Goal: Task Accomplishment & Management: Manage account settings

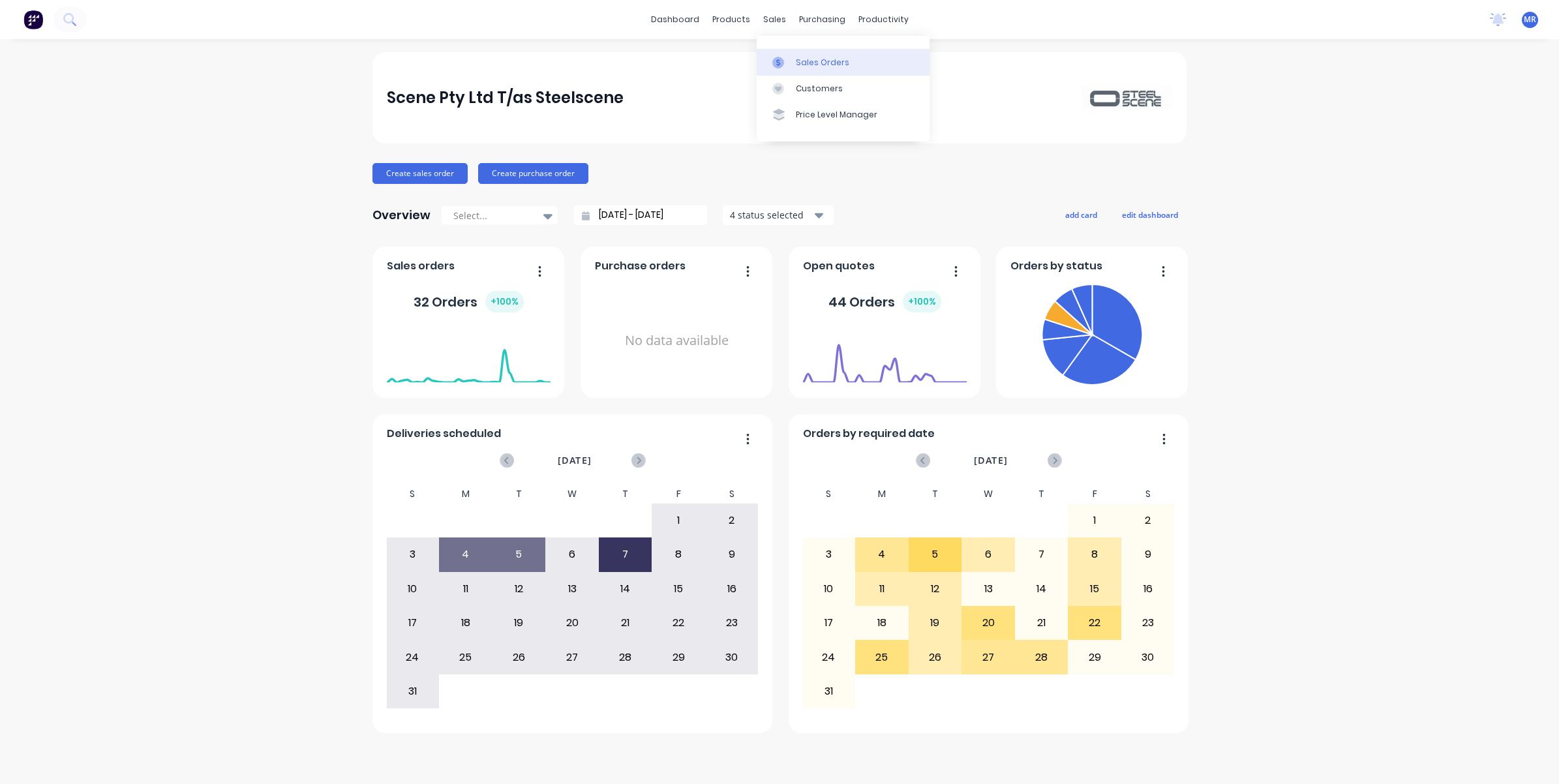
click at [806, 60] on div "Sales Orders" at bounding box center [822, 63] width 53 height 12
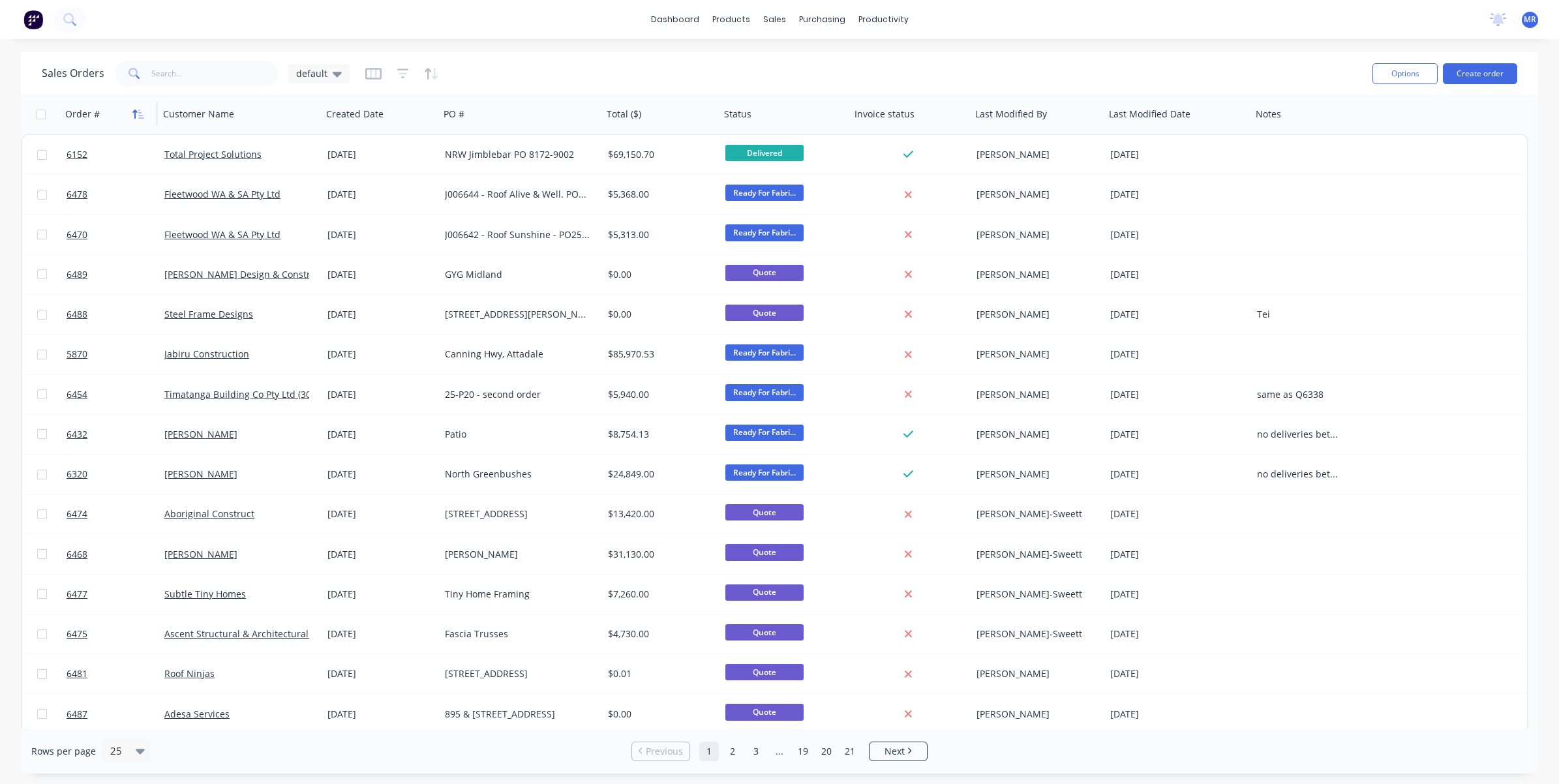
click at [141, 116] on icon "button" at bounding box center [138, 114] width 12 height 10
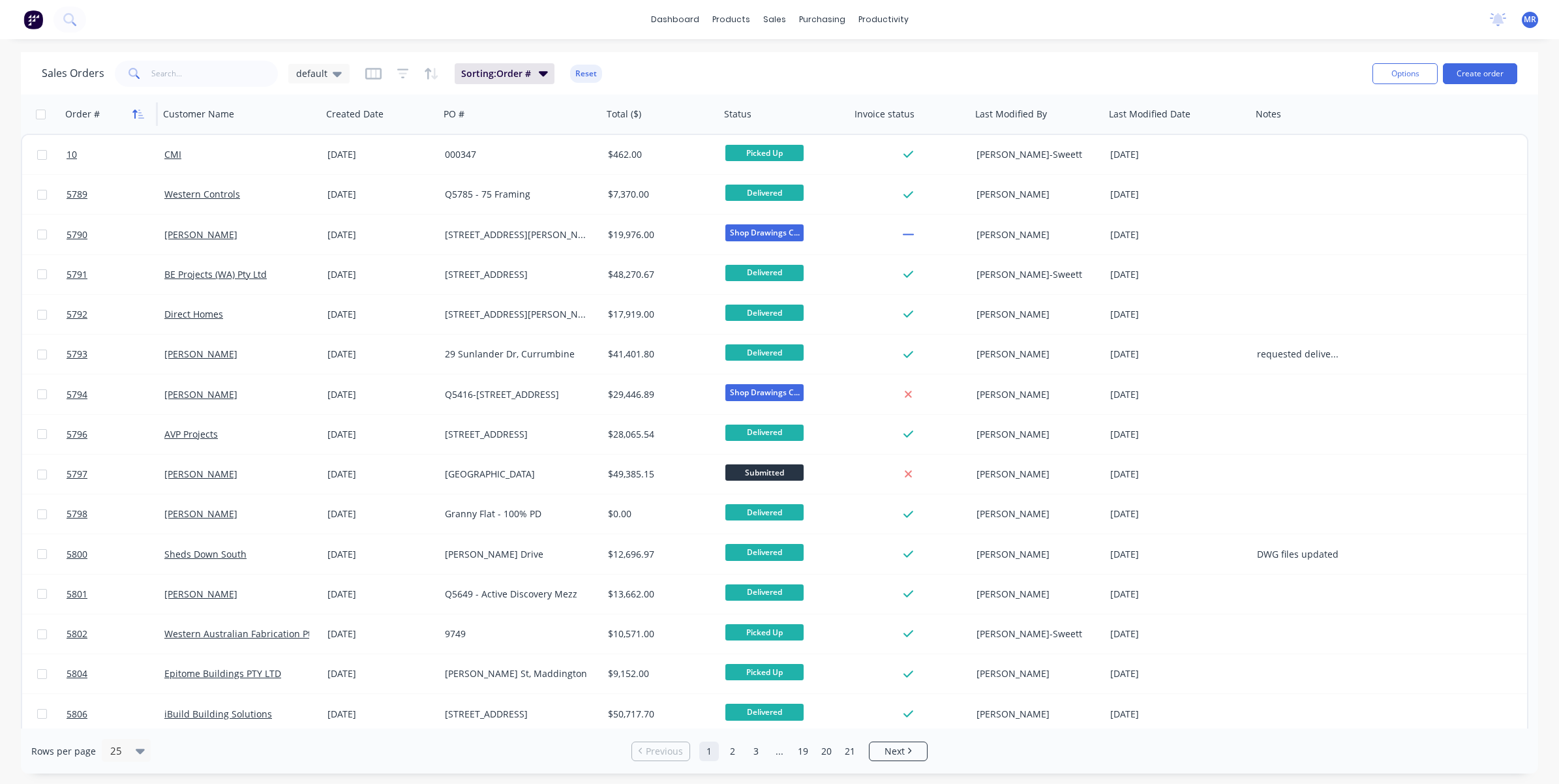
click at [139, 114] on icon "button" at bounding box center [138, 114] width 12 height 10
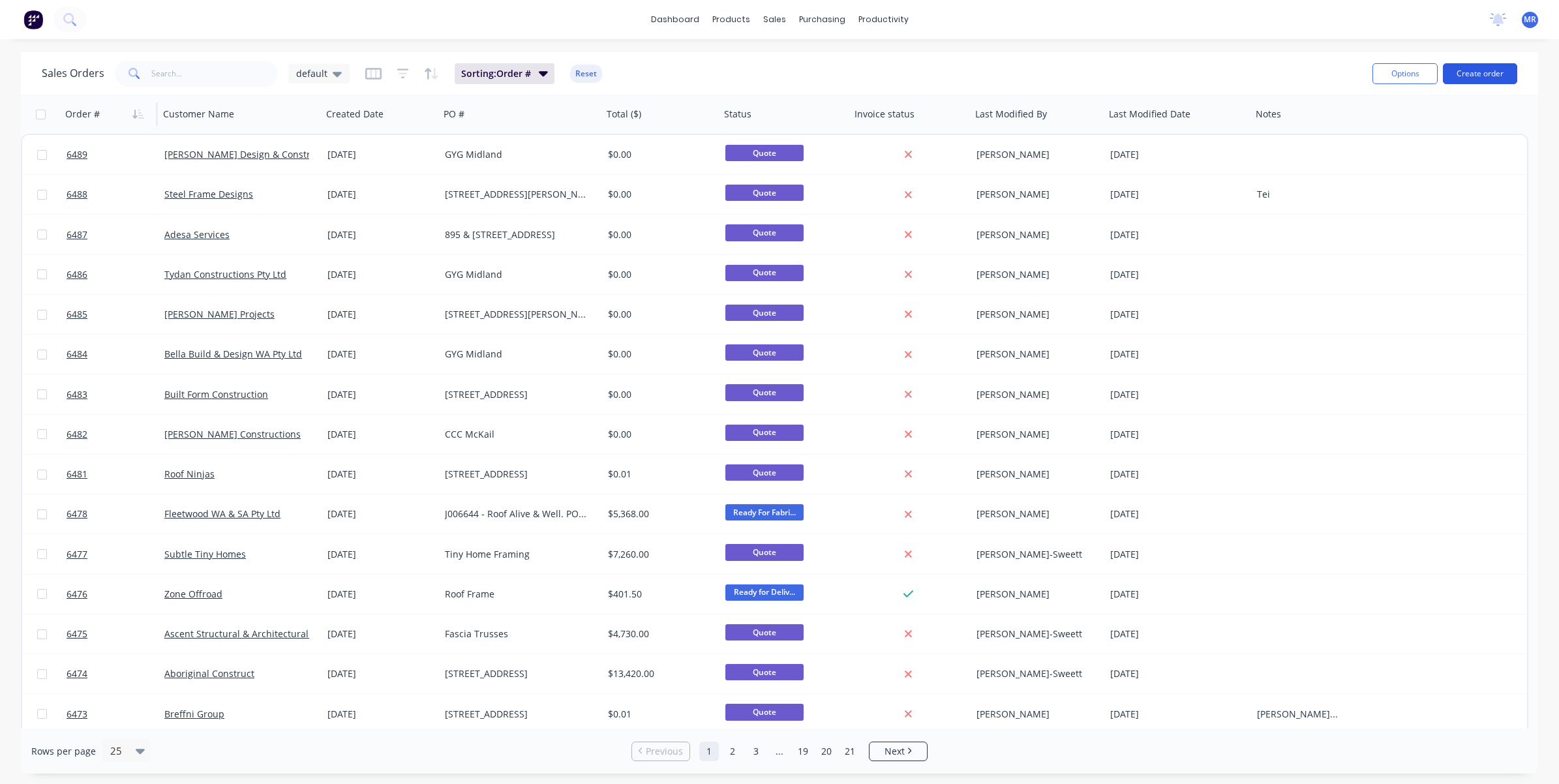
click at [1475, 71] on button "Create order" at bounding box center [1480, 74] width 74 height 21
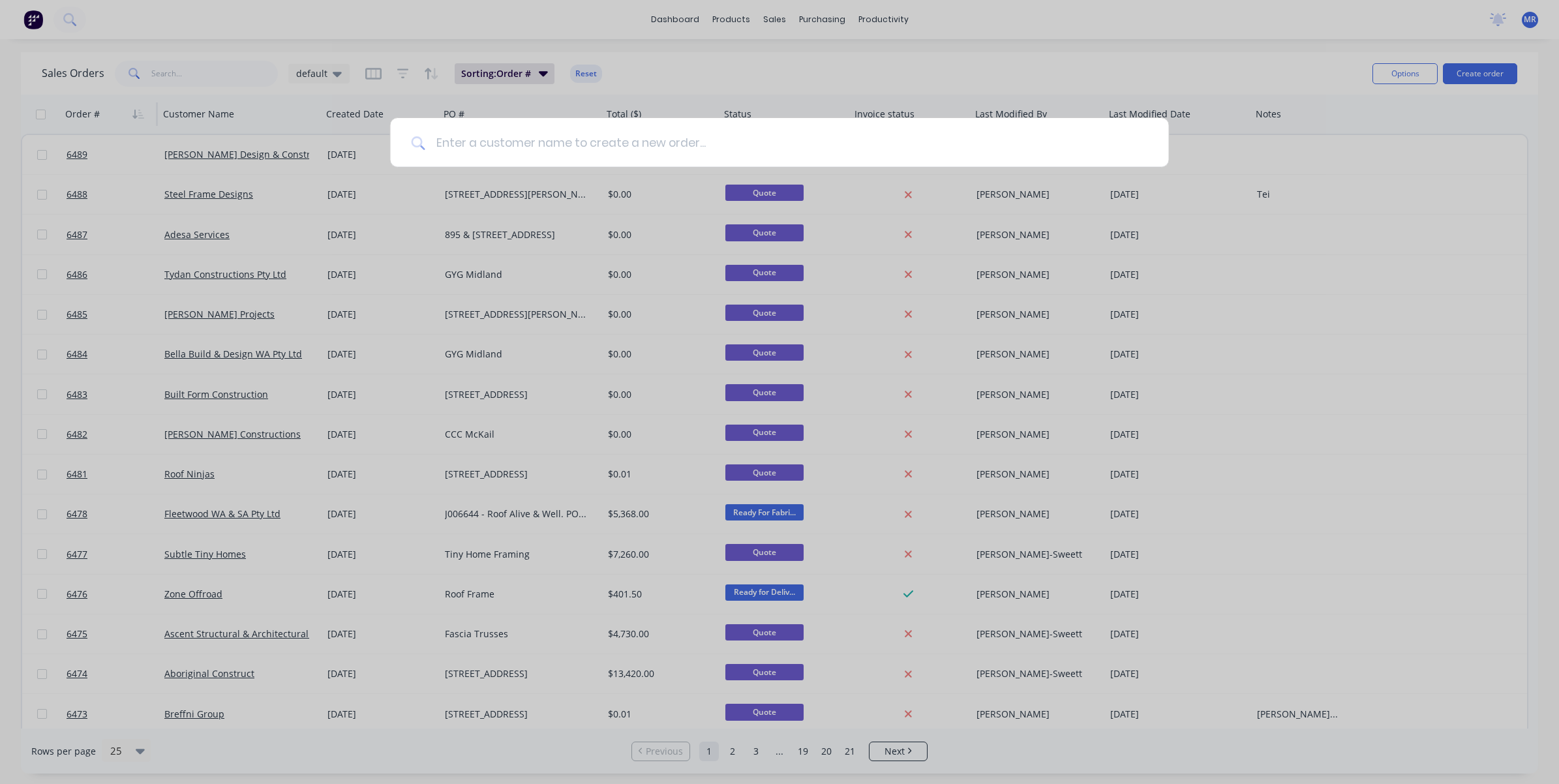
click at [493, 144] on input at bounding box center [786, 142] width 722 height 49
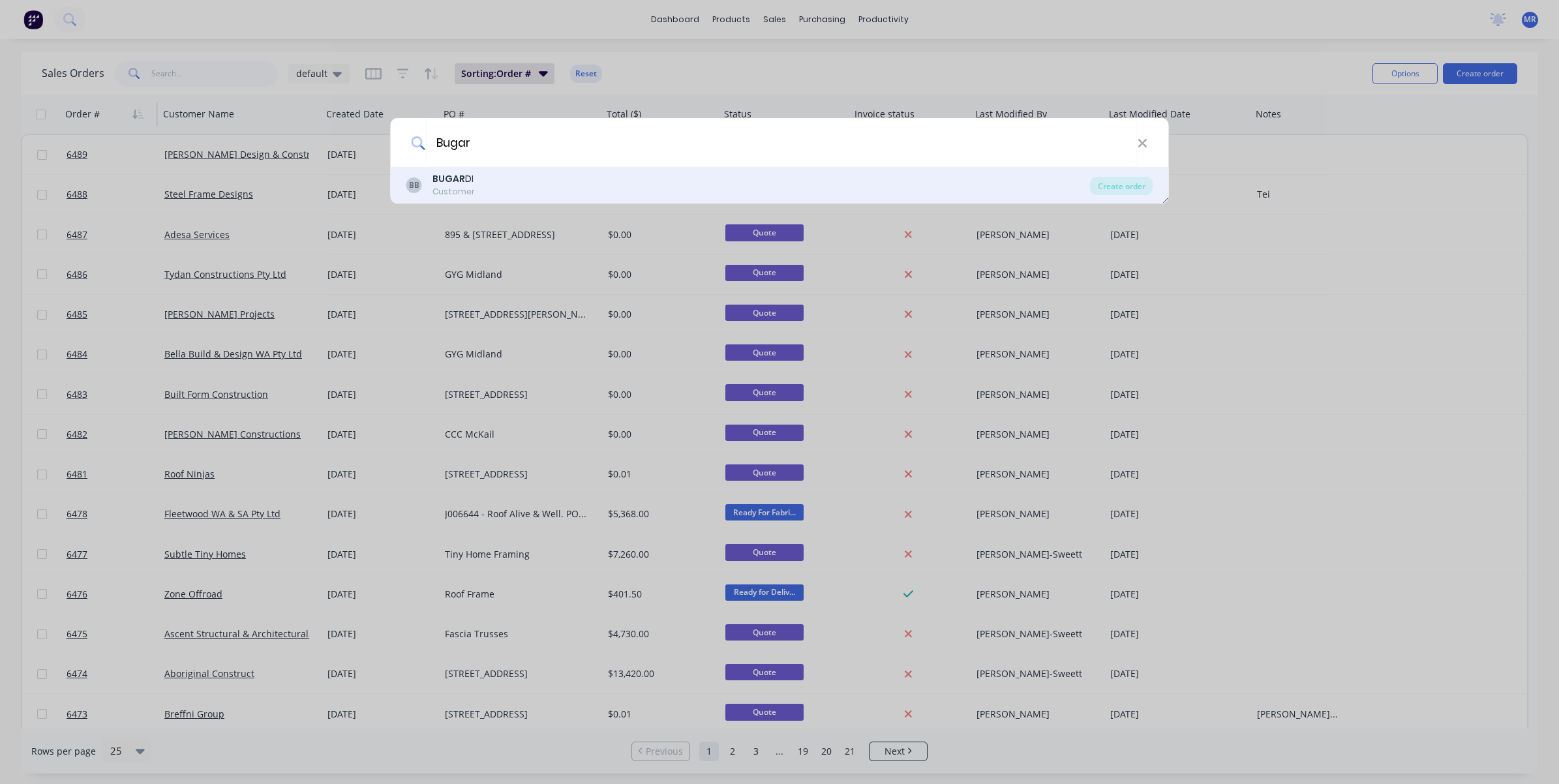
type input "Bugar"
click at [480, 189] on div "BB BUGAR DI Customer" at bounding box center [749, 184] width 684 height 26
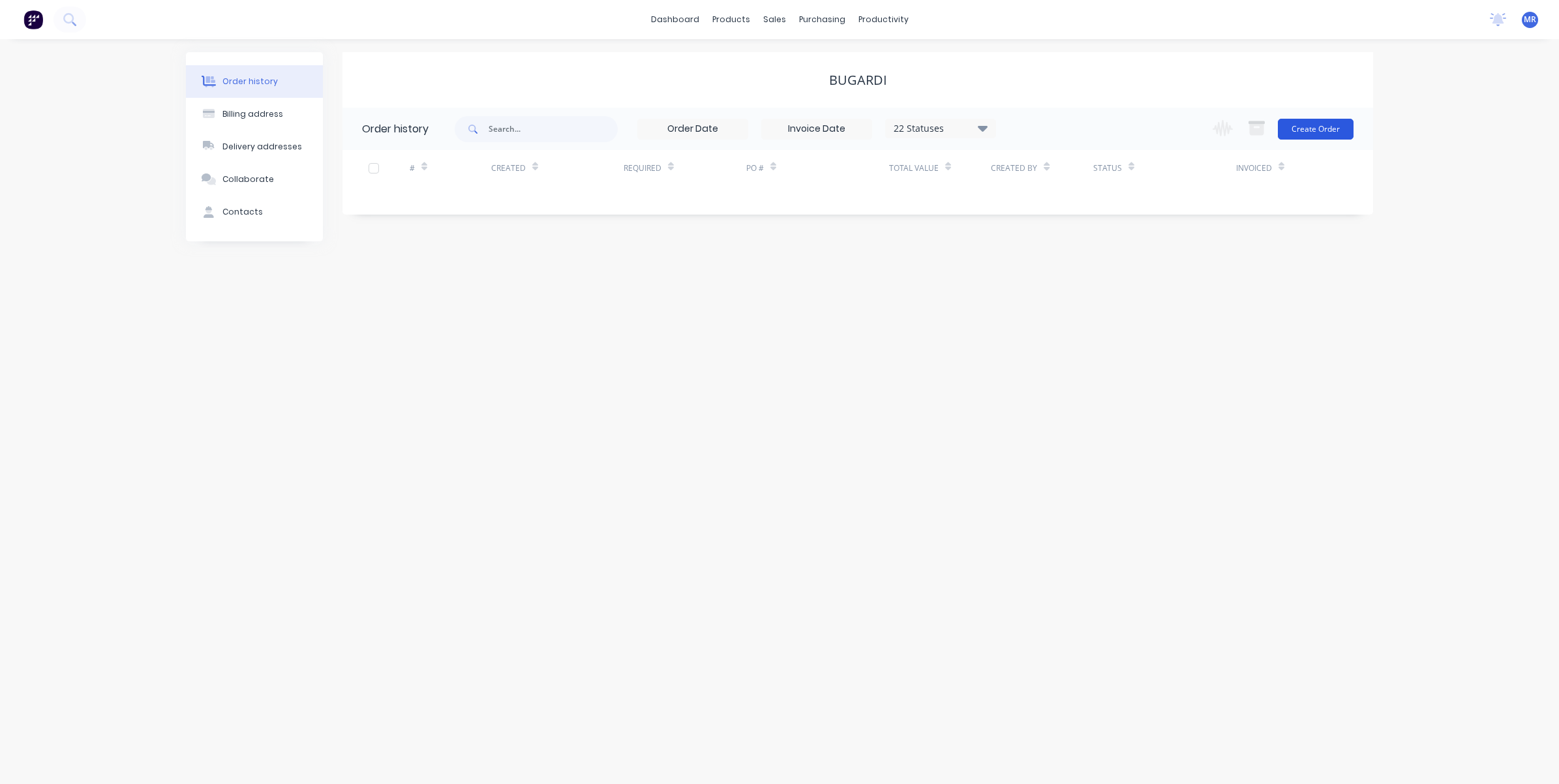
click at [1321, 133] on button "Create Order" at bounding box center [1316, 129] width 76 height 21
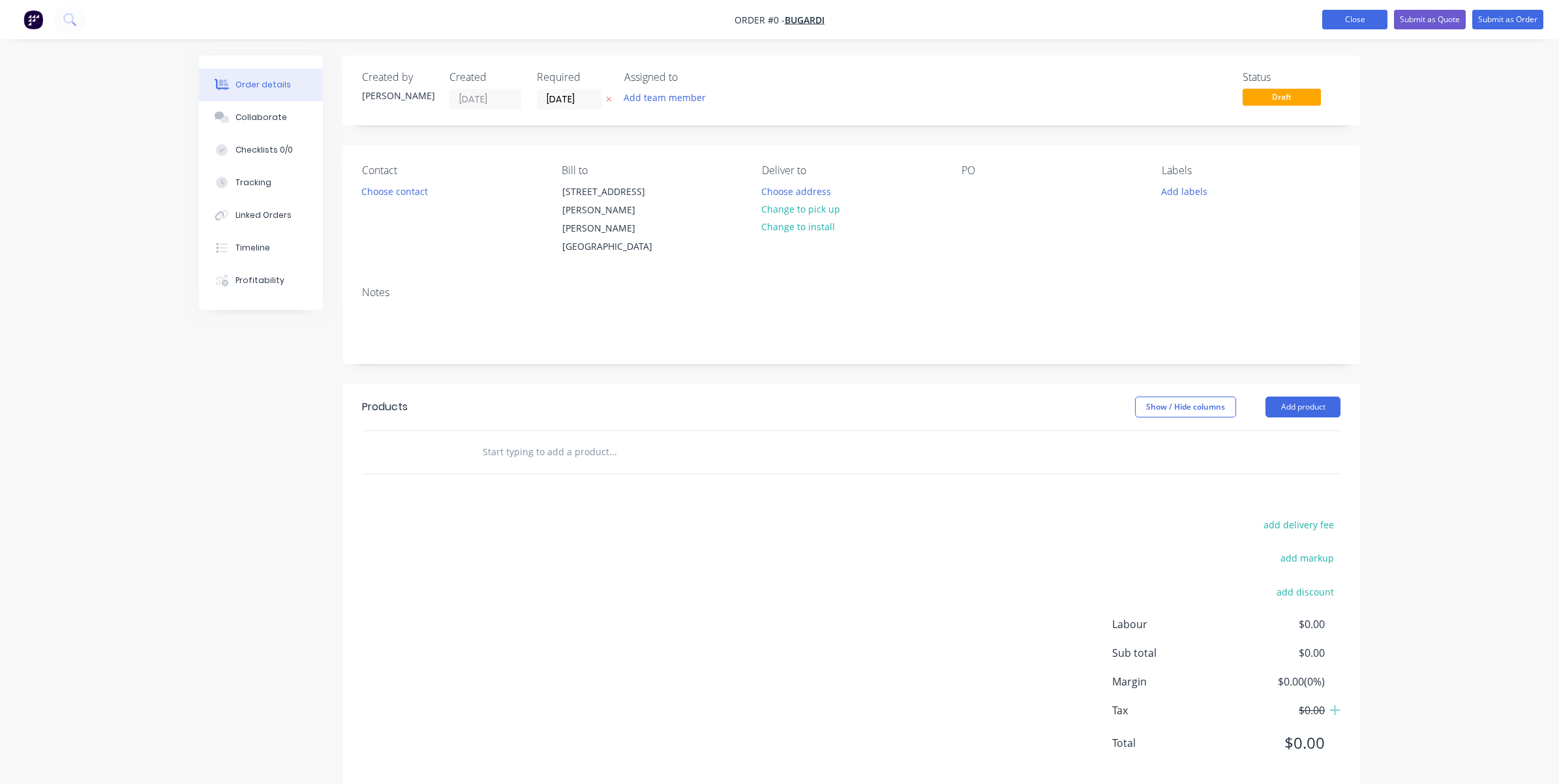
click at [1371, 17] on button "Close" at bounding box center [1354, 19] width 65 height 20
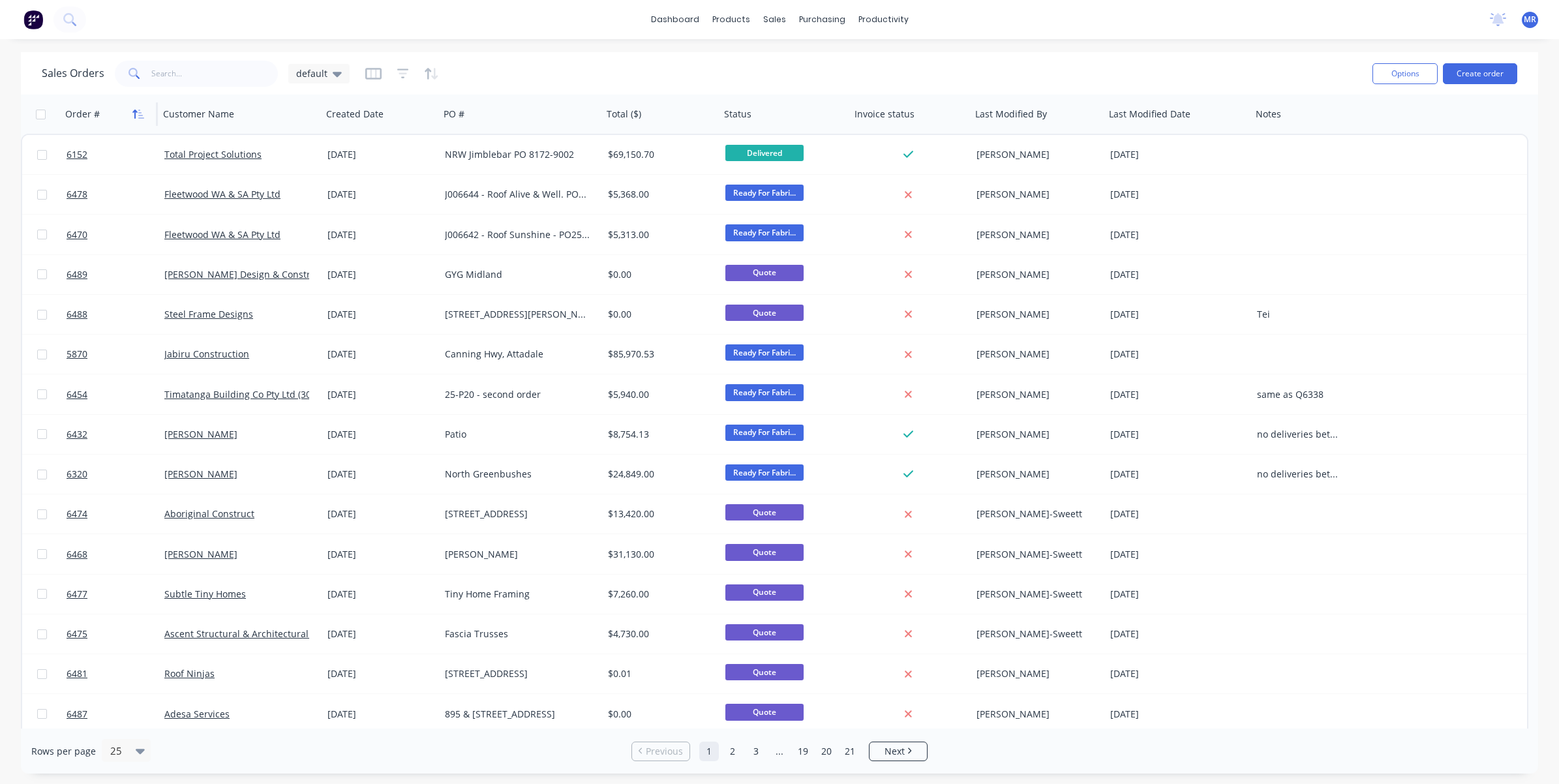
click at [142, 118] on icon "button" at bounding box center [141, 114] width 6 height 9
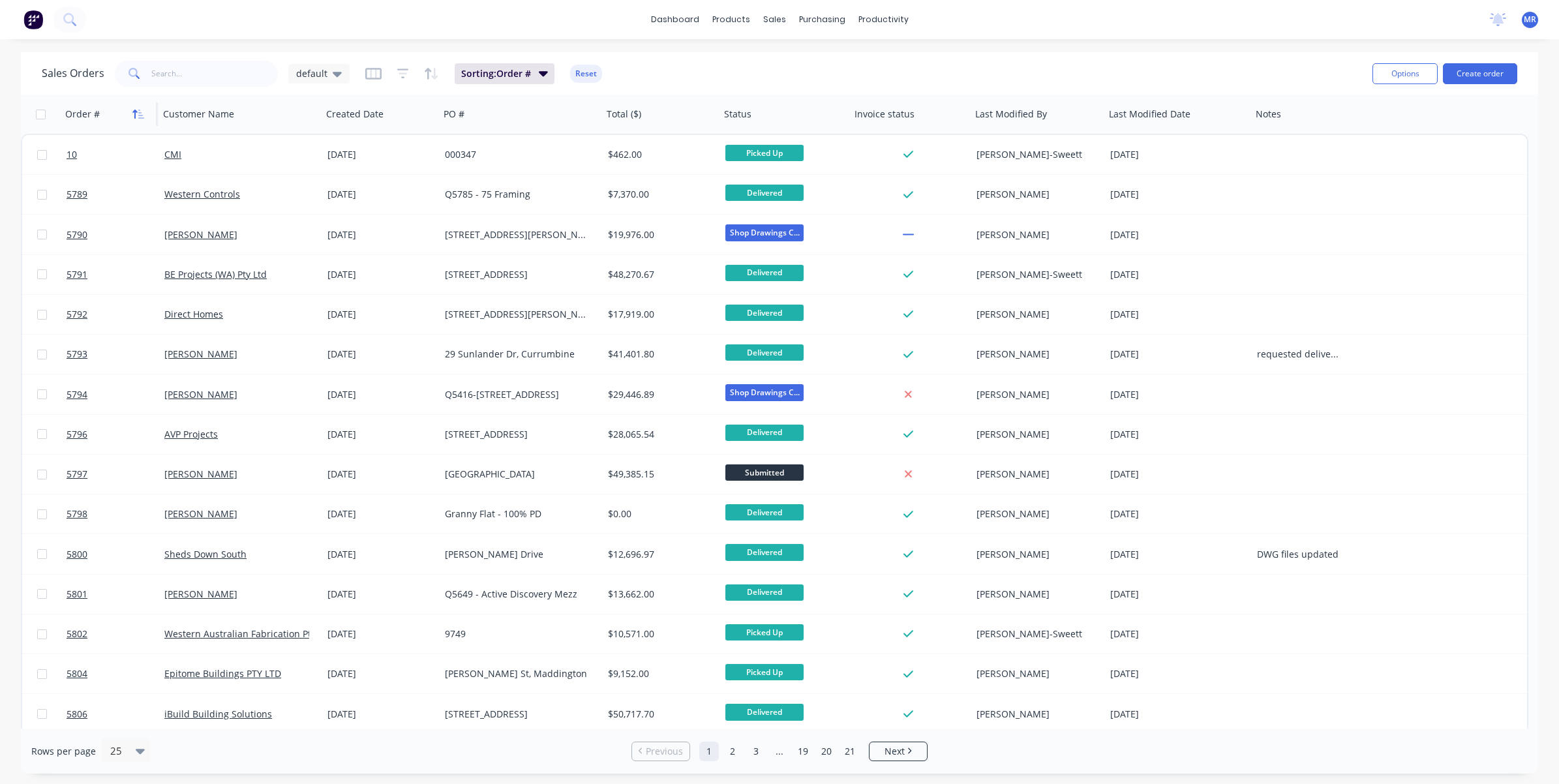
click at [139, 113] on icon "button" at bounding box center [138, 114] width 12 height 10
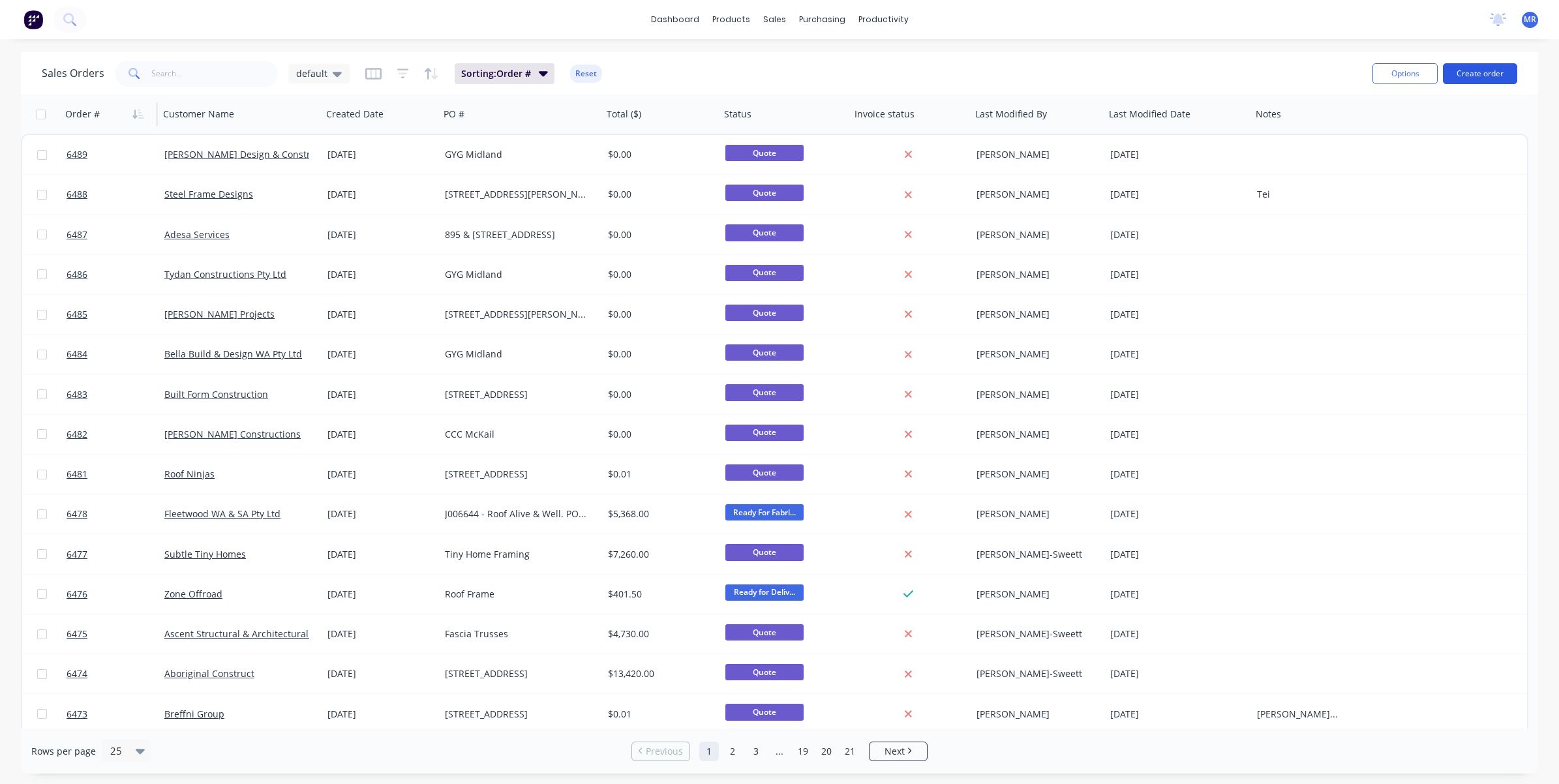
click at [1487, 78] on button "Create order" at bounding box center [1480, 74] width 74 height 21
click at [196, 82] on input "text" at bounding box center [215, 74] width 128 height 26
type input "bugardi"
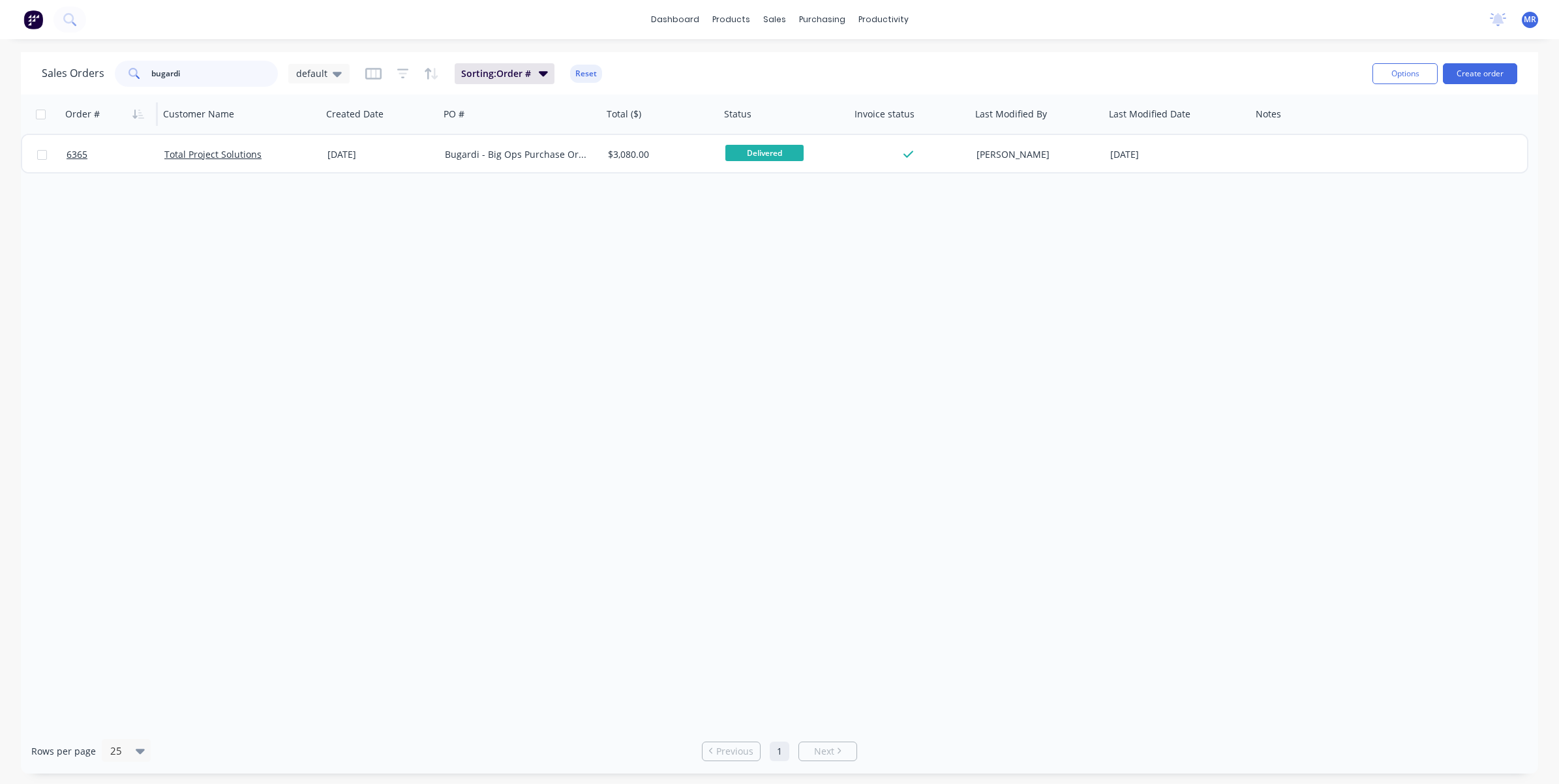
drag, startPoint x: 223, startPoint y: 74, endPoint x: 99, endPoint y: 79, distance: 124.1
click at [99, 79] on div "Sales Orders bugardi default" at bounding box center [195, 74] width 308 height 26
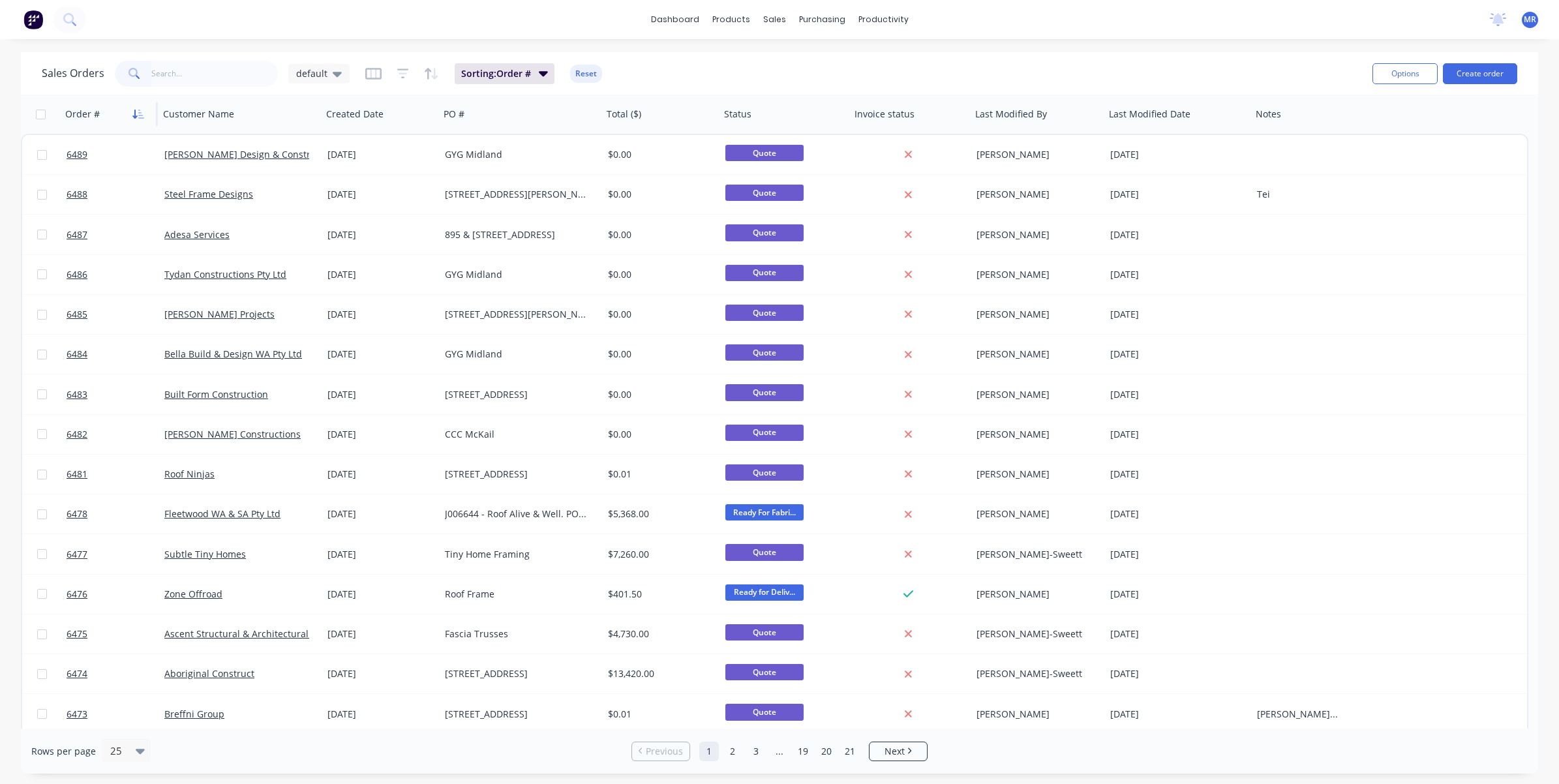
click at [141, 105] on button "button" at bounding box center [138, 114] width 20 height 20
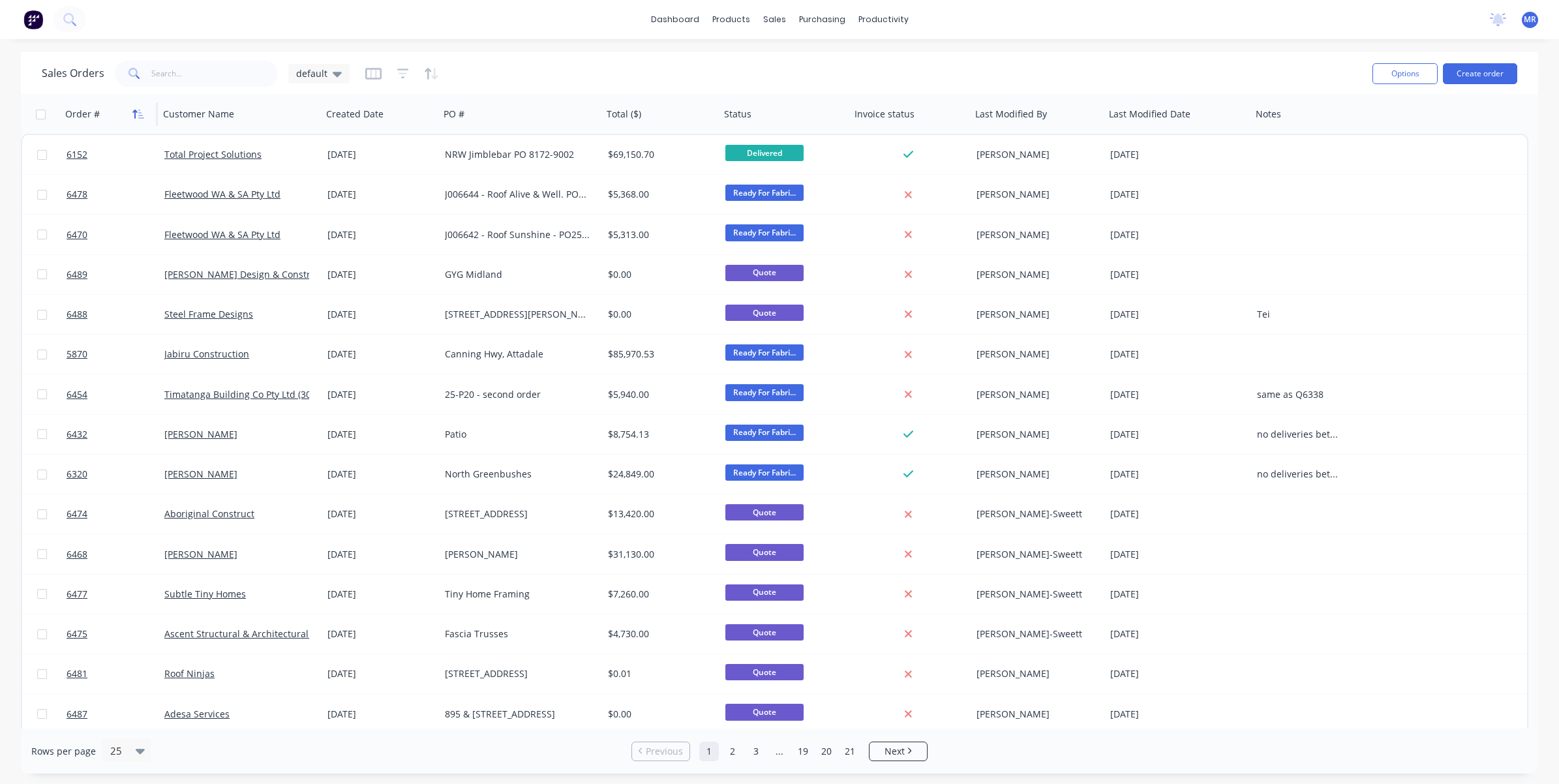
click at [138, 106] on button "button" at bounding box center [138, 114] width 20 height 20
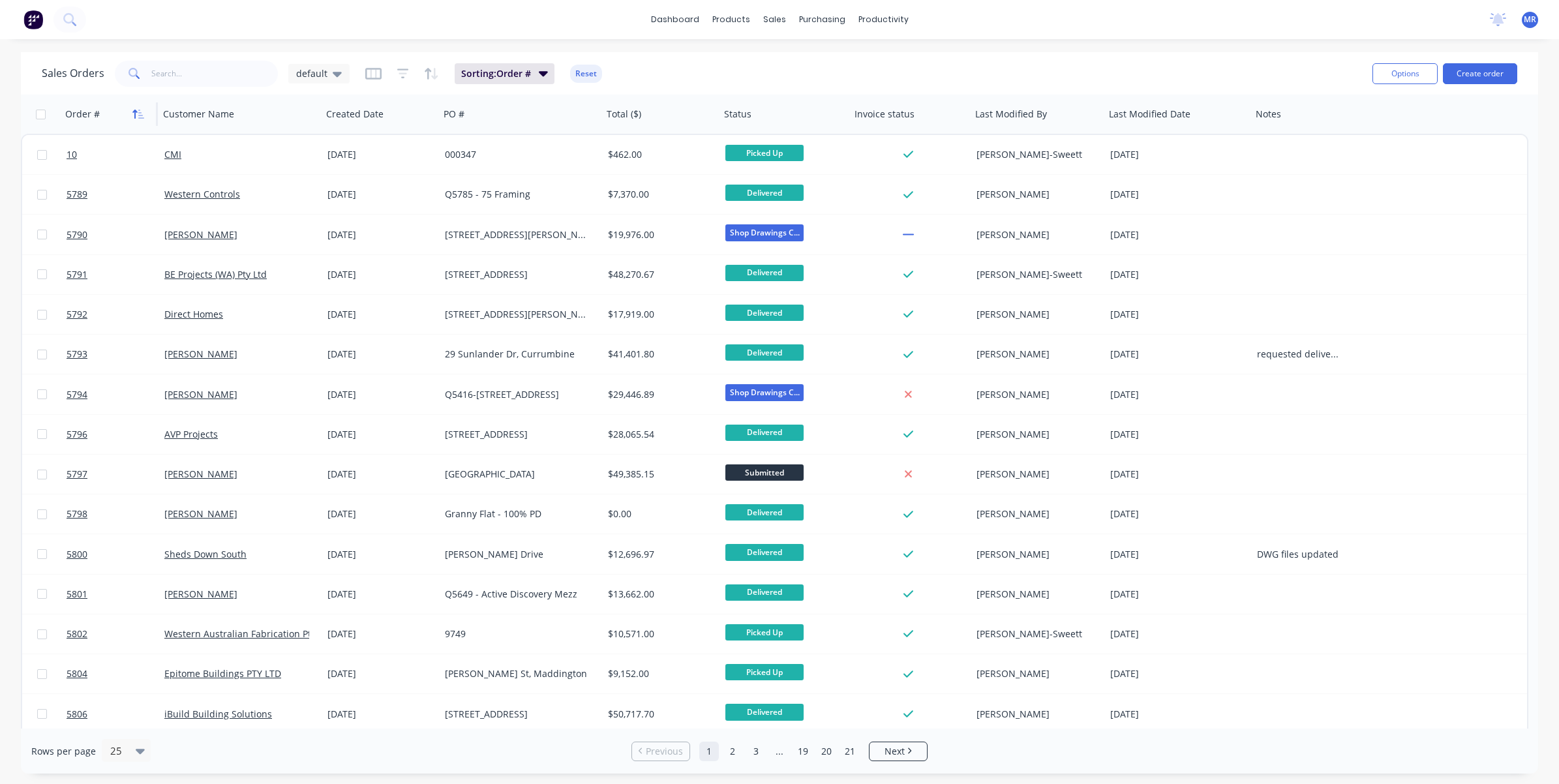
click at [136, 111] on icon "button" at bounding box center [136, 114] width 4 height 9
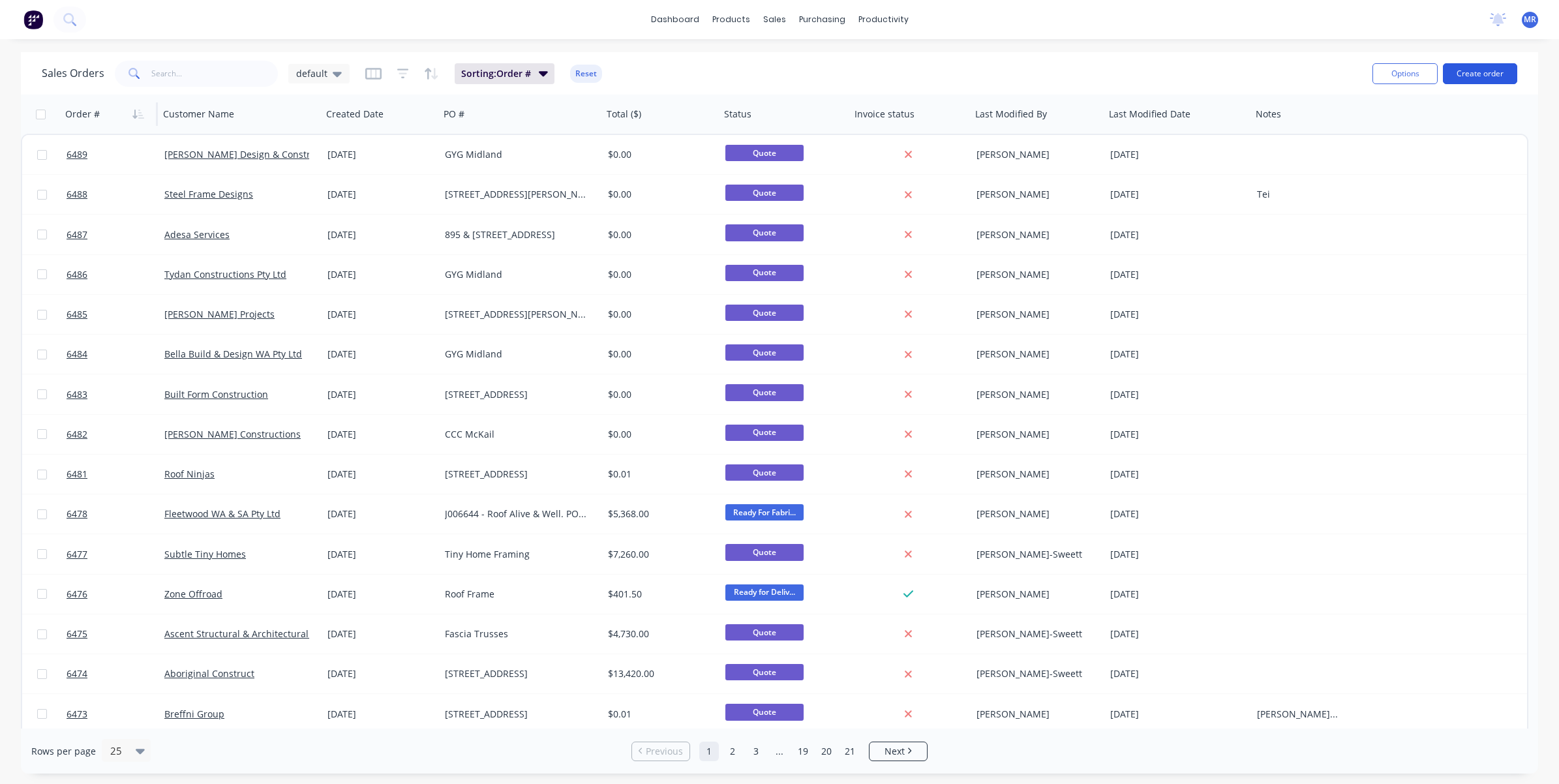
click at [1463, 65] on button "Create order" at bounding box center [1480, 74] width 74 height 21
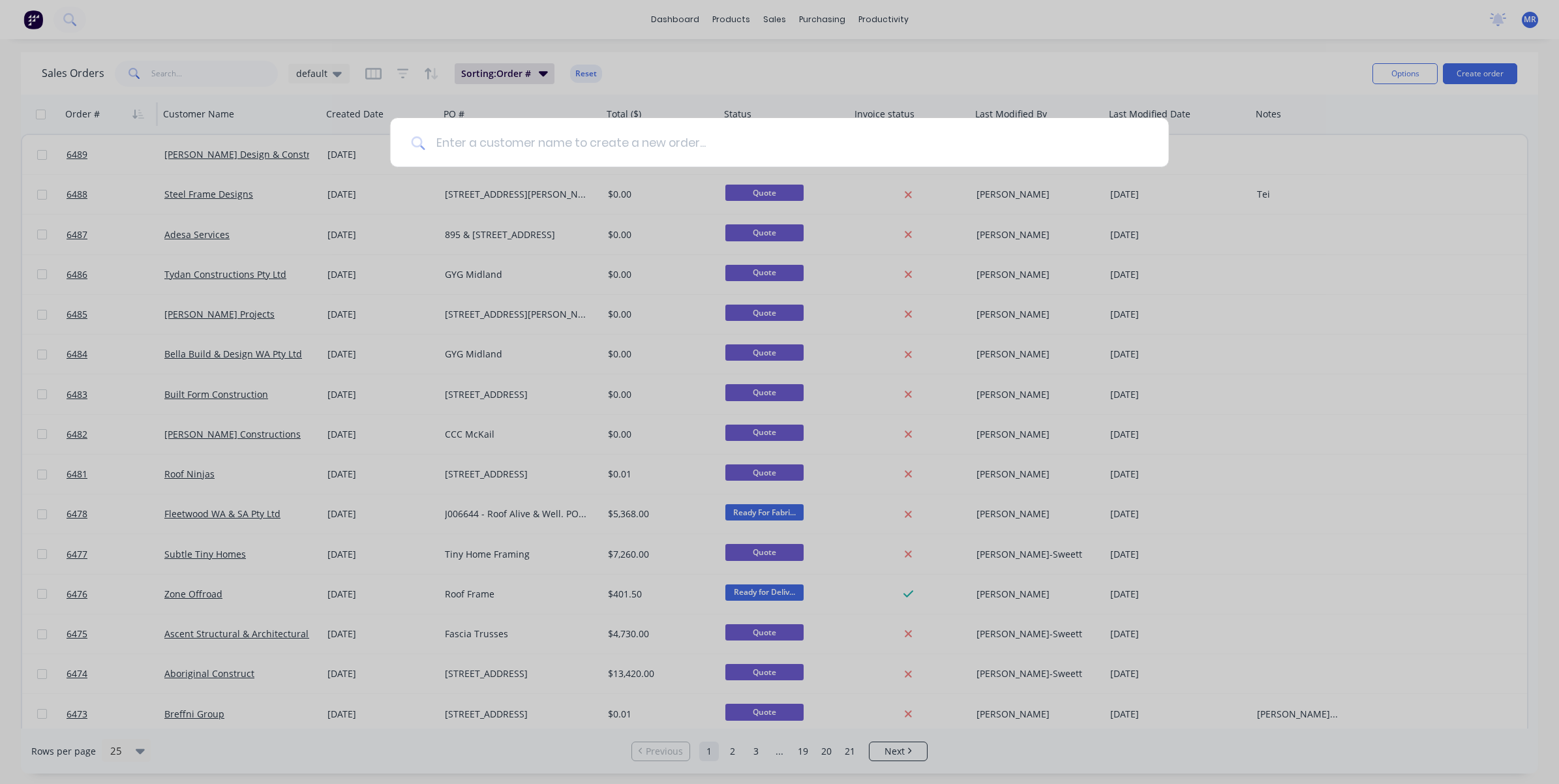
click at [518, 138] on input at bounding box center [786, 142] width 722 height 49
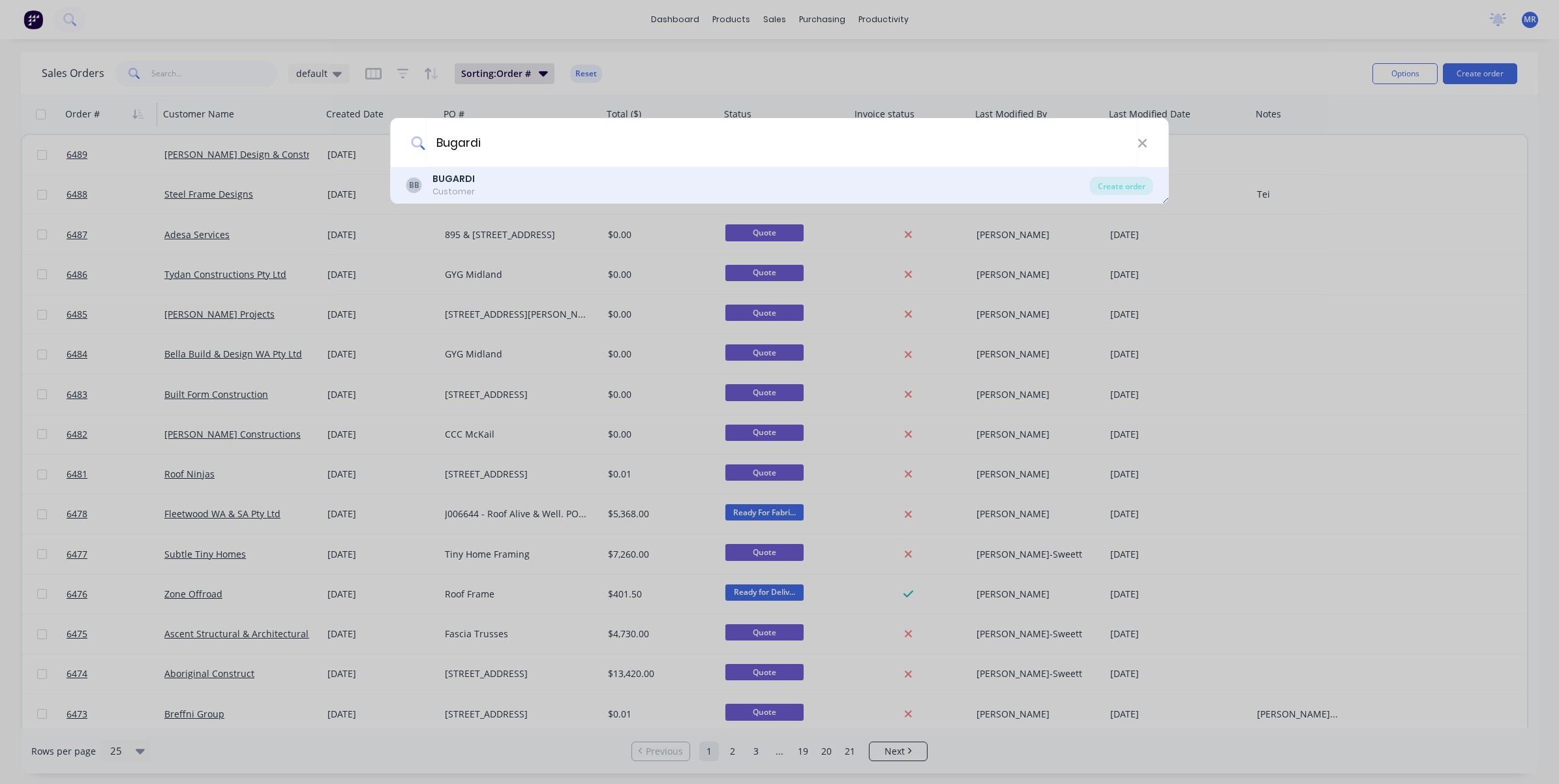
type input "Bugardi"
click at [507, 184] on div "BB BUGARDI Customer" at bounding box center [749, 184] width 684 height 26
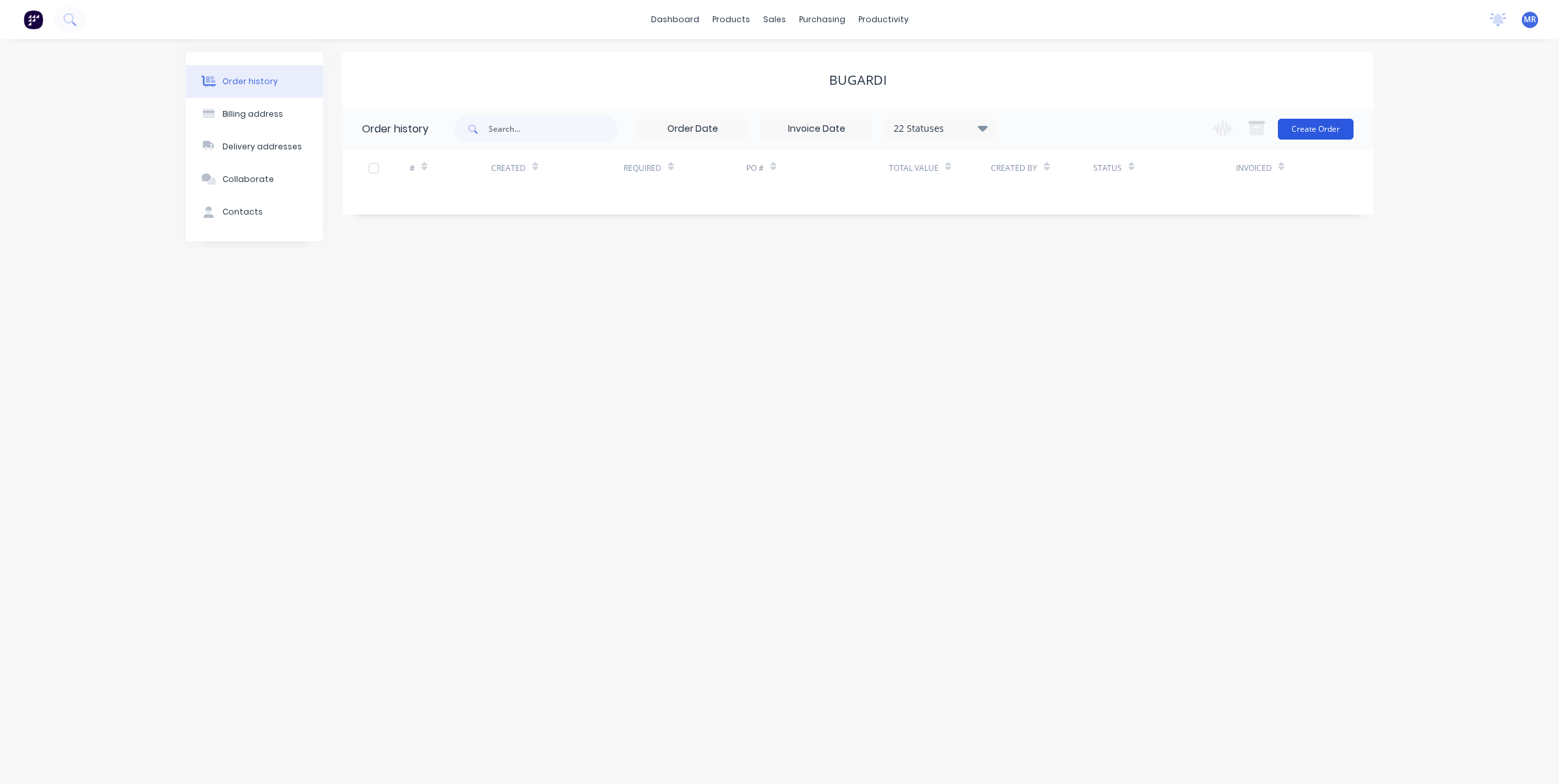
click at [1303, 130] on button "Create Order" at bounding box center [1316, 129] width 76 height 21
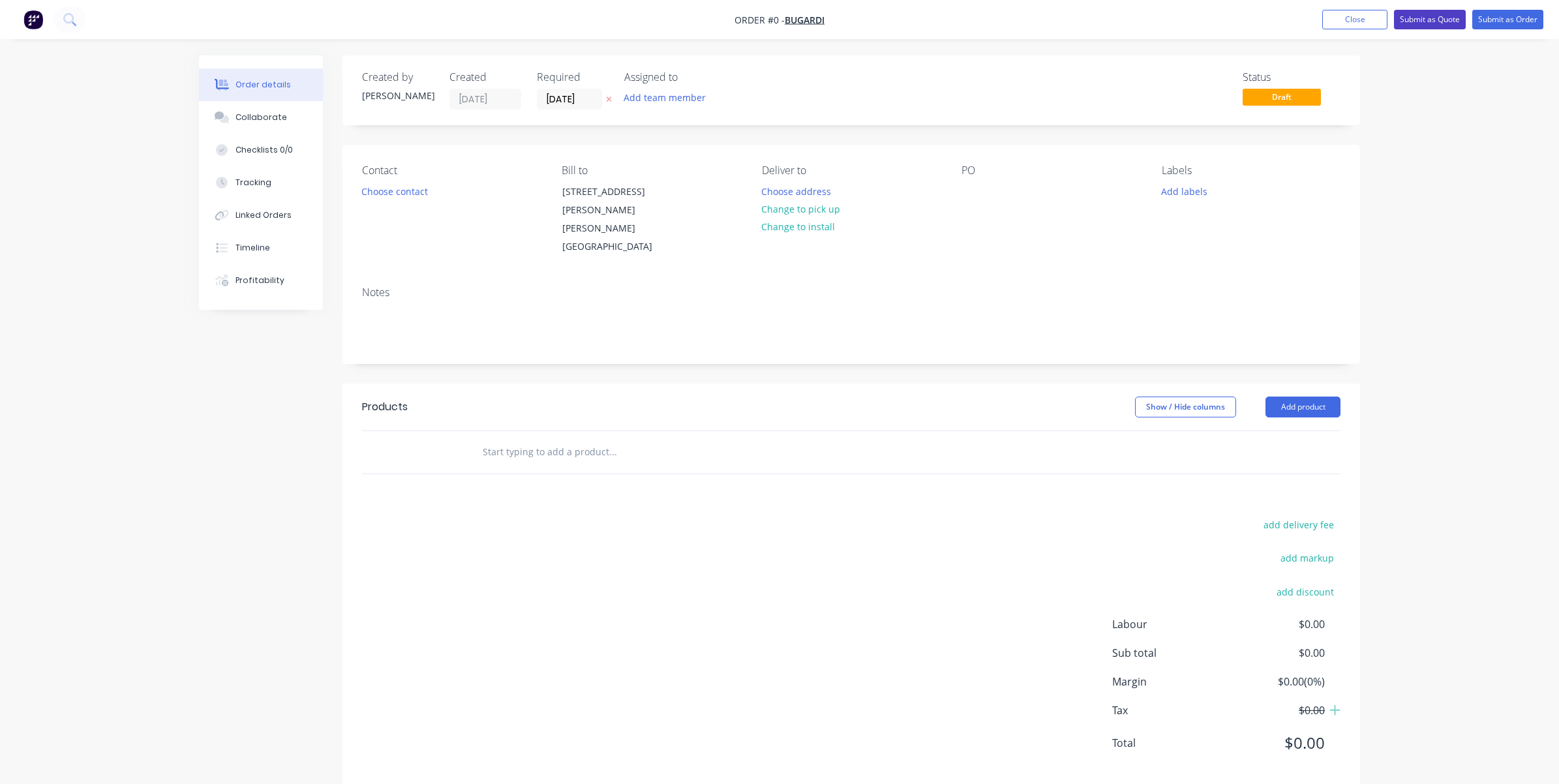
click at [1418, 21] on button "Submit as Quote" at bounding box center [1429, 19] width 71 height 20
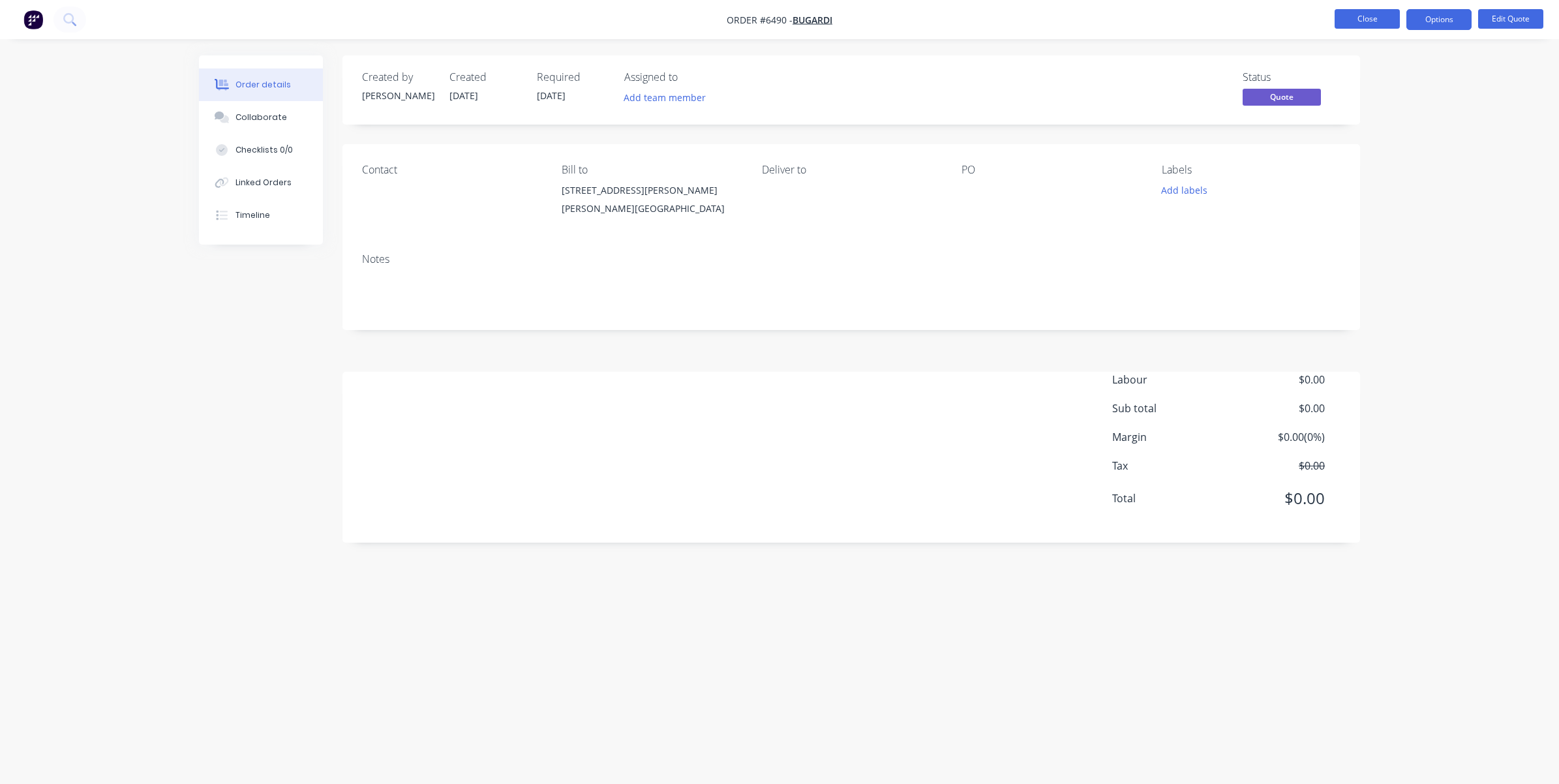
click at [1373, 23] on button "Close" at bounding box center [1367, 19] width 65 height 20
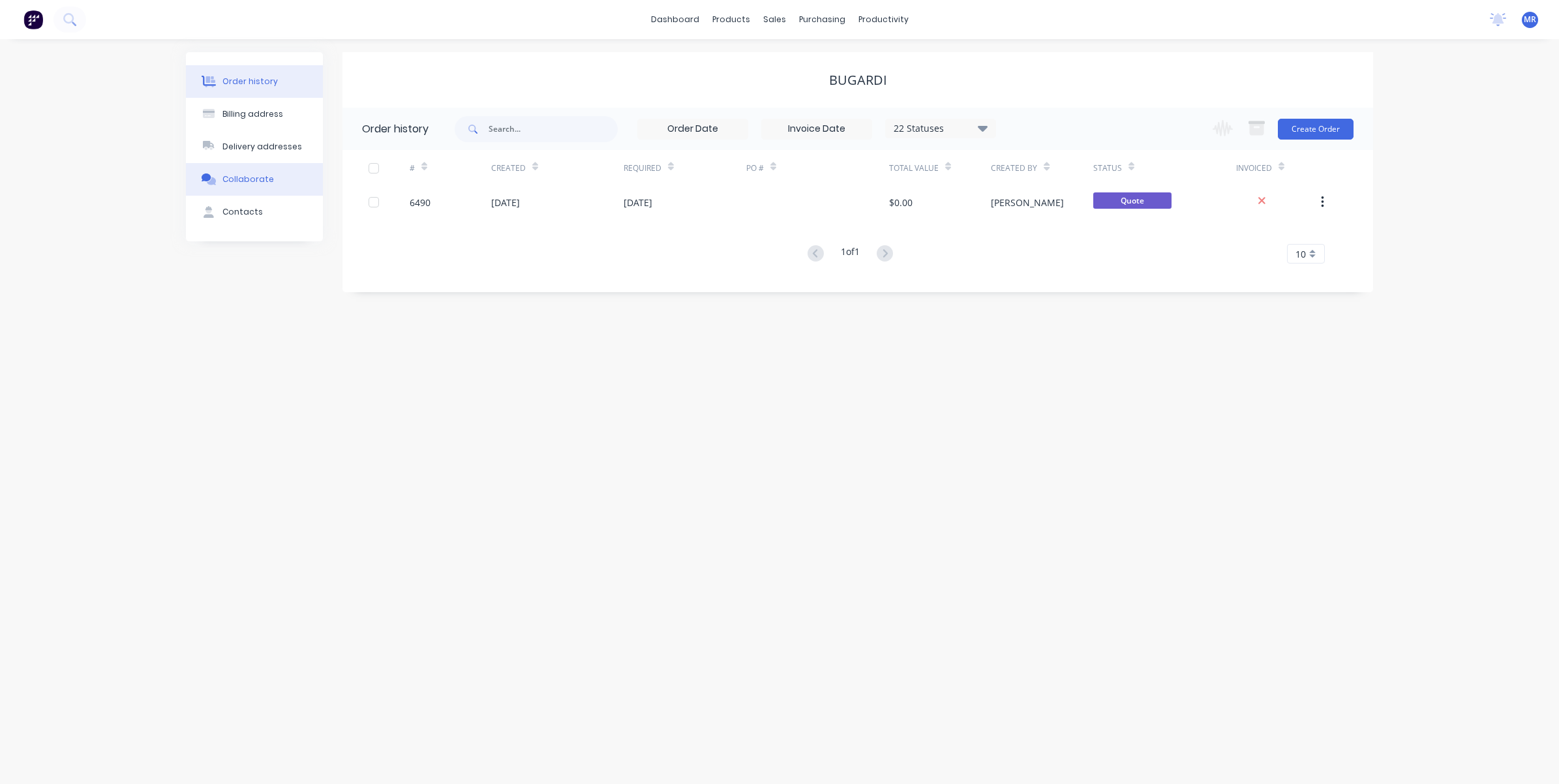
click at [239, 177] on div "Collaborate" at bounding box center [248, 179] width 52 height 12
click at [676, 366] on div "Order history Billing address Delivery addresses Collaborate Contacts BUGARDI O…" at bounding box center [779, 412] width 1559 height 745
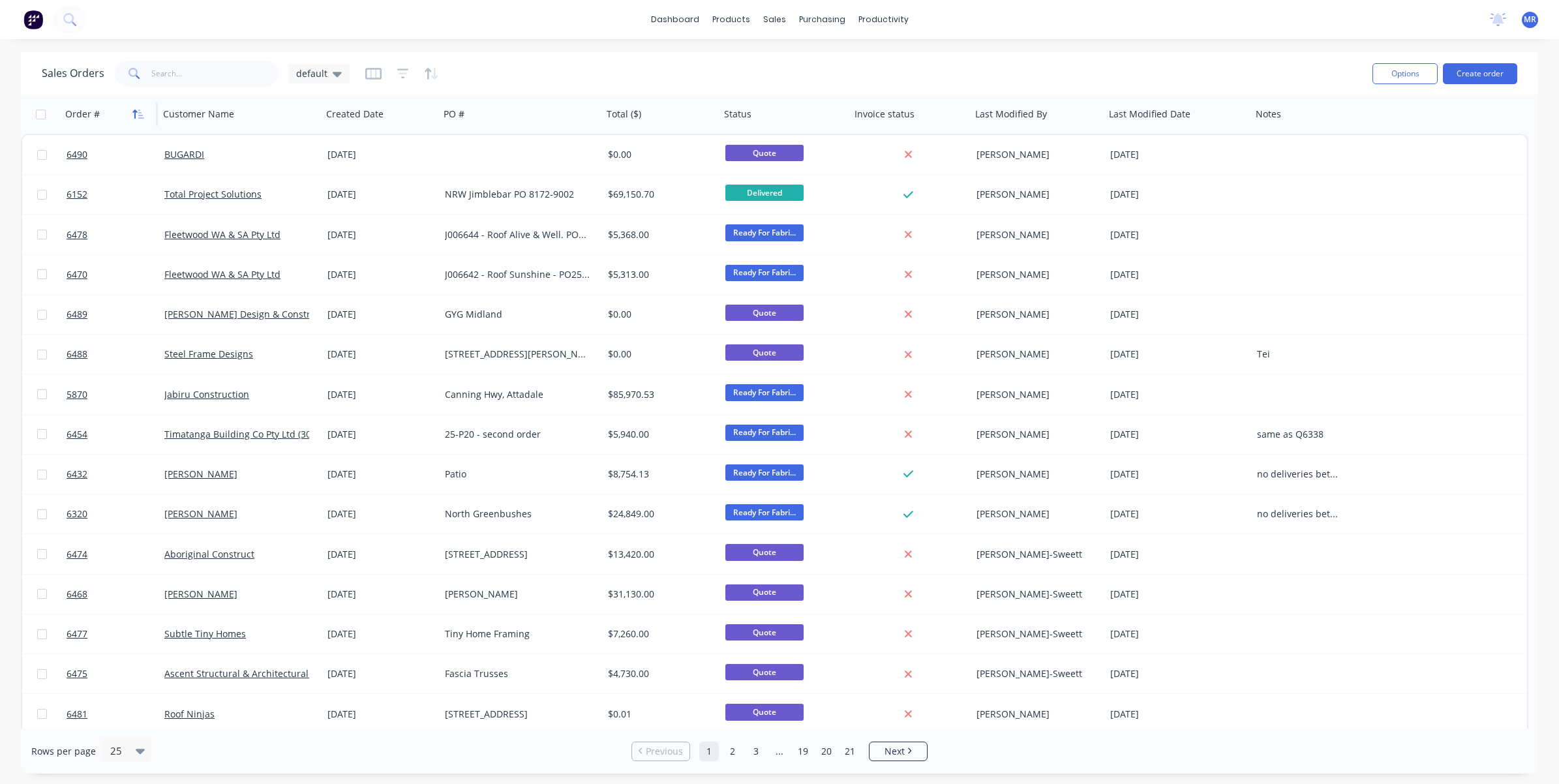
click at [133, 108] on button "button" at bounding box center [138, 114] width 20 height 20
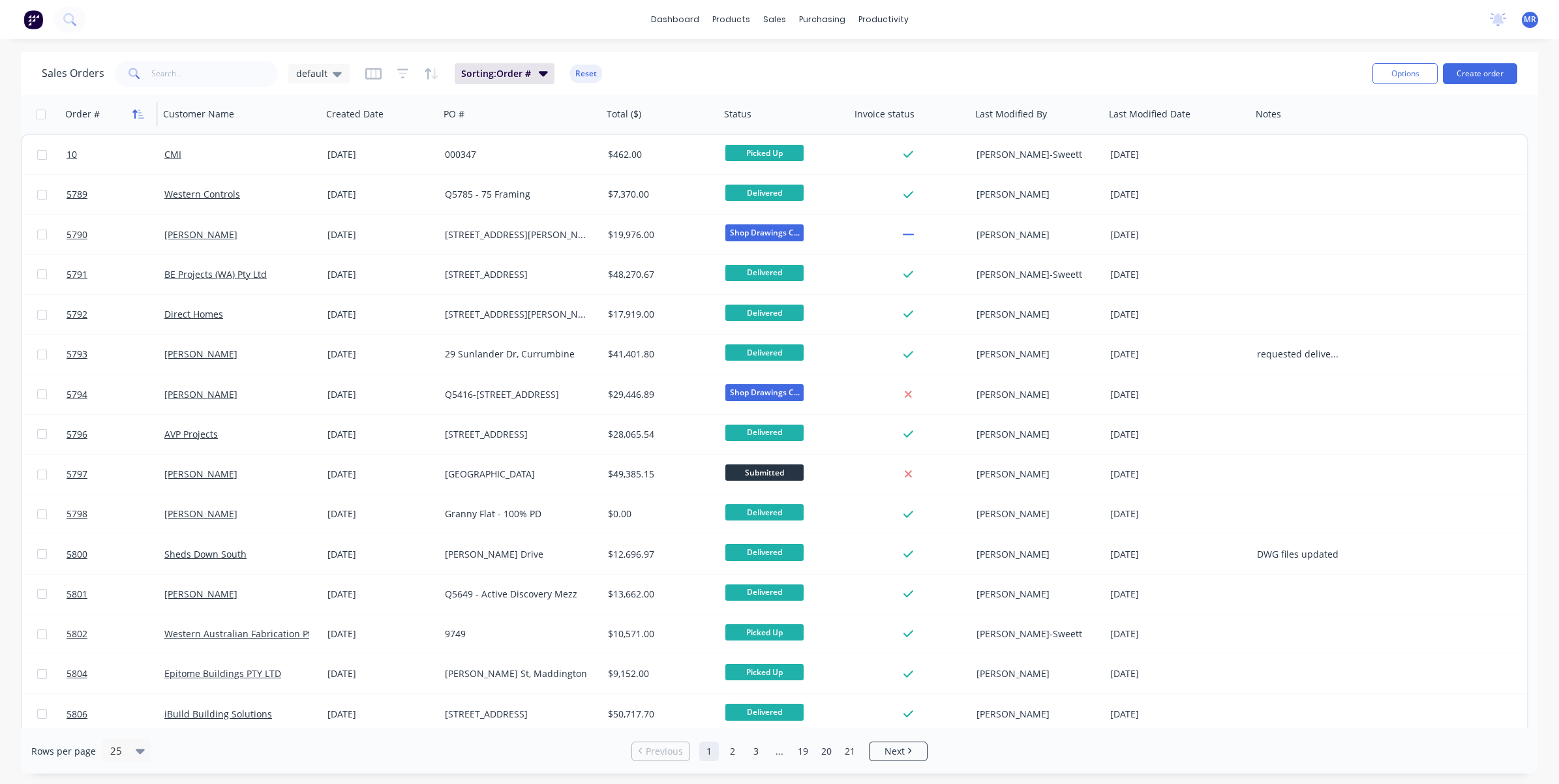
click at [138, 109] on icon "button" at bounding box center [138, 114] width 12 height 10
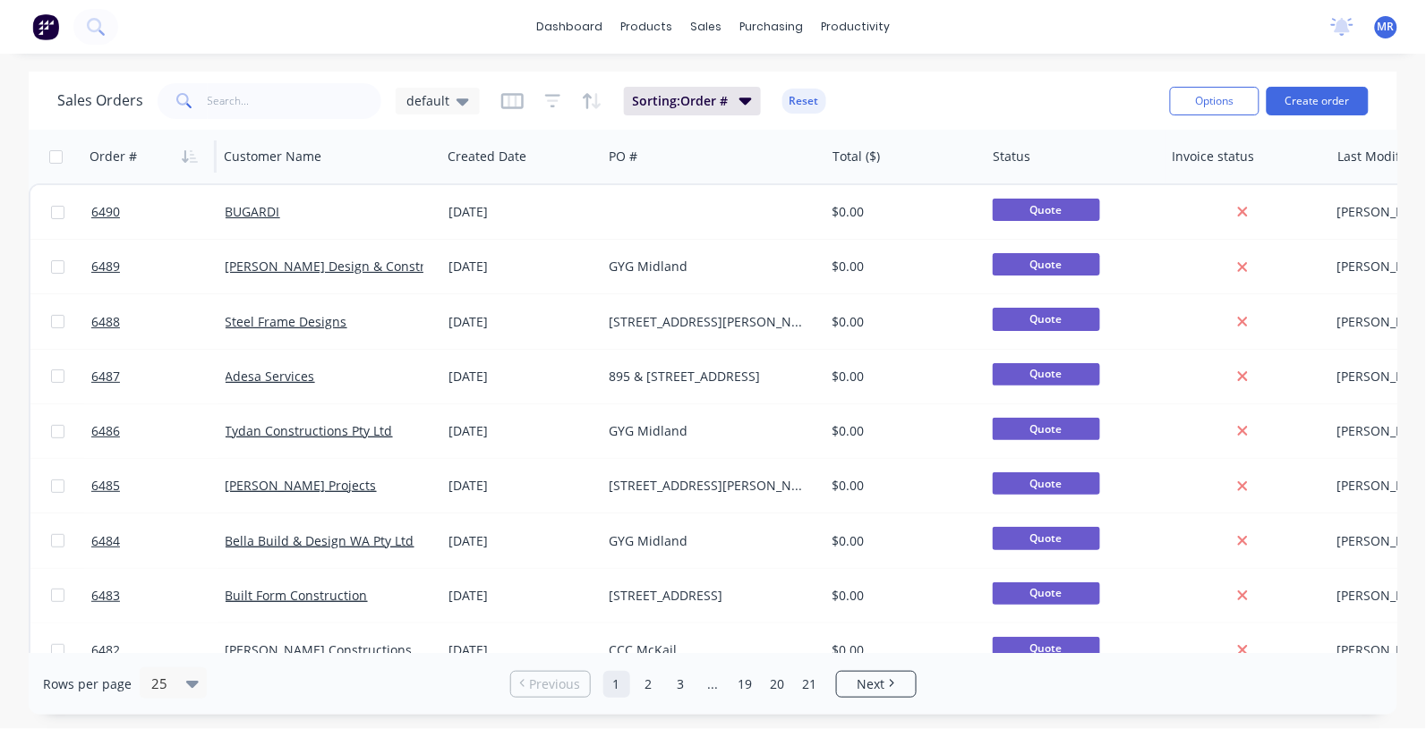
click at [122, 59] on div "dashboard products sales purchasing productivity dashboard products Product Cat…" at bounding box center [713, 364] width 1426 height 729
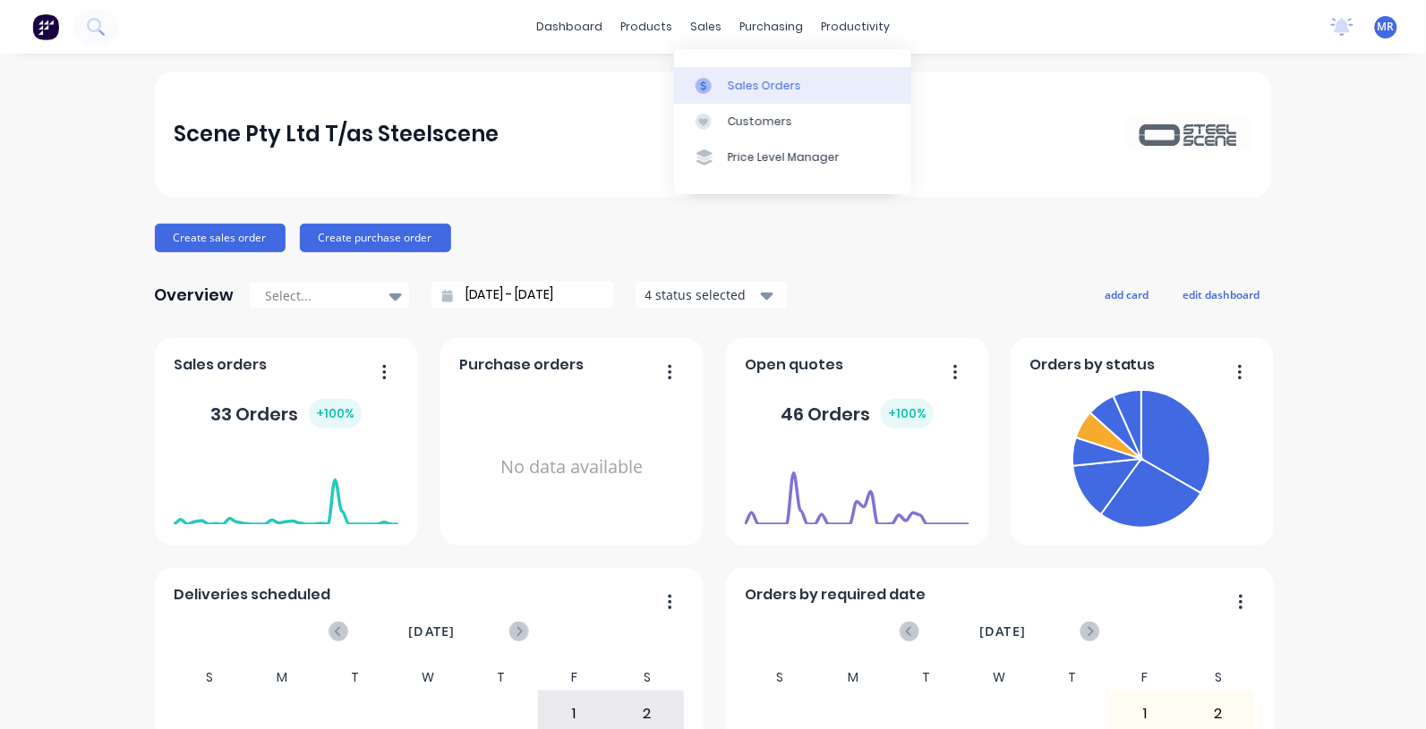
click at [772, 87] on div "Sales Orders" at bounding box center [764, 86] width 73 height 16
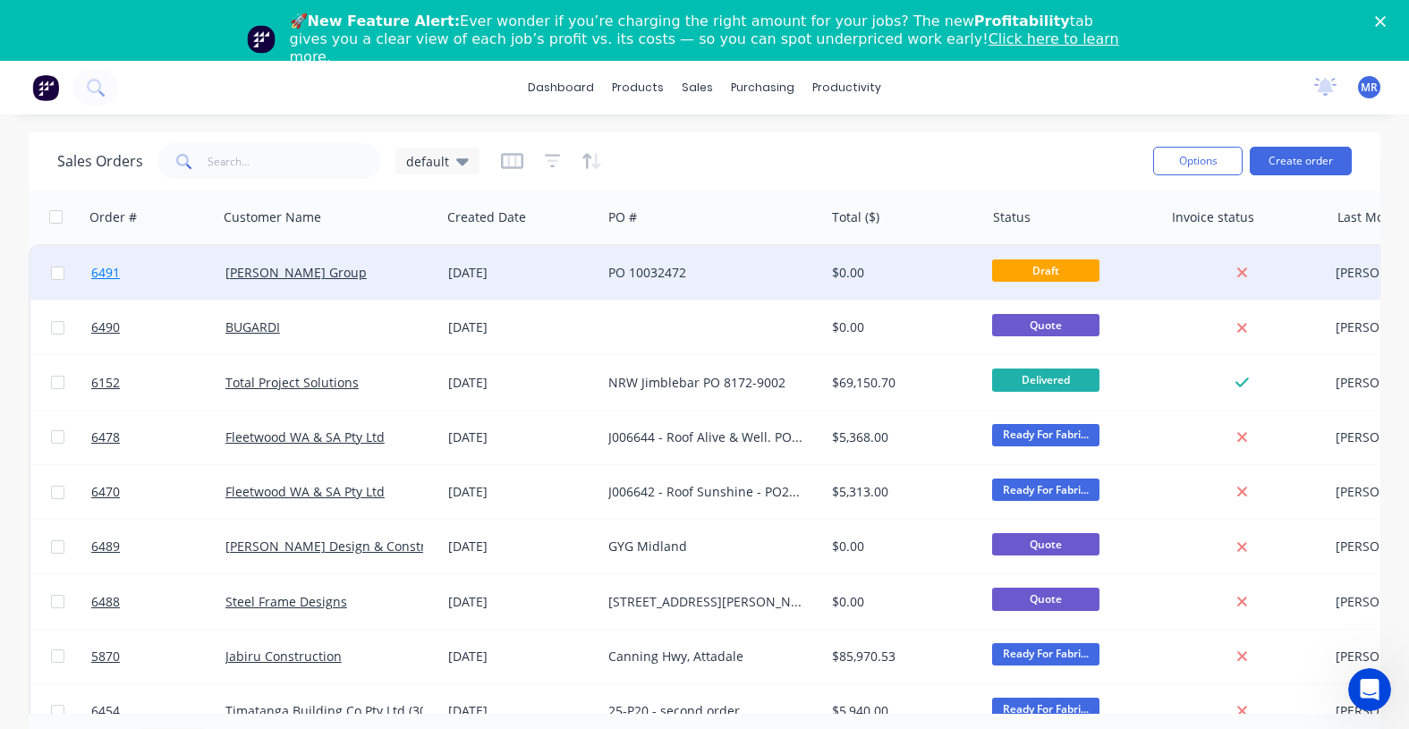
click at [186, 271] on link "6491" at bounding box center [158, 273] width 134 height 54
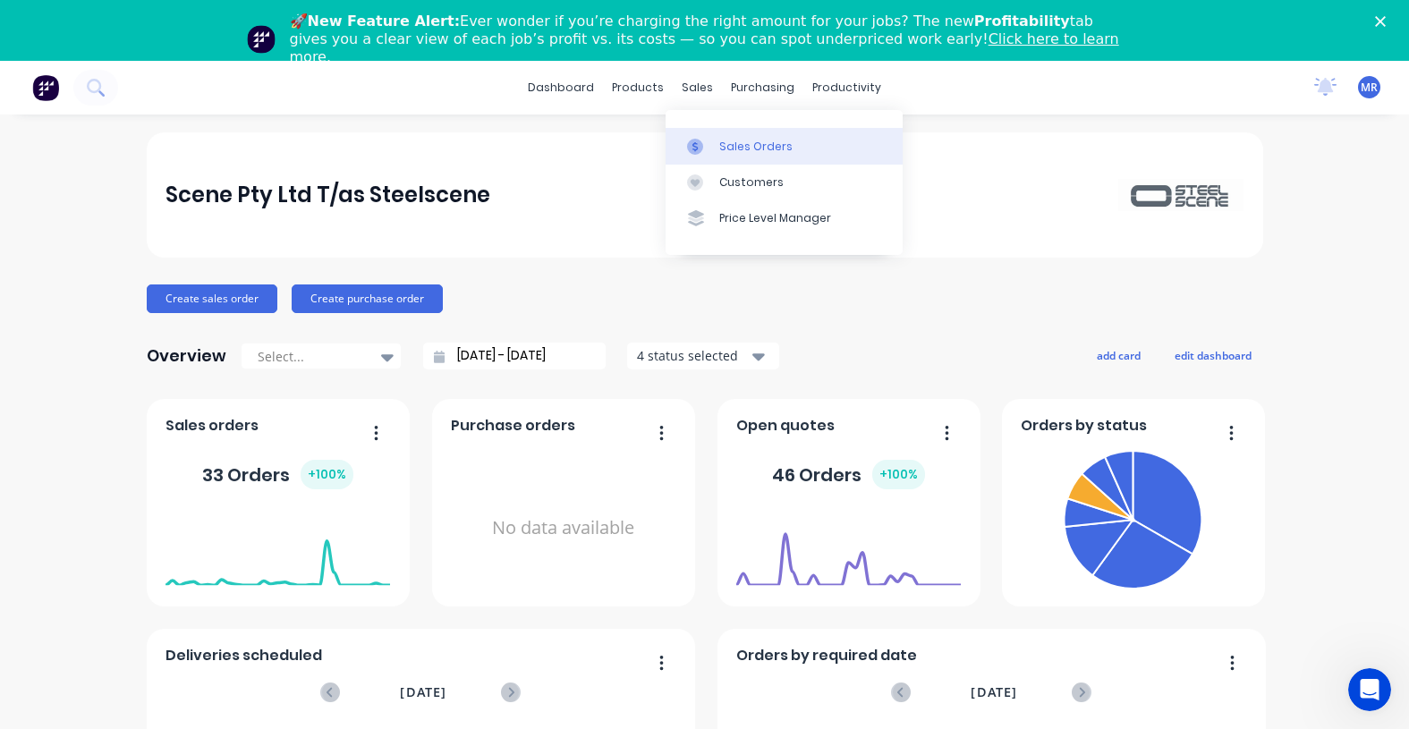
click at [735, 145] on div "Sales Orders" at bounding box center [756, 147] width 73 height 16
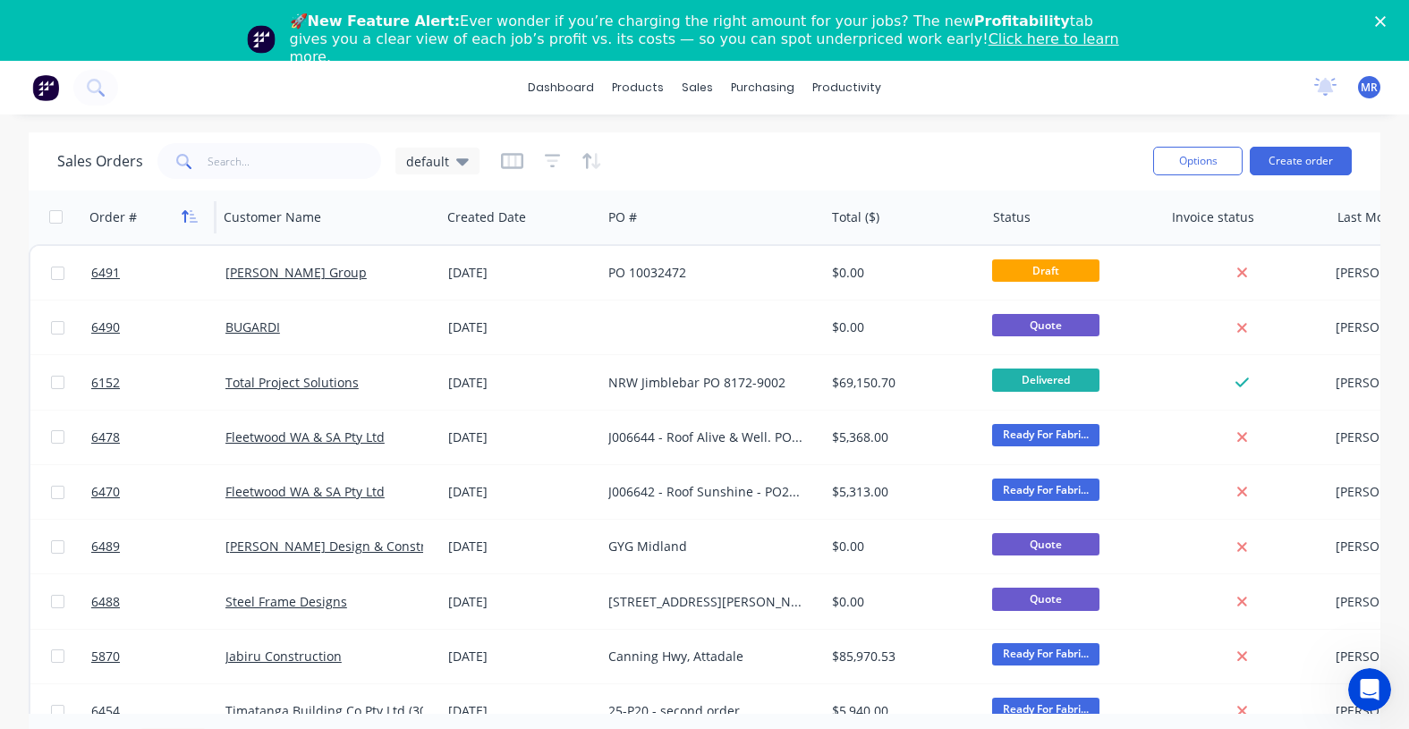
click at [201, 226] on button "button" at bounding box center [189, 217] width 27 height 27
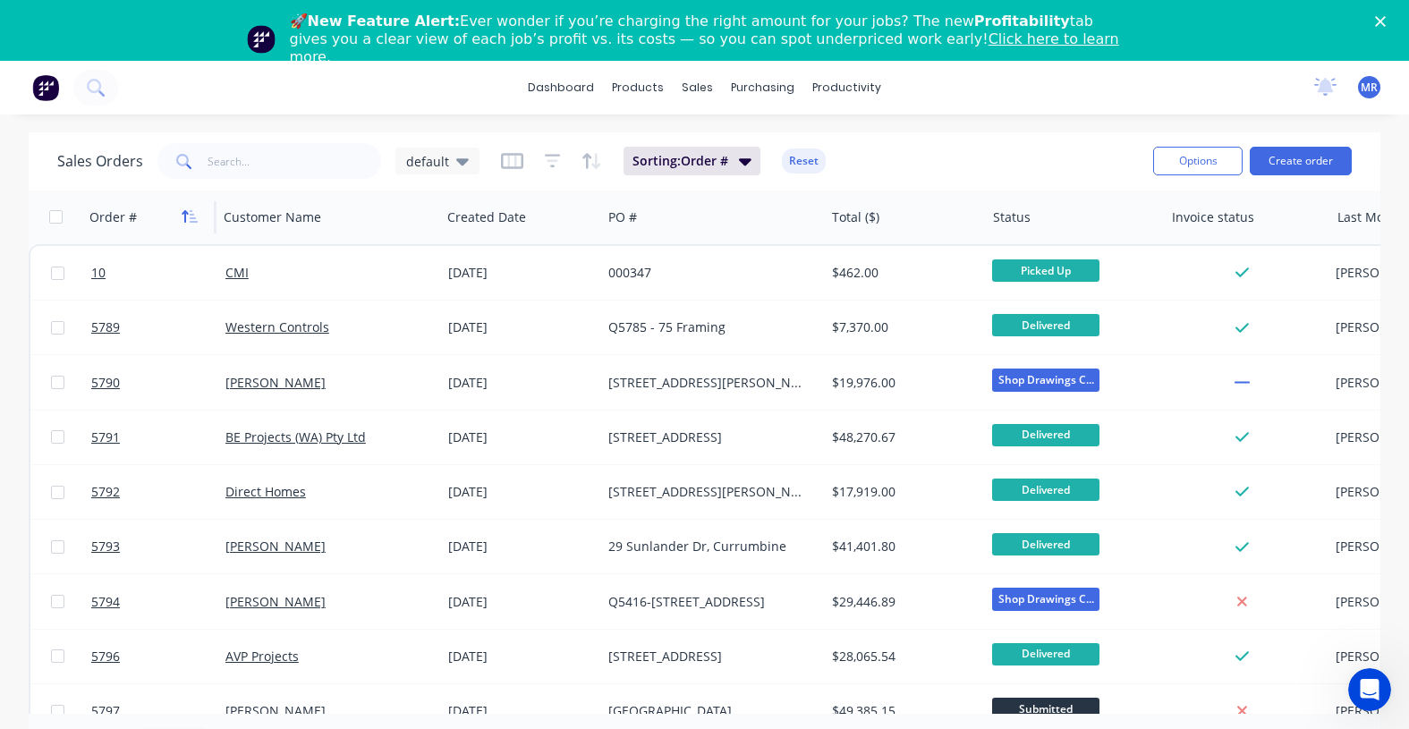
click at [198, 222] on icon "button" at bounding box center [190, 216] width 16 height 14
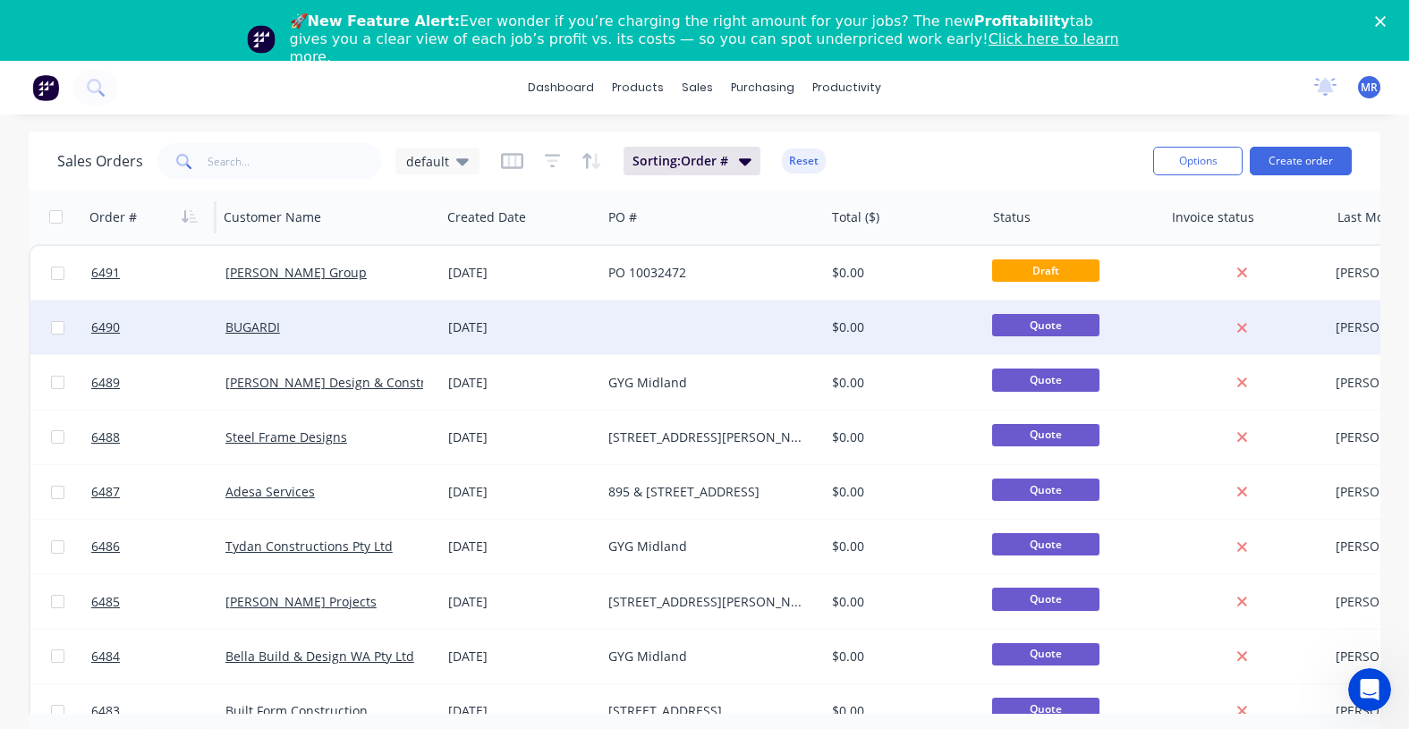
click at [467, 331] on div "[DATE]" at bounding box center [521, 328] width 146 height 18
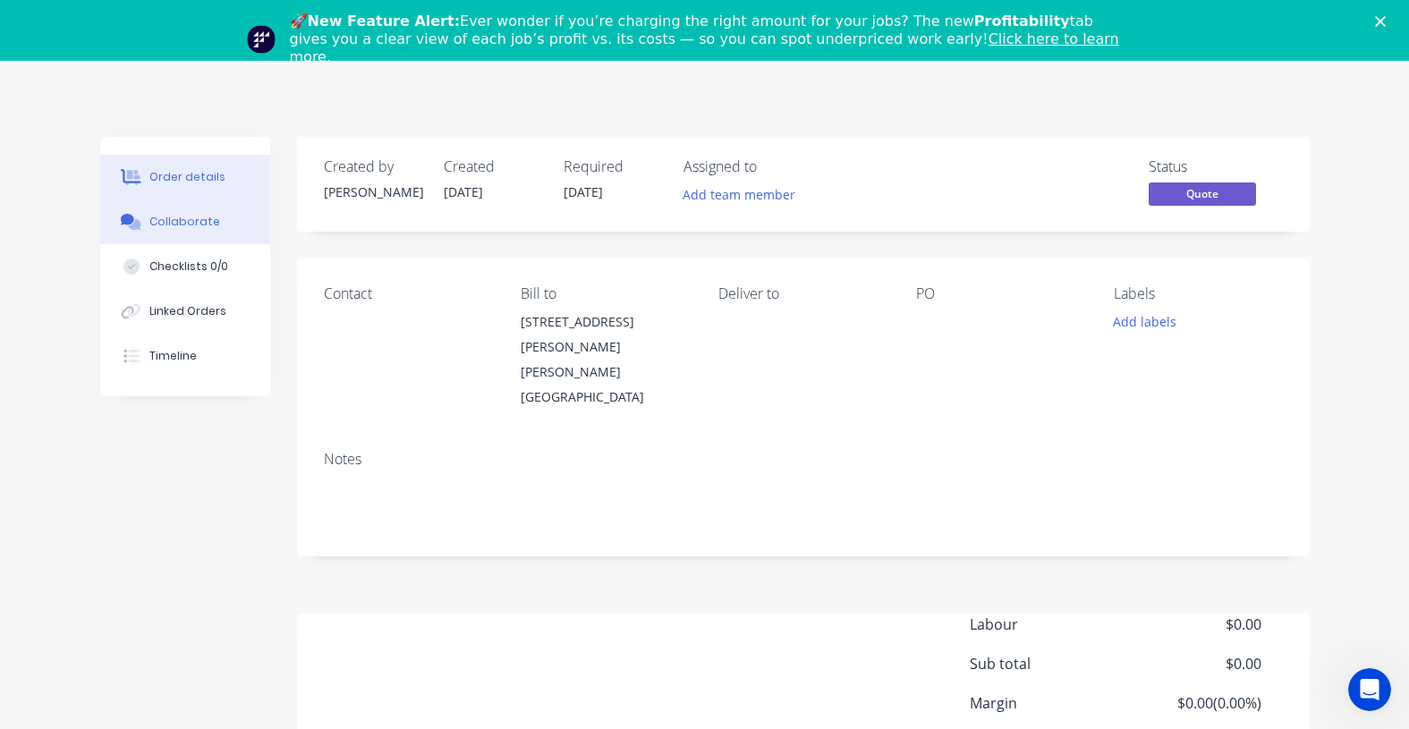
drag, startPoint x: 167, startPoint y: 229, endPoint x: 274, endPoint y: 252, distance: 109.0
click at [167, 229] on div "Collaborate" at bounding box center [184, 222] width 71 height 16
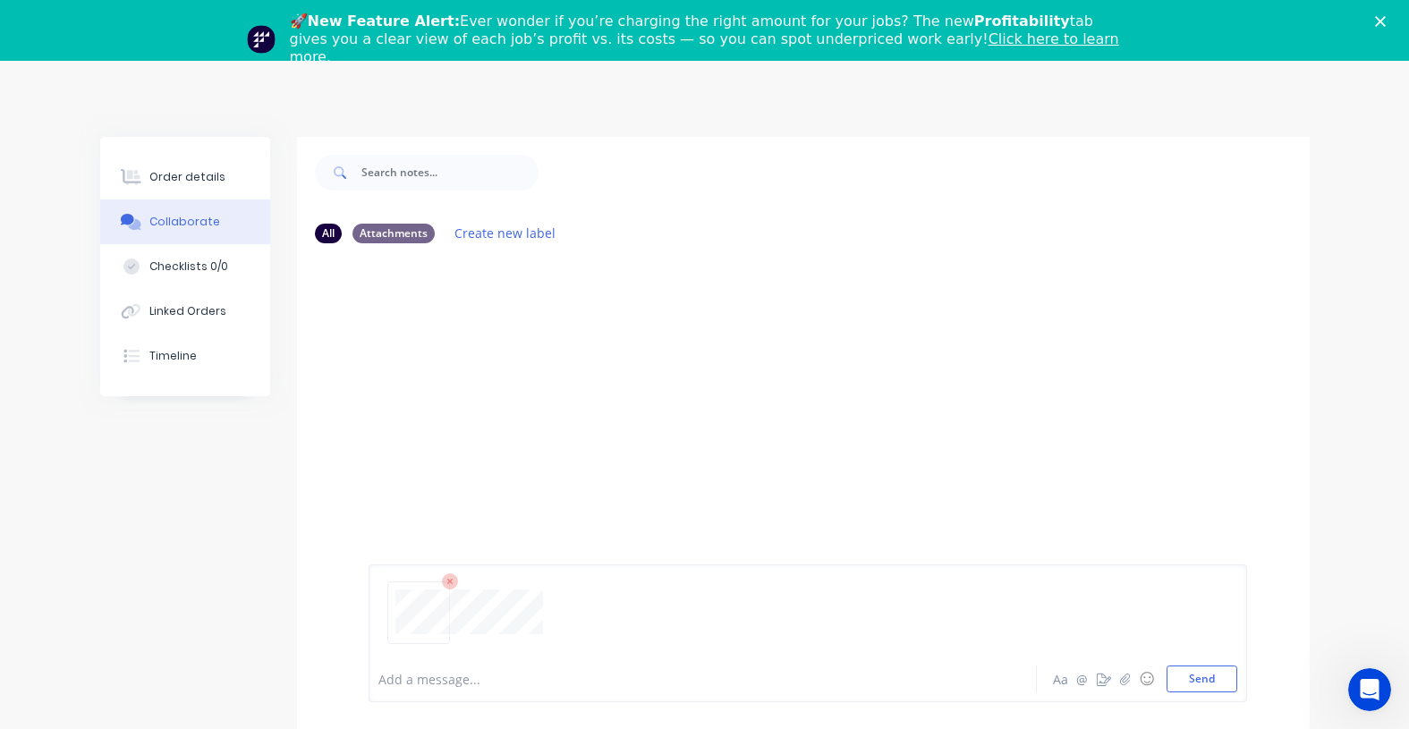
click at [175, 222] on div "Collaborate" at bounding box center [184, 222] width 71 height 16
click at [1386, 22] on icon "Close" at bounding box center [1380, 21] width 11 height 11
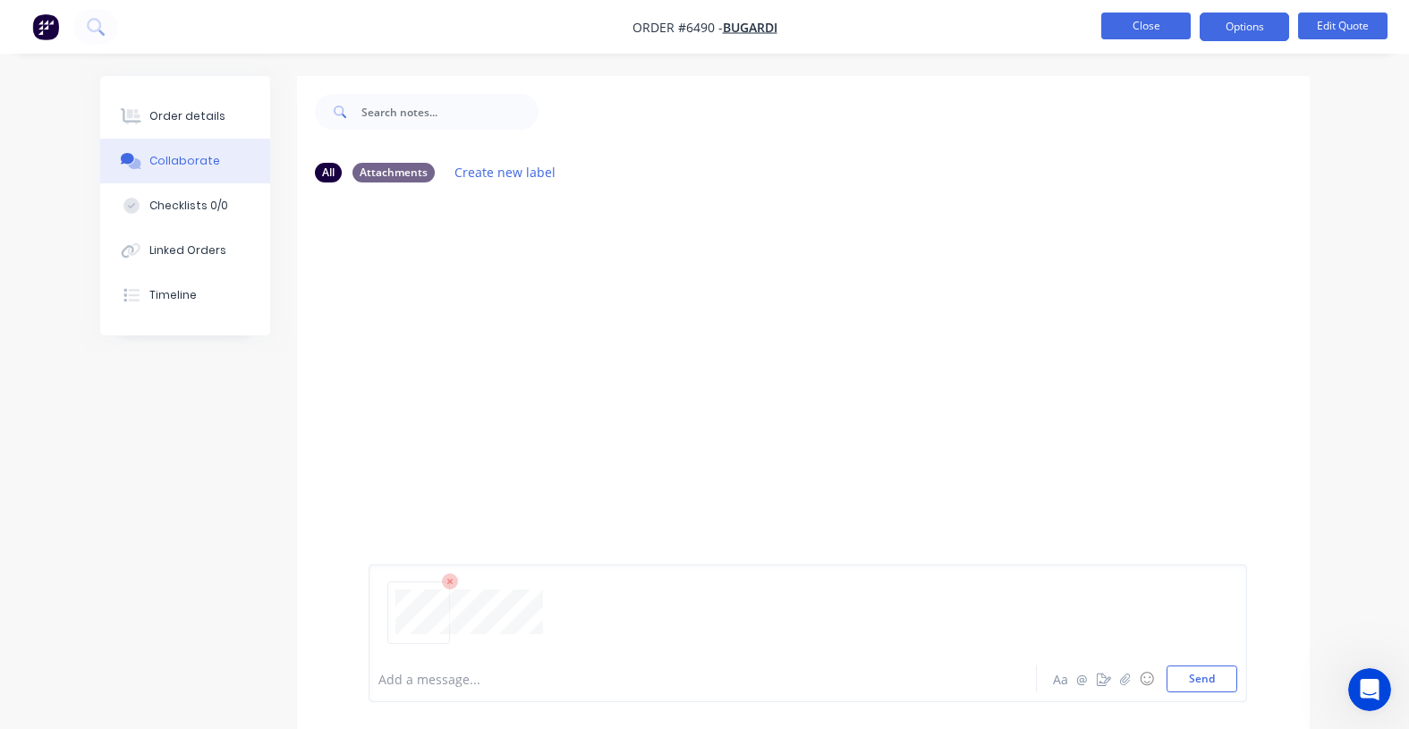
click at [1150, 30] on button "Close" at bounding box center [1146, 26] width 89 height 27
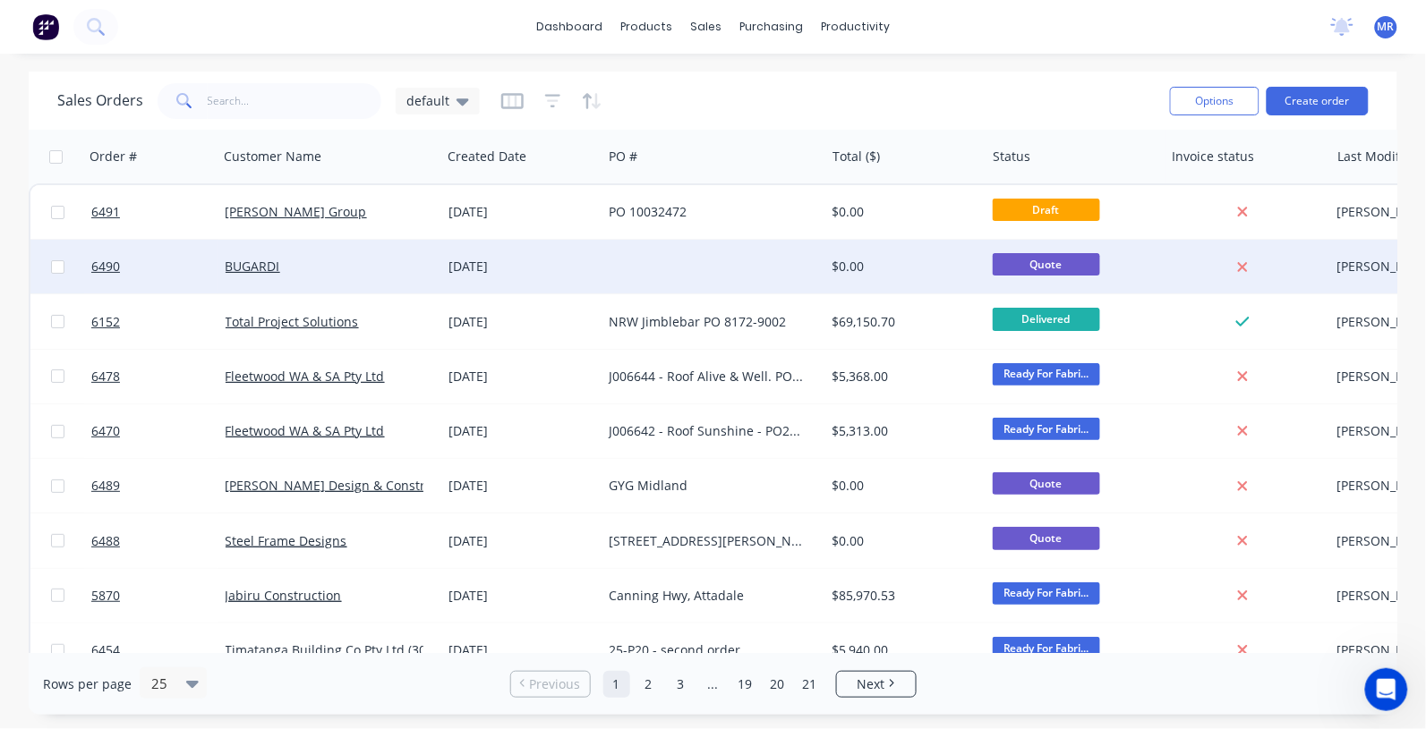
click at [434, 255] on div "BUGARDI" at bounding box center [329, 267] width 223 height 54
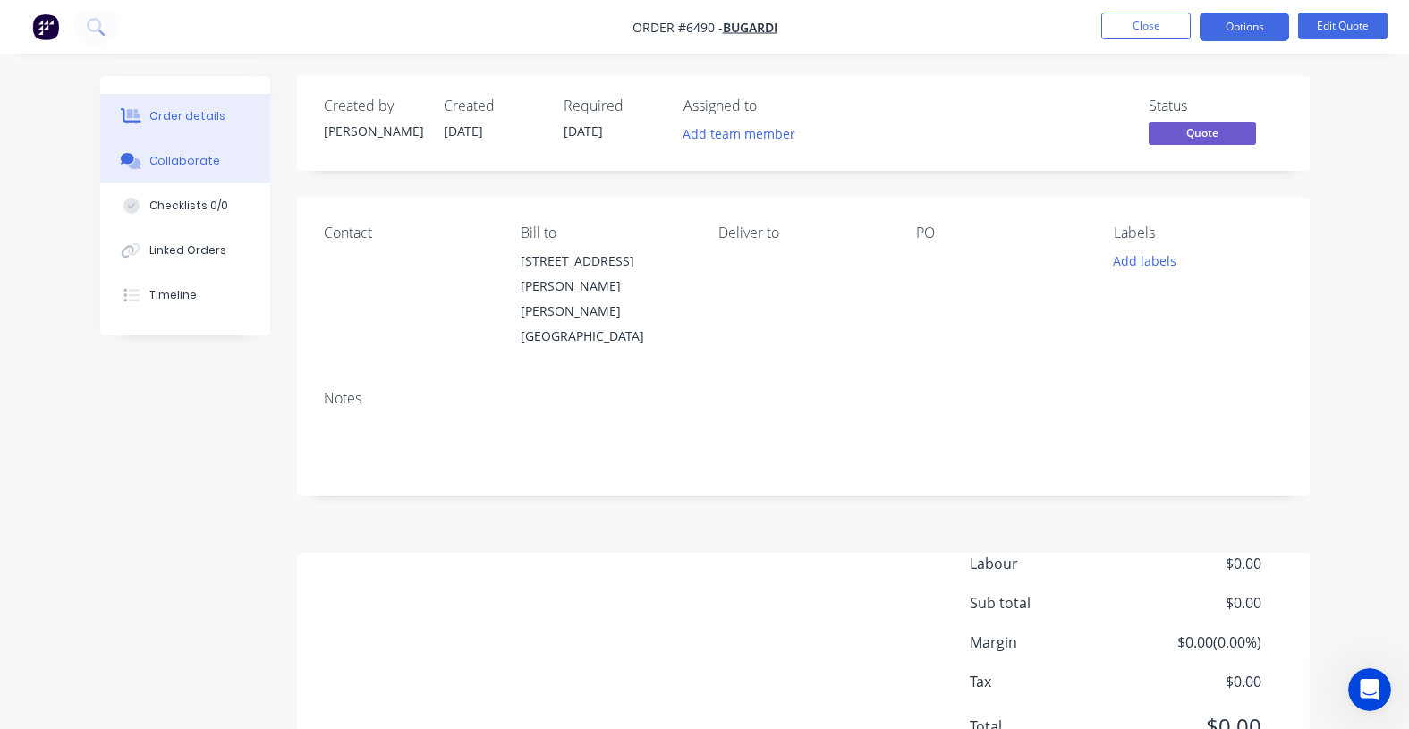
click at [175, 180] on button "Collaborate" at bounding box center [185, 161] width 170 height 45
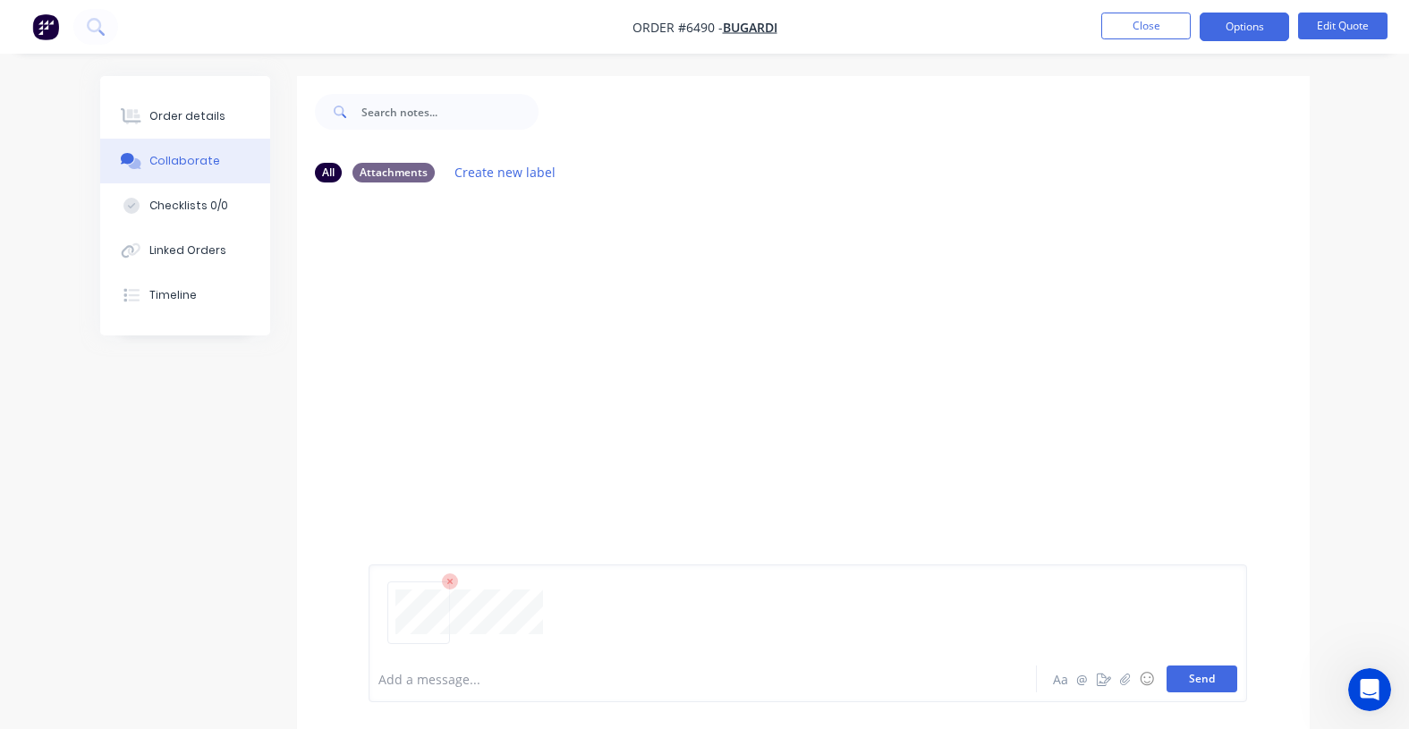
click at [1209, 682] on button "Send" at bounding box center [1202, 679] width 71 height 27
click at [1228, 21] on button "Options" at bounding box center [1244, 27] width 89 height 29
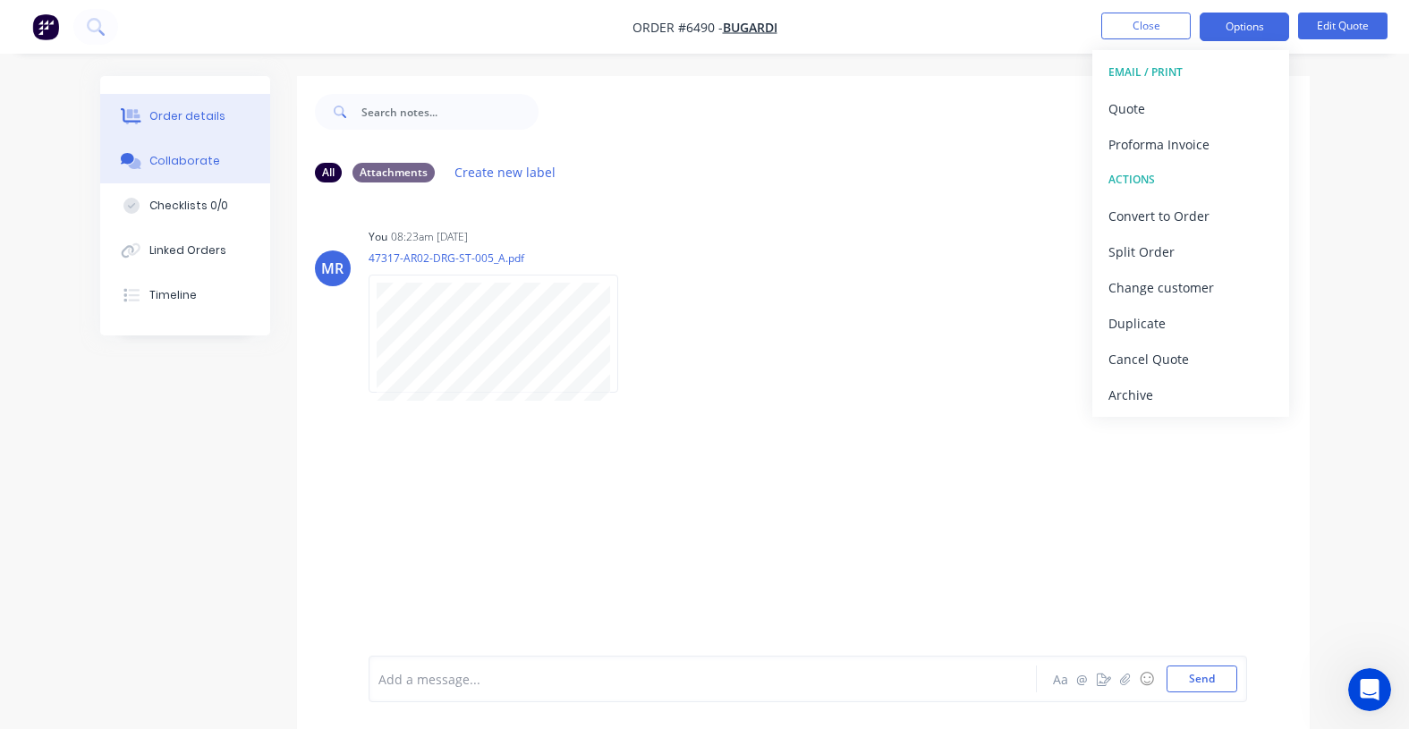
click at [177, 113] on div "Order details" at bounding box center [187, 116] width 76 height 16
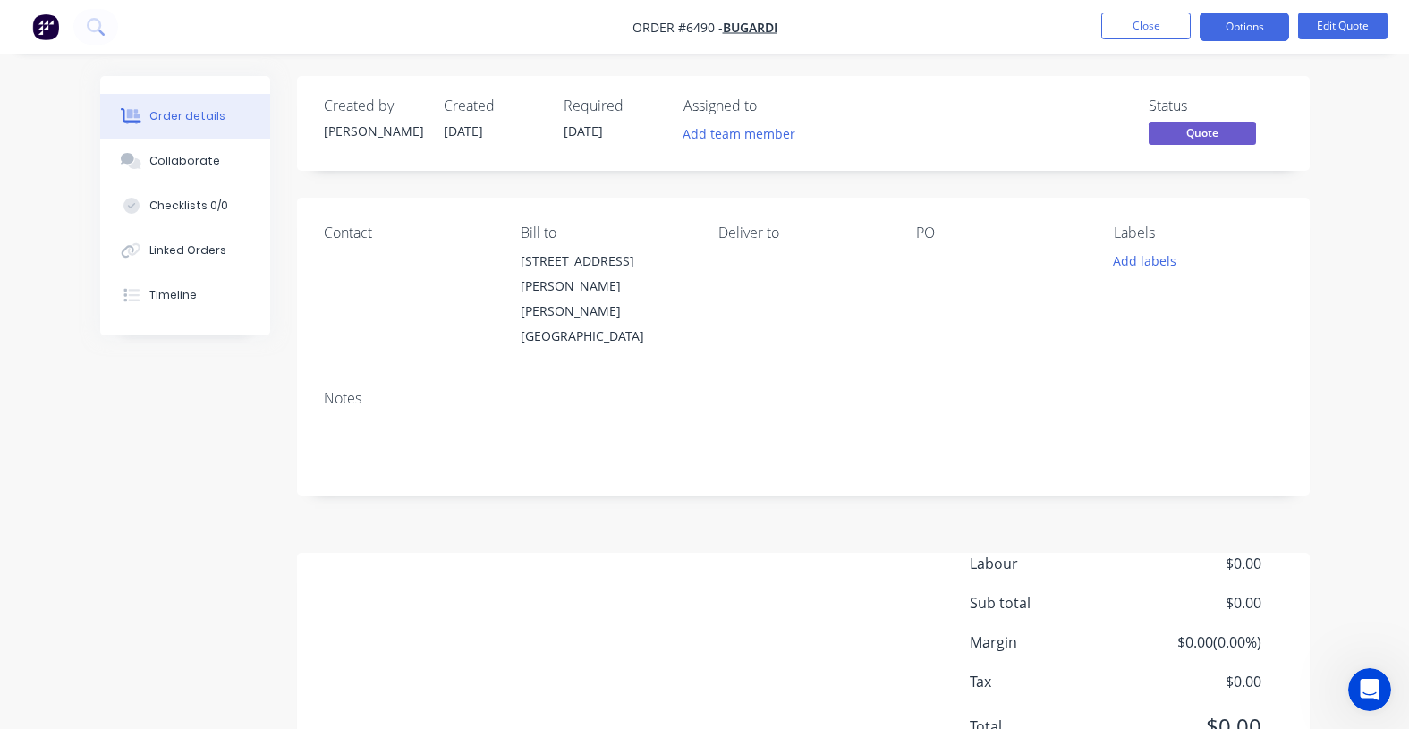
click at [758, 251] on div "Deliver to" at bounding box center [803, 287] width 169 height 124
click at [1343, 27] on button "Edit Quote" at bounding box center [1343, 26] width 89 height 27
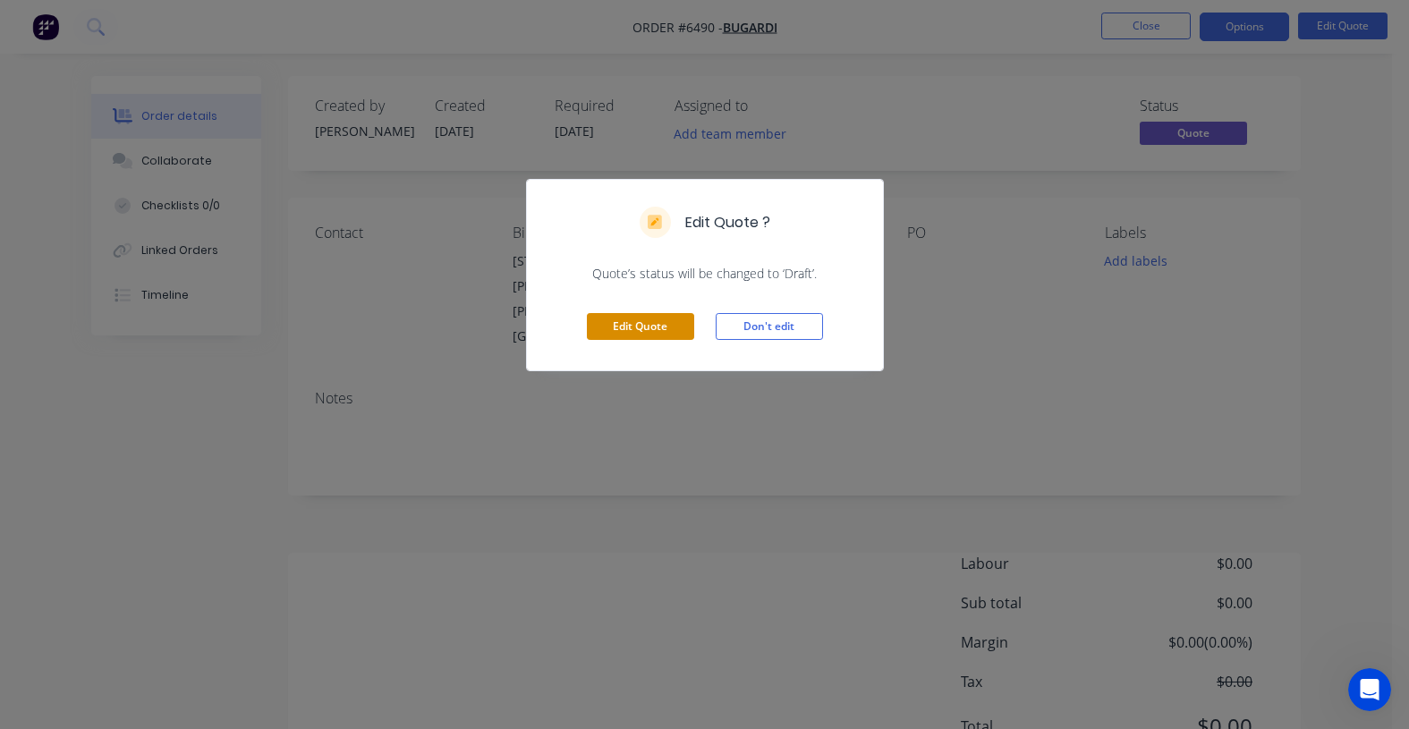
click at [651, 323] on button "Edit Quote" at bounding box center [640, 326] width 107 height 27
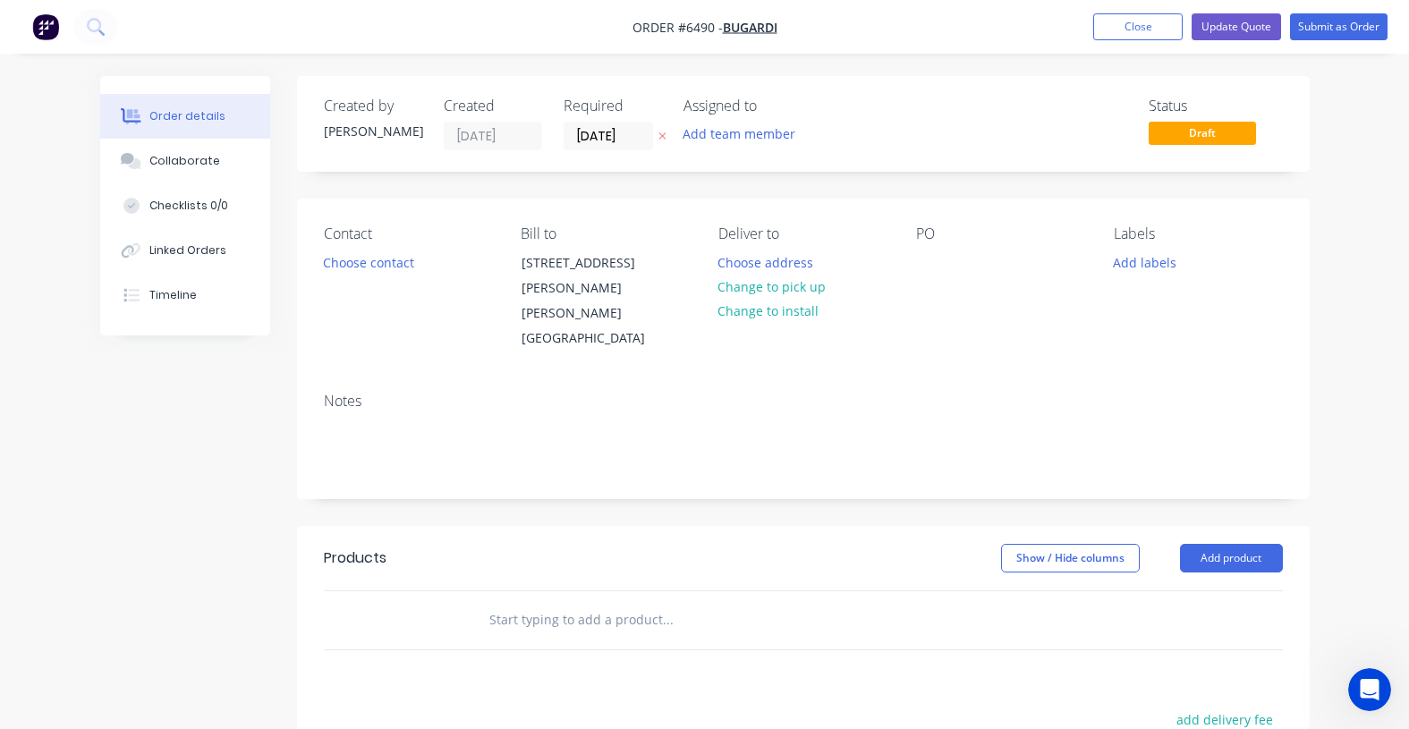
click at [577, 602] on input "text" at bounding box center [668, 620] width 358 height 36
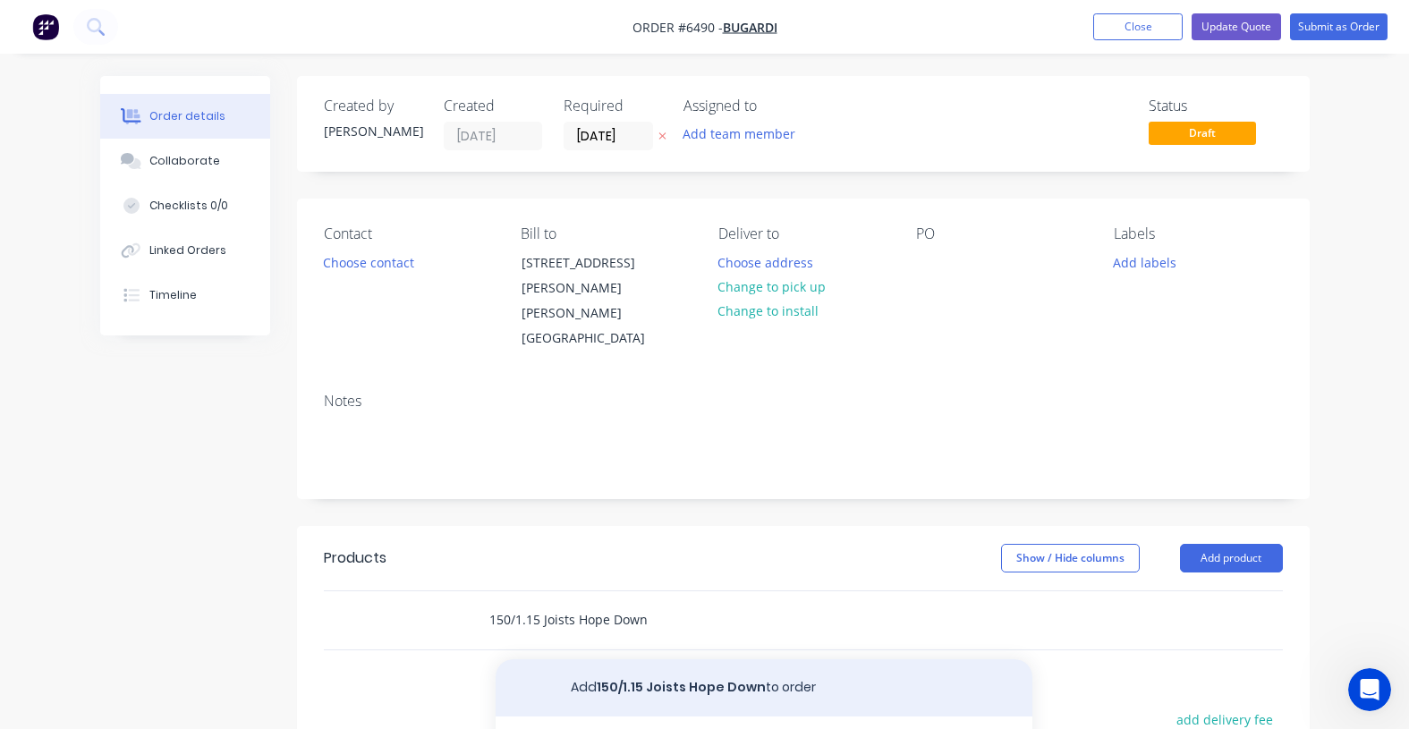
type input "150/1.15 Joists Hope Down"
click at [730, 660] on button "Add 150/1.15 Joists Hope Down to order" at bounding box center [764, 688] width 537 height 57
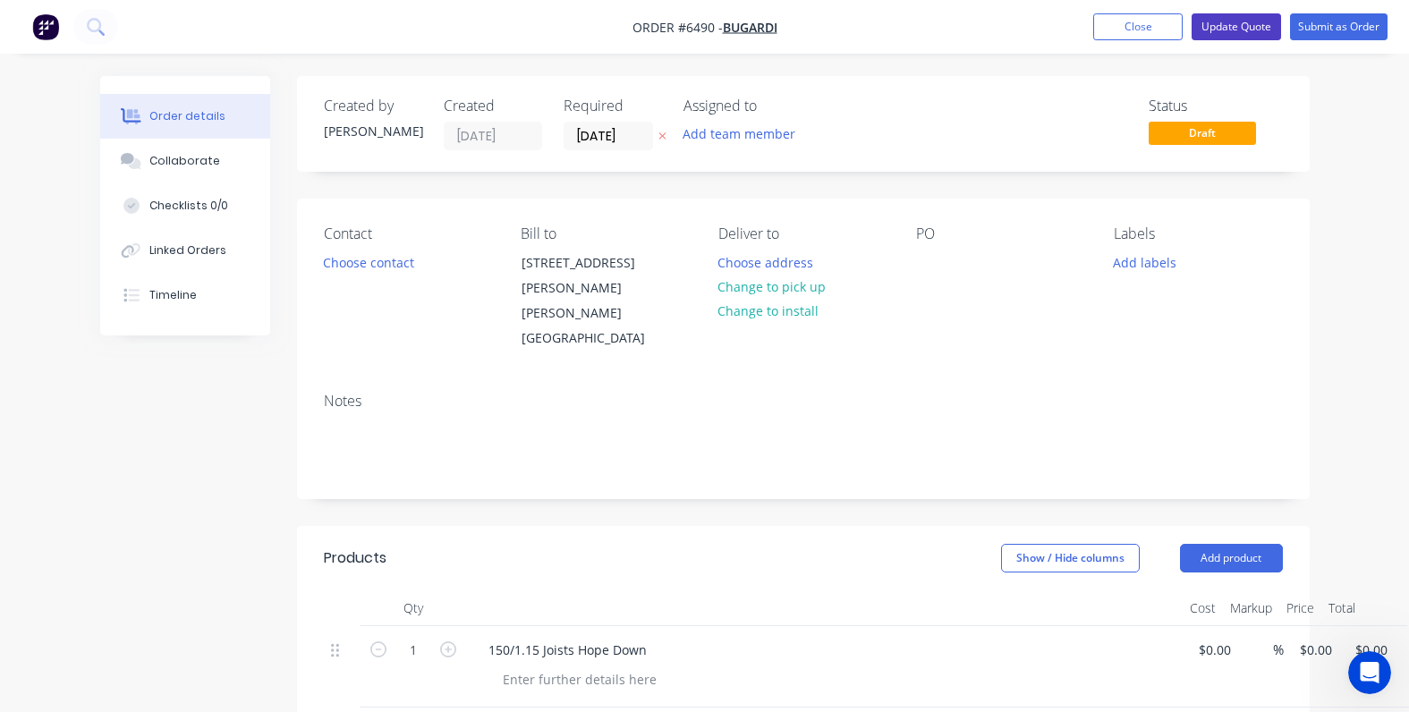
drag, startPoint x: 1242, startPoint y: 23, endPoint x: 1254, endPoint y: 29, distance: 12.8
click at [1244, 23] on button "Update Quote" at bounding box center [1236, 26] width 89 height 27
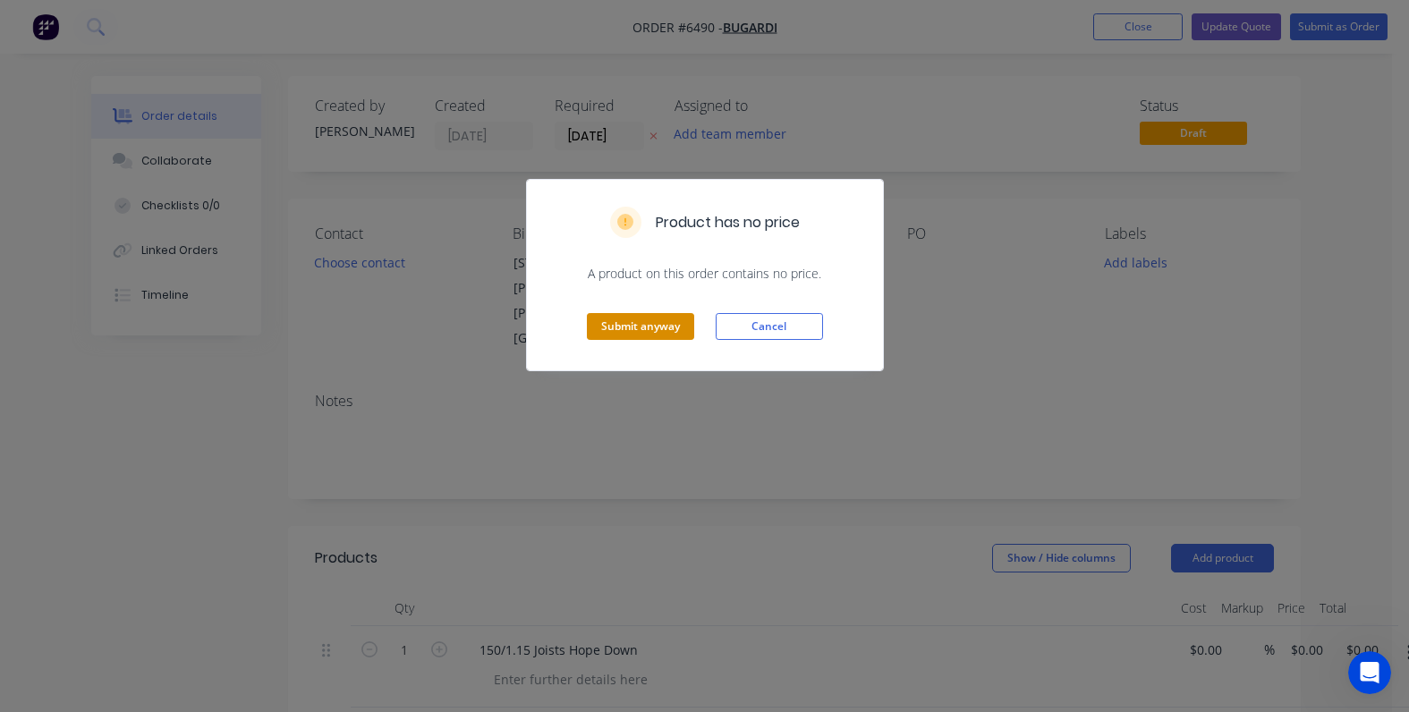
click at [628, 327] on button "Submit anyway" at bounding box center [640, 326] width 107 height 27
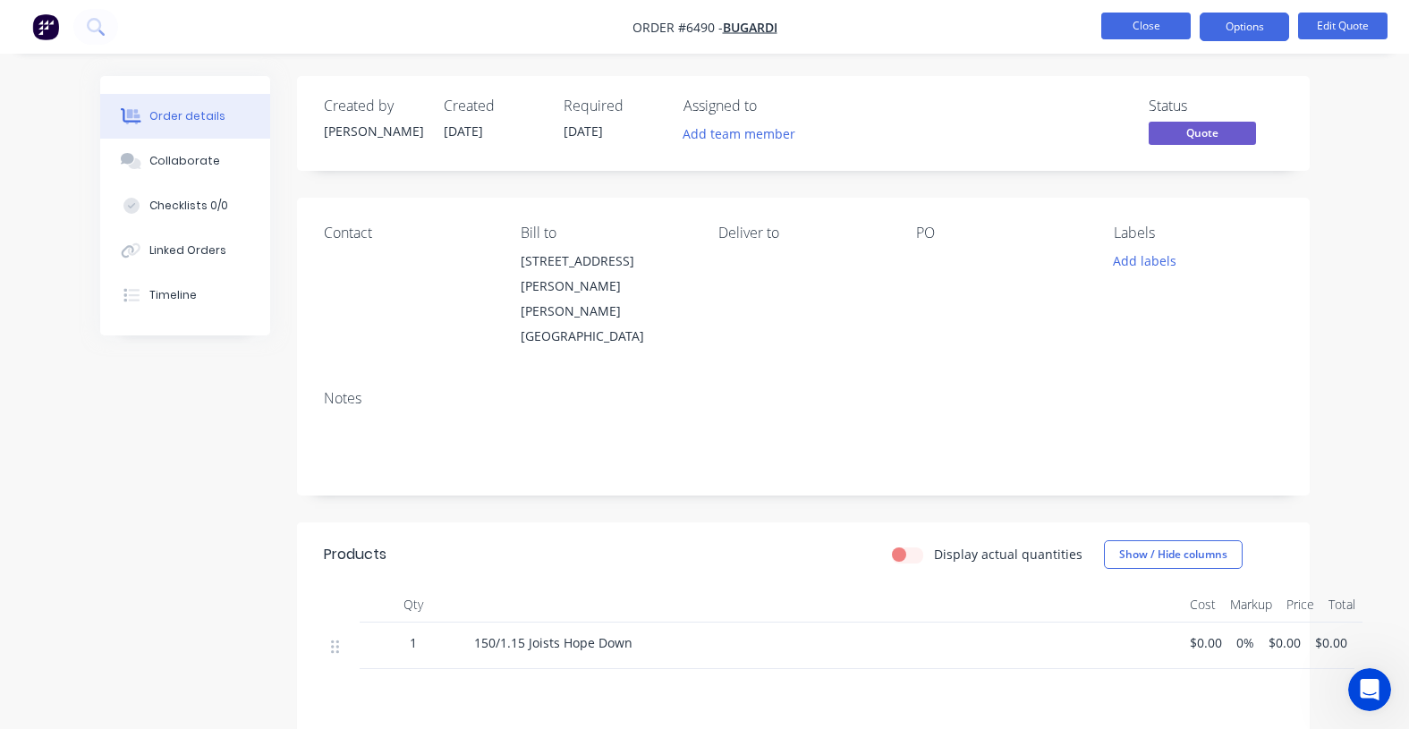
click at [1128, 31] on button "Close" at bounding box center [1146, 26] width 89 height 27
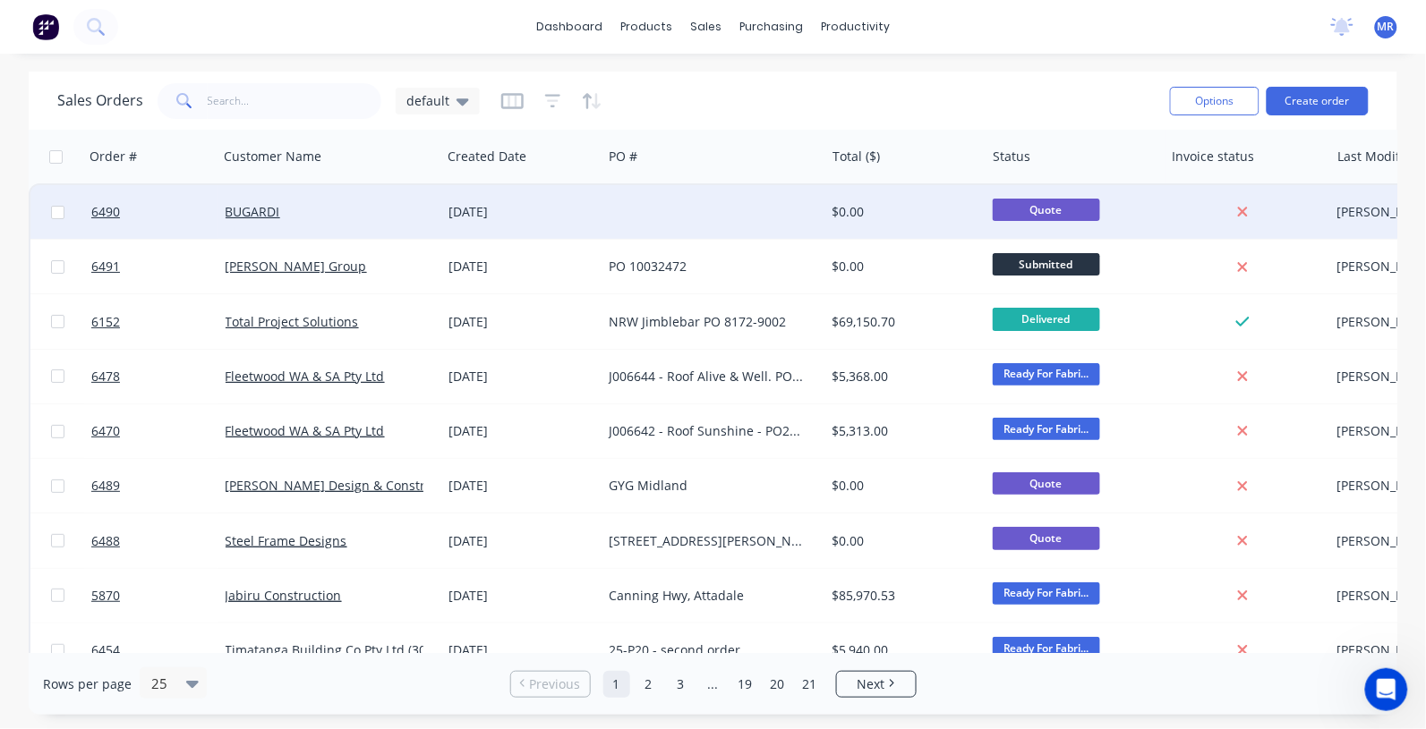
click at [660, 219] on div at bounding box center [712, 212] width 223 height 54
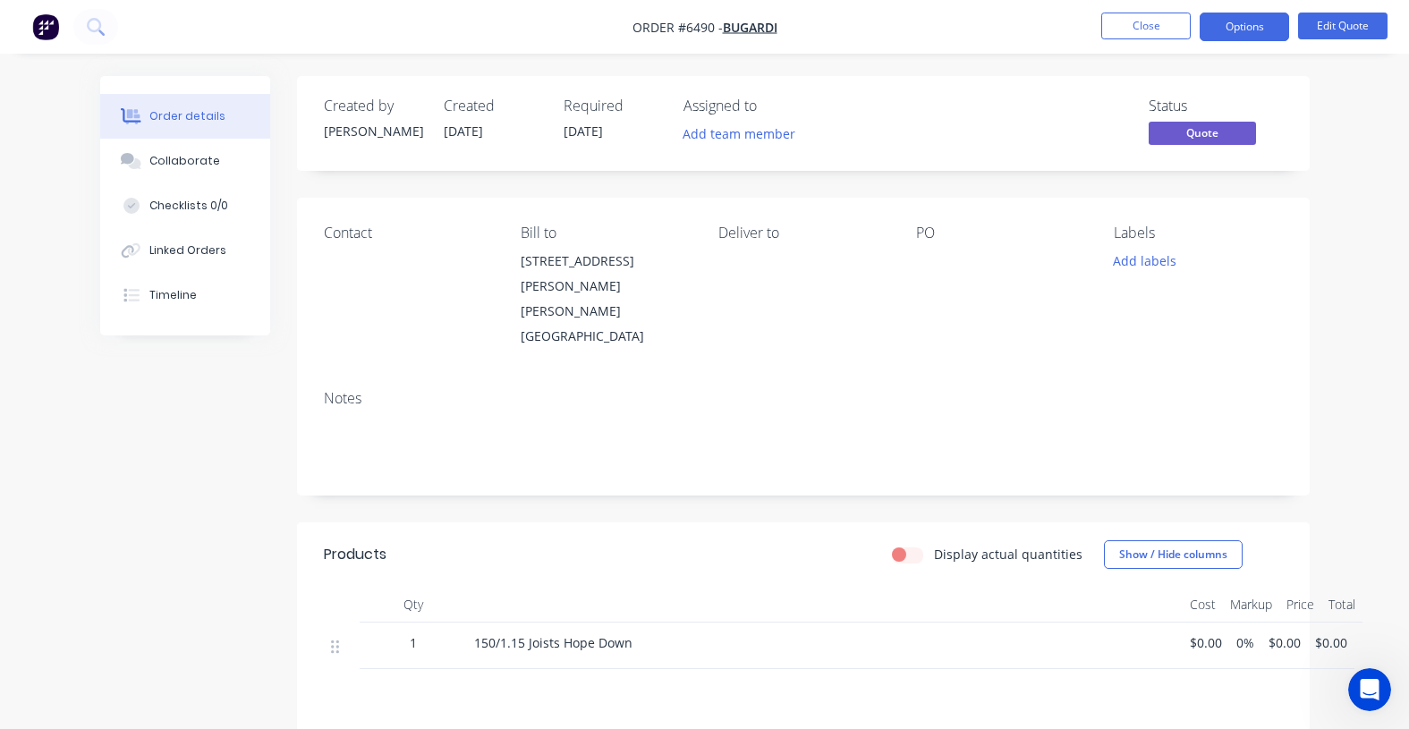
drag, startPoint x: 938, startPoint y: 278, endPoint x: 950, endPoint y: 270, distance: 14.1
click at [944, 277] on div "PO" at bounding box center [1000, 287] width 169 height 124
drag, startPoint x: 937, startPoint y: 260, endPoint x: 936, endPoint y: 246, distance: 13.5
click at [937, 251] on div at bounding box center [1000, 261] width 169 height 25
click at [1316, 20] on button "Edit Quote" at bounding box center [1343, 26] width 89 height 27
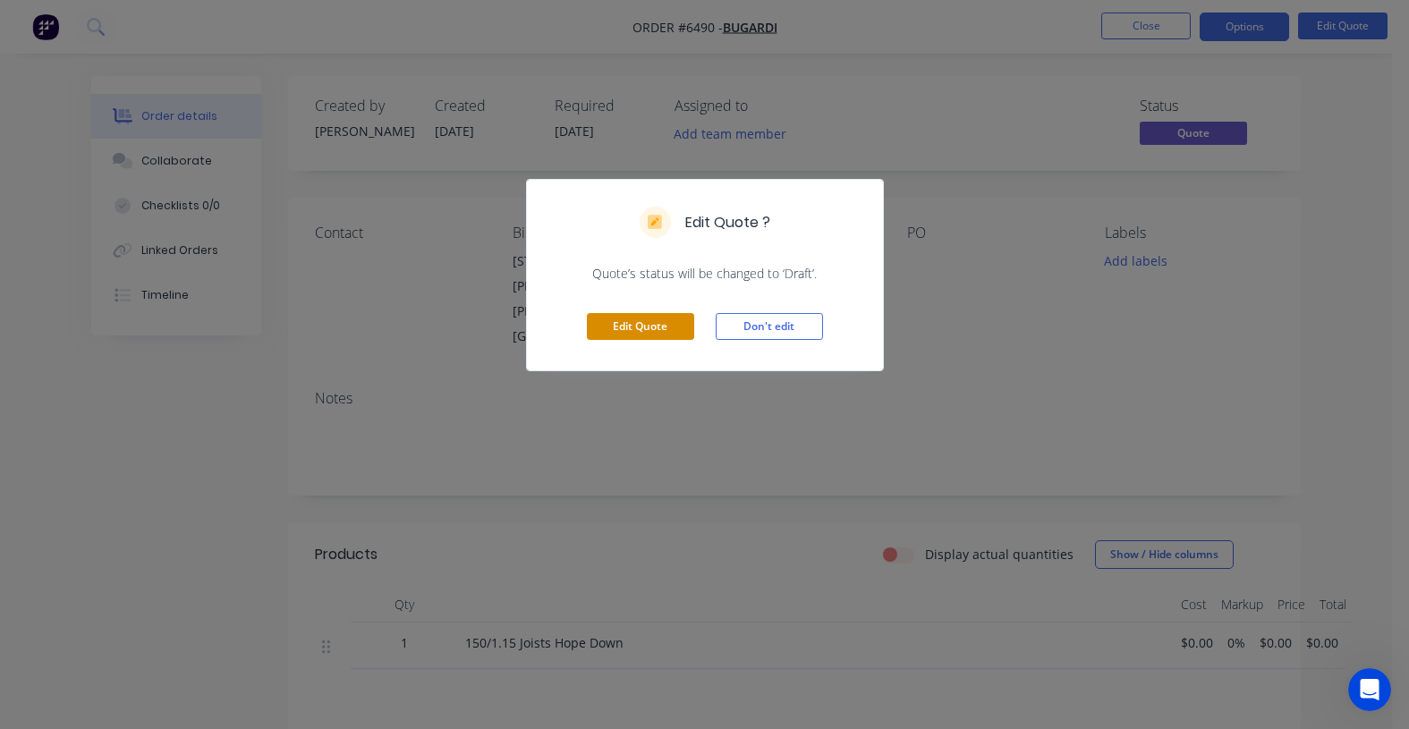
click at [662, 325] on button "Edit Quote" at bounding box center [640, 326] width 107 height 27
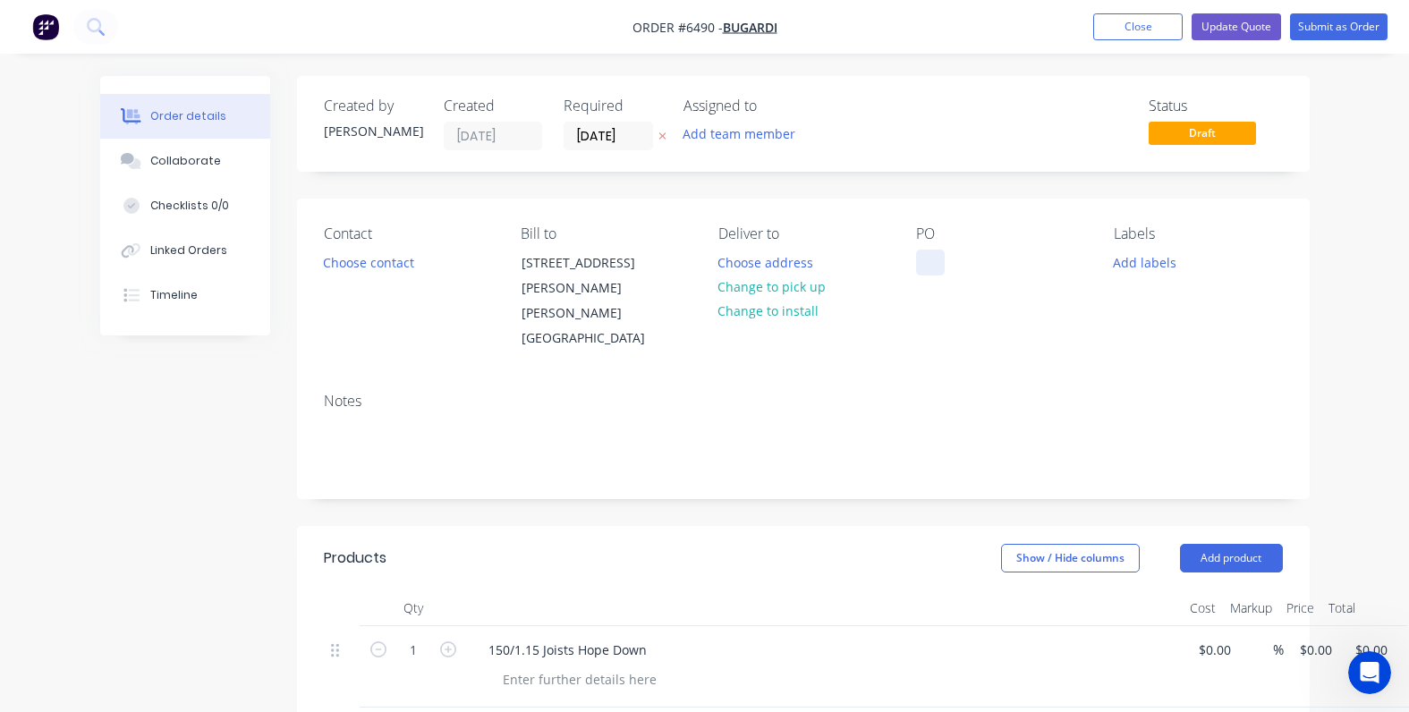
drag, startPoint x: 940, startPoint y: 268, endPoint x: 982, endPoint y: 269, distance: 42.1
click at [941, 265] on div at bounding box center [930, 263] width 29 height 26
click at [1246, 28] on button "Update Quote" at bounding box center [1236, 26] width 89 height 27
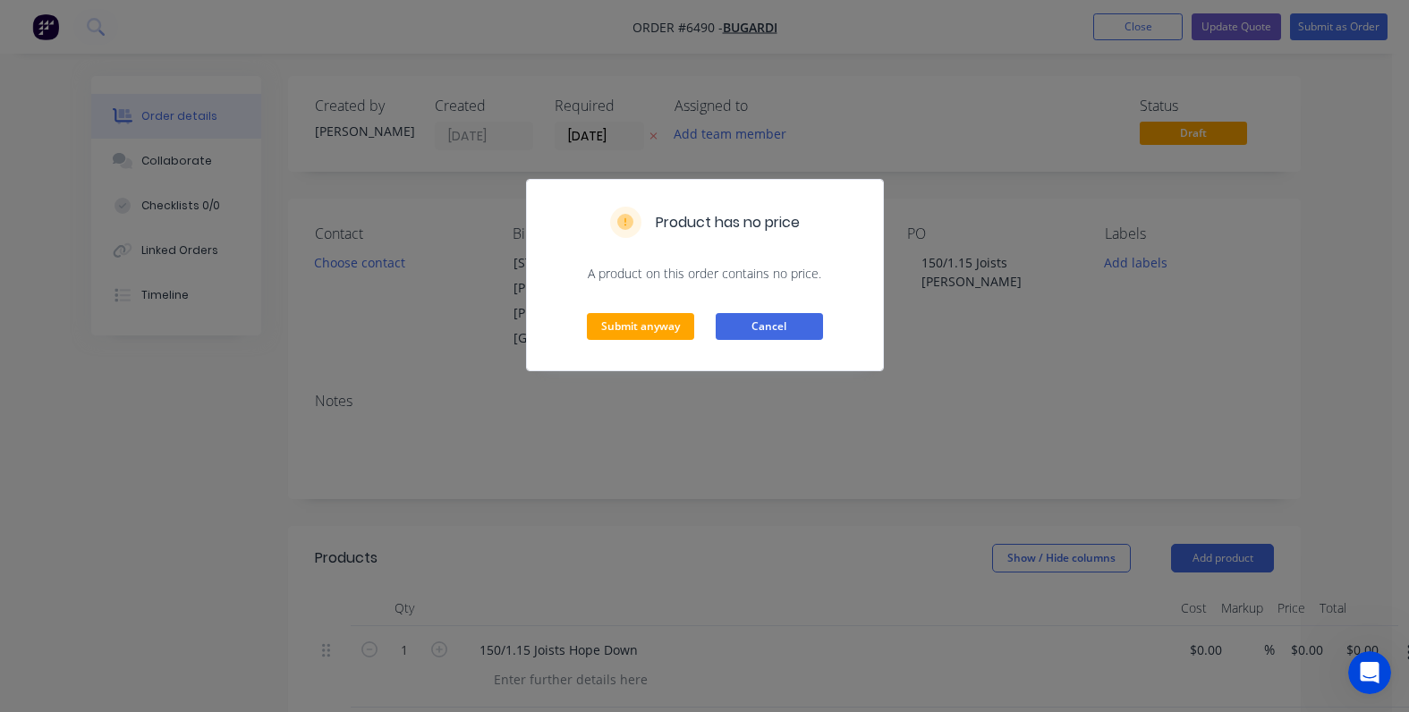
click at [758, 331] on button "Cancel" at bounding box center [769, 326] width 107 height 27
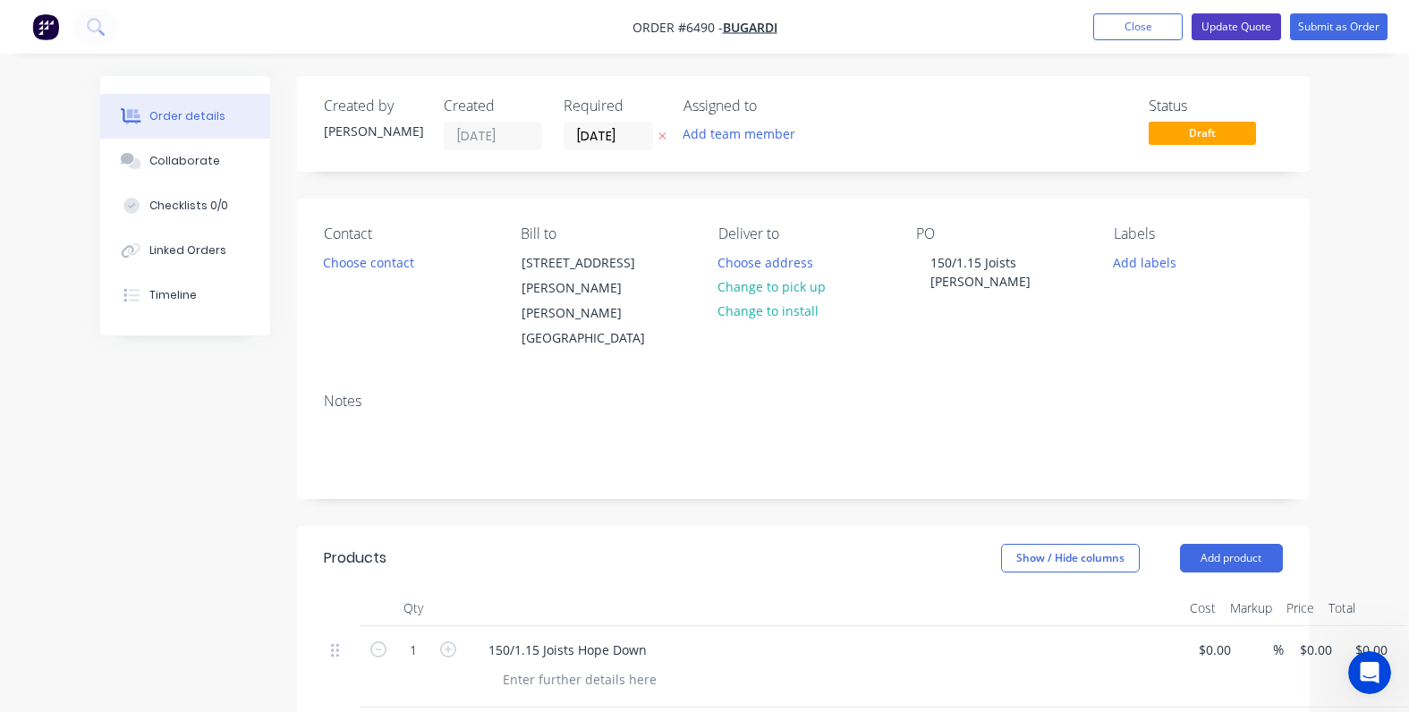
click at [1224, 27] on button "Update Quote" at bounding box center [1236, 26] width 89 height 27
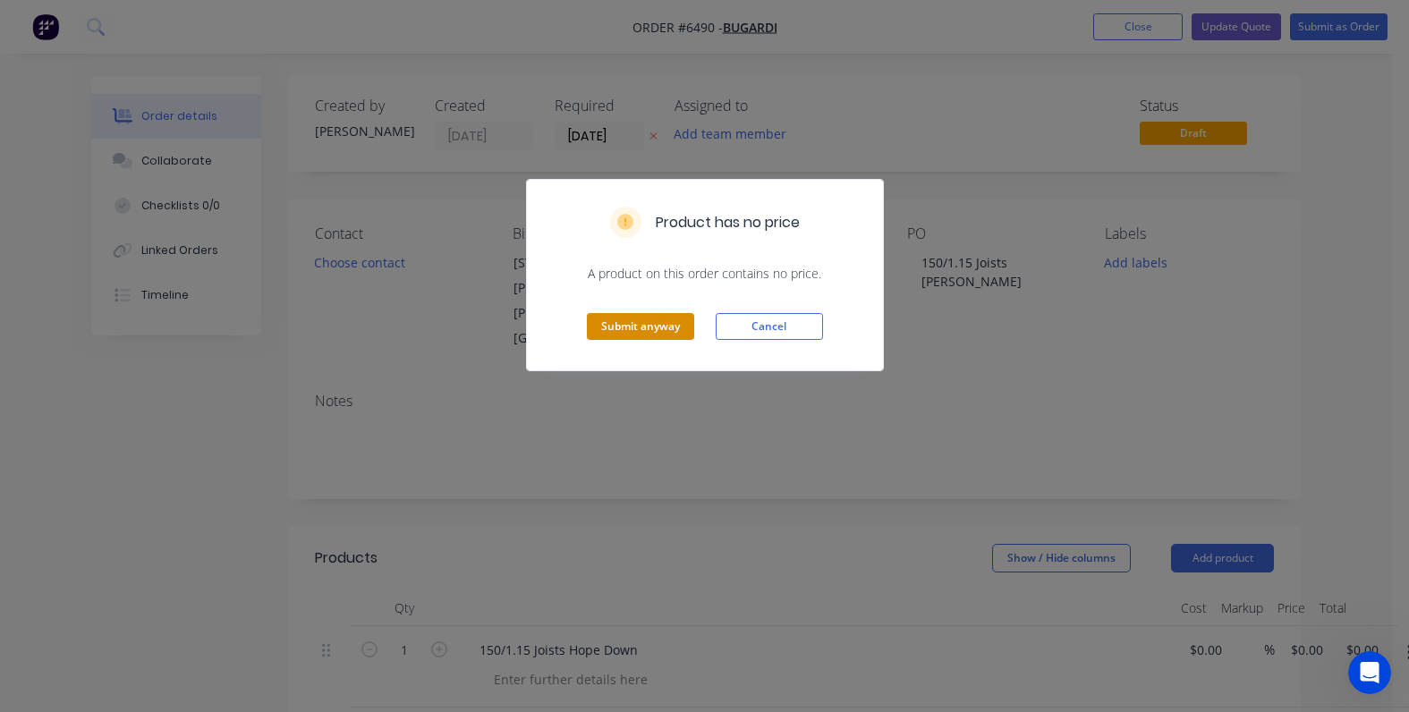
click at [677, 325] on button "Submit anyway" at bounding box center [640, 326] width 107 height 27
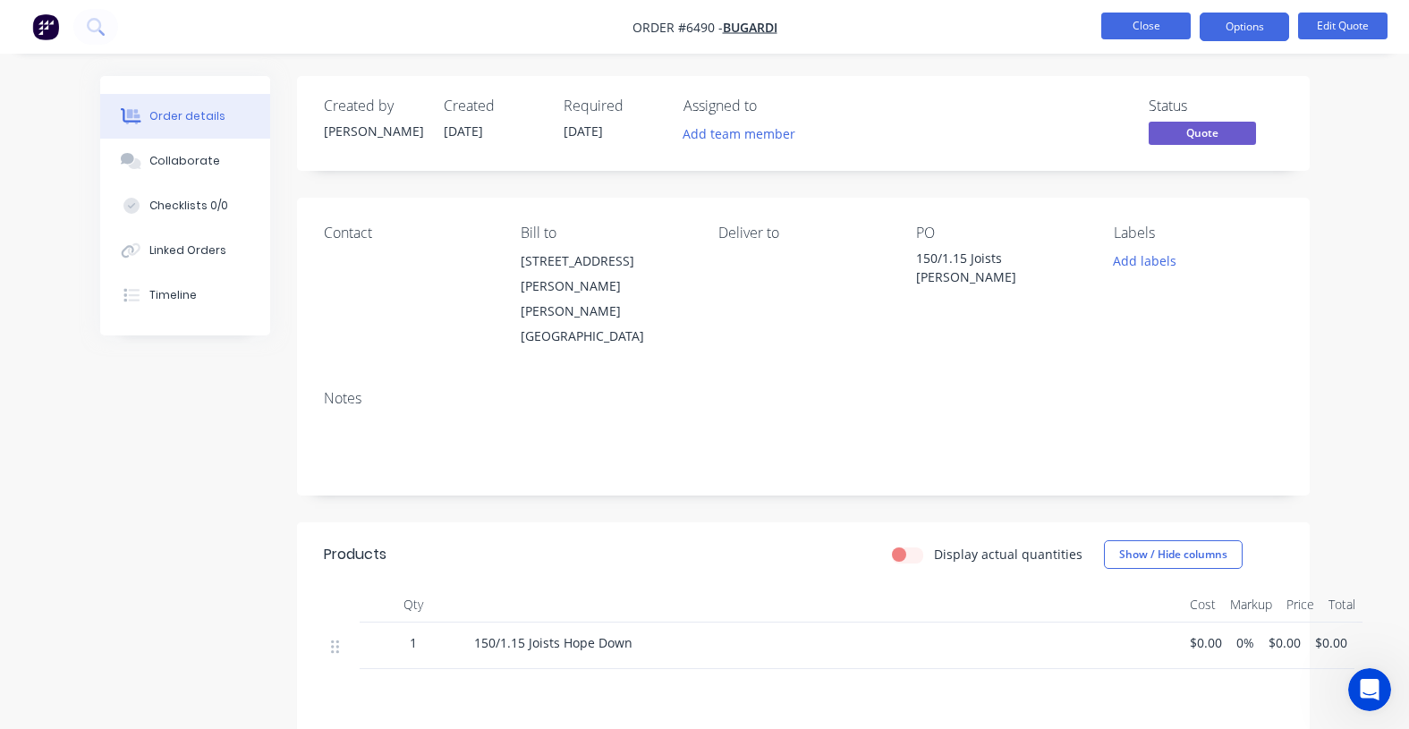
click at [1144, 27] on button "Close" at bounding box center [1146, 26] width 89 height 27
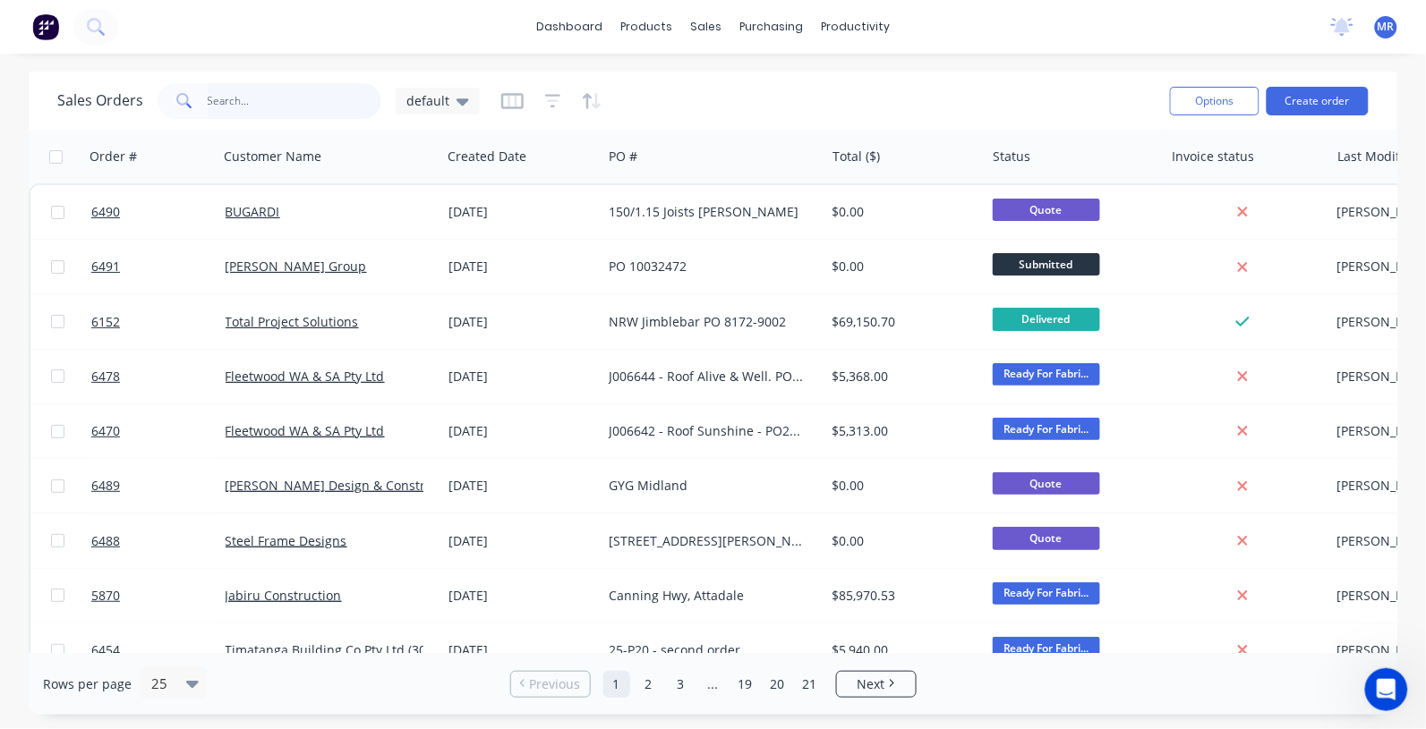
click at [217, 104] on input "text" at bounding box center [295, 101] width 175 height 36
click at [180, 157] on button "button" at bounding box center [189, 156] width 27 height 27
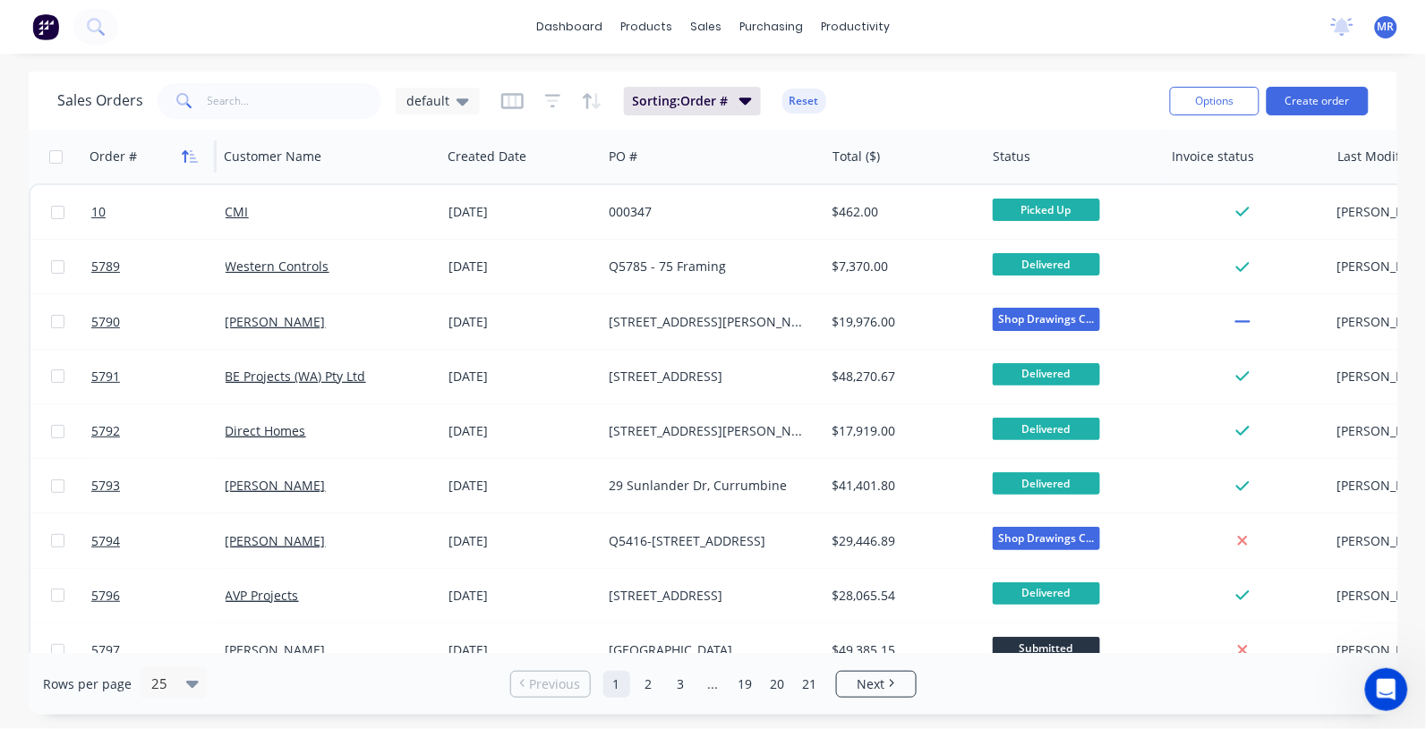
click at [182, 157] on icon "button" at bounding box center [190, 156] width 16 height 14
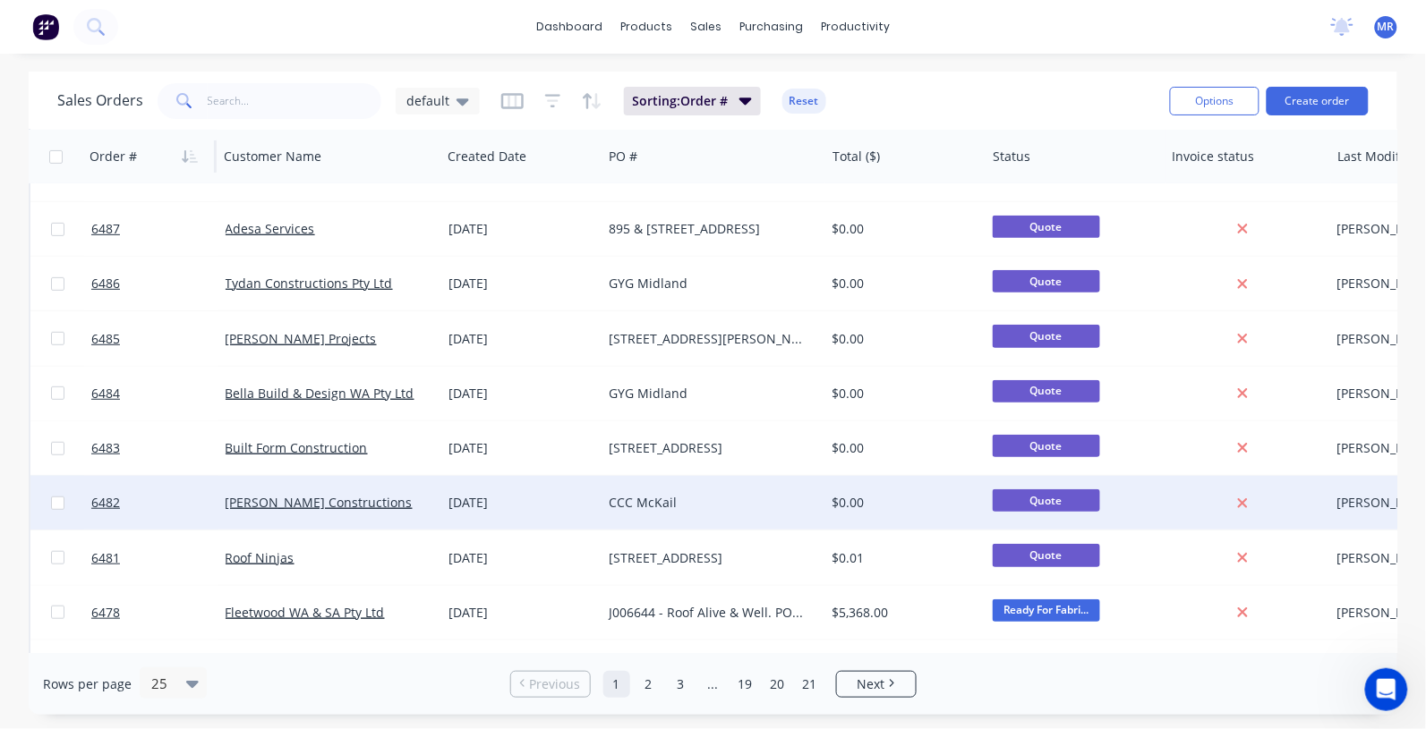
scroll to position [224, 0]
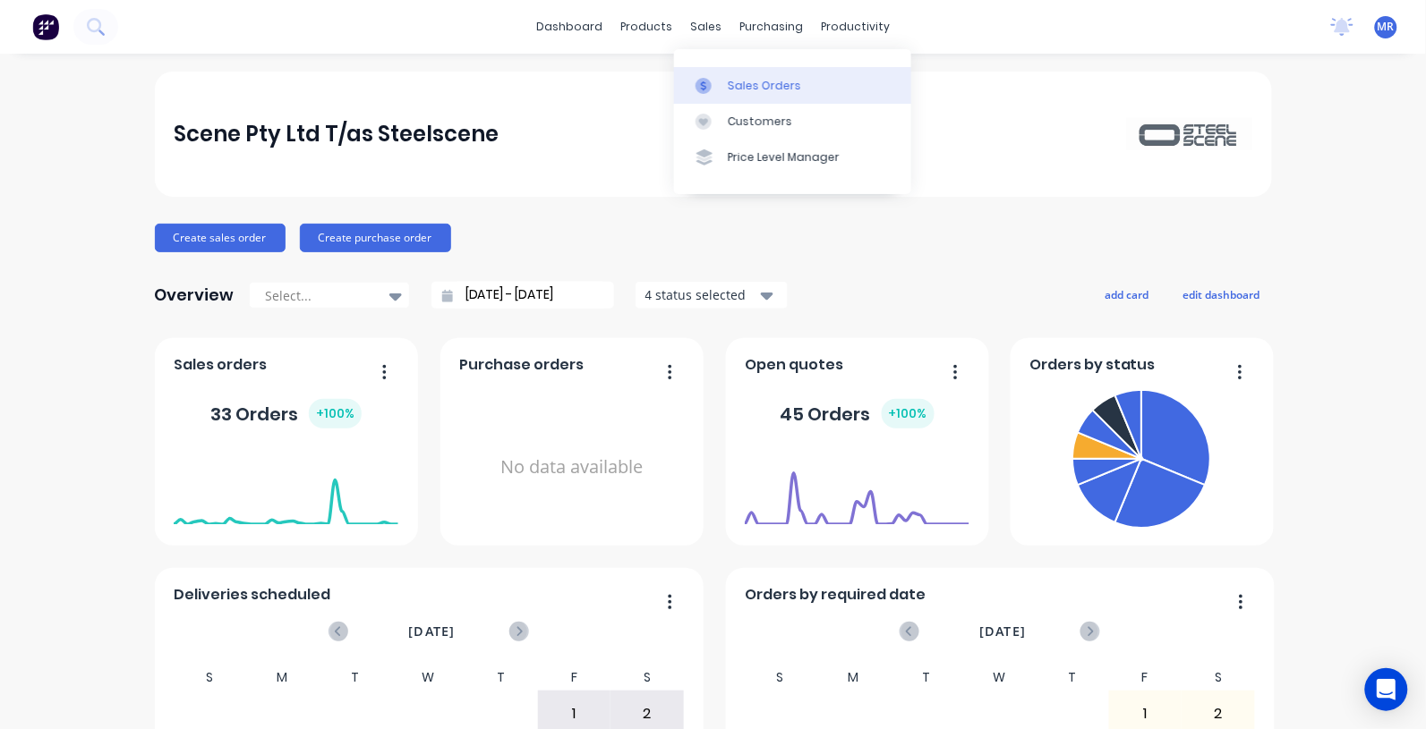
drag, startPoint x: 736, startPoint y: 90, endPoint x: 761, endPoint y: 101, distance: 27.3
click at [736, 90] on div "Sales Orders" at bounding box center [764, 86] width 73 height 16
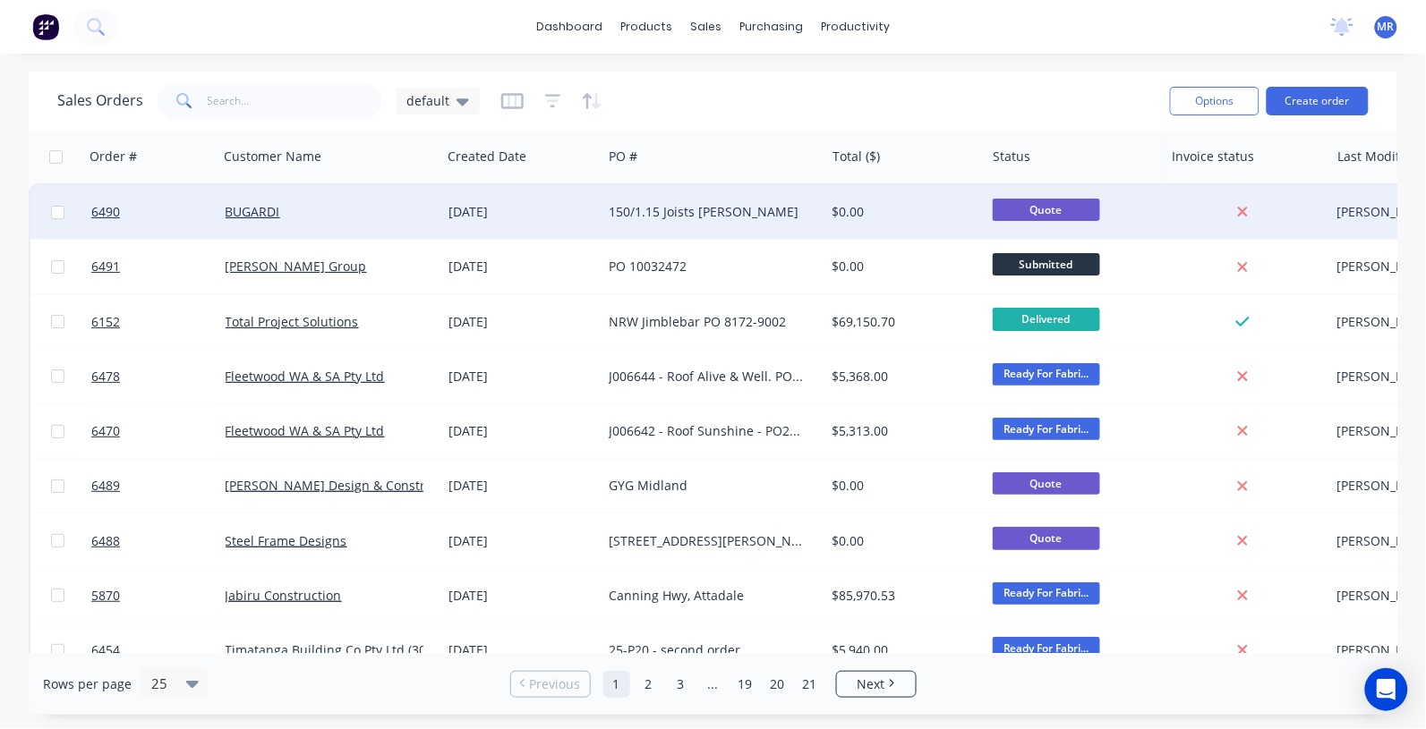
click at [662, 215] on div "150/1.15 Joists Hope Downs" at bounding box center [708, 212] width 199 height 18
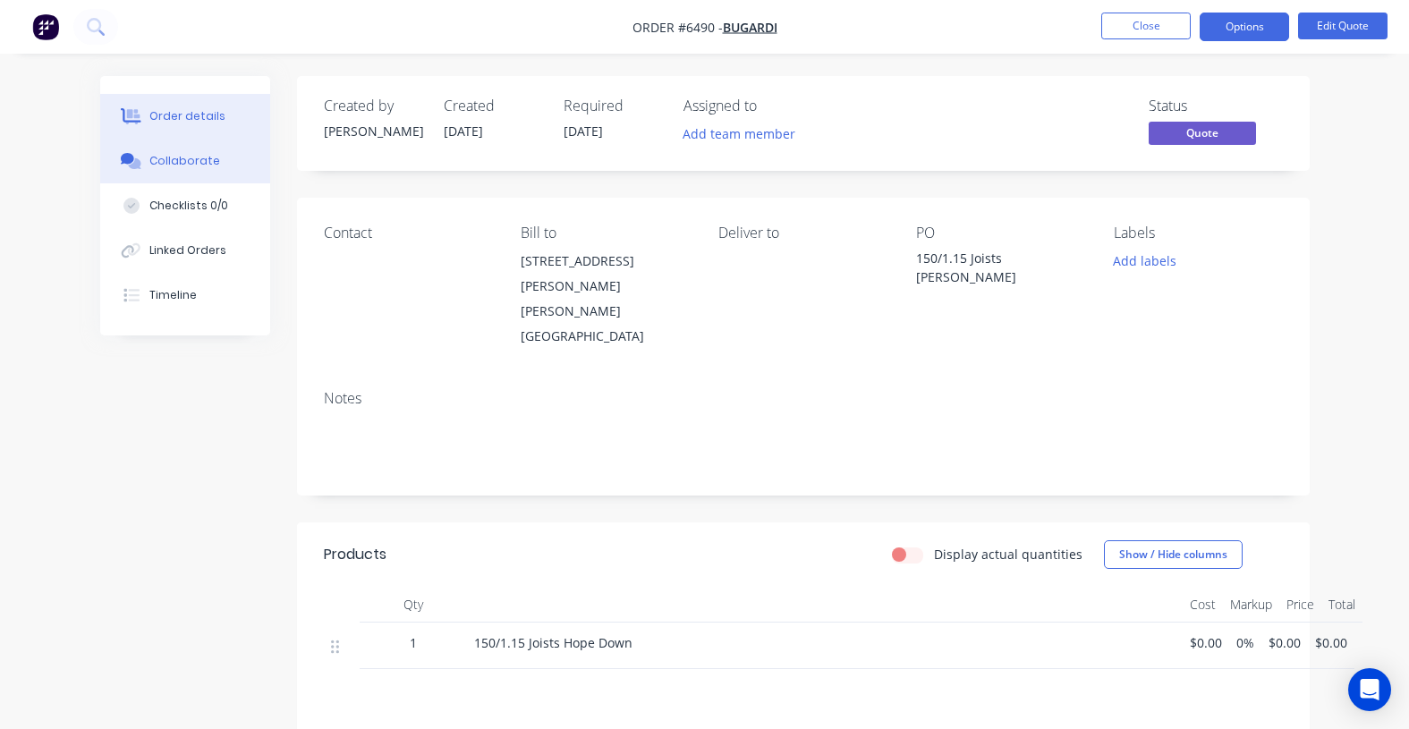
drag, startPoint x: 188, startPoint y: 163, endPoint x: 179, endPoint y: 158, distance: 10.4
click at [188, 161] on div "Collaborate" at bounding box center [184, 161] width 71 height 16
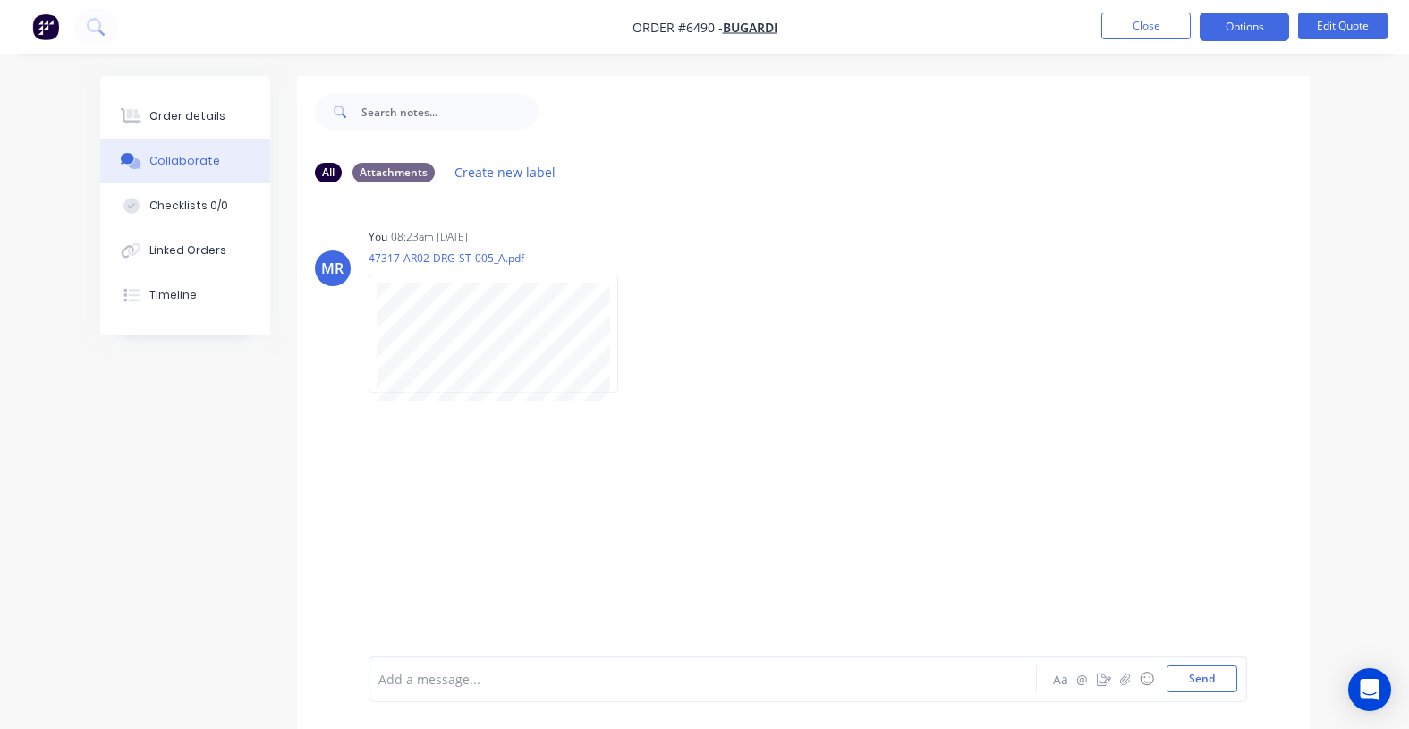
click at [439, 495] on div "MR You 08:23am 29/08/25 47317-AR02-DRG-ST-005_A.pdf Labels Download Delete" at bounding box center [803, 426] width 1013 height 459
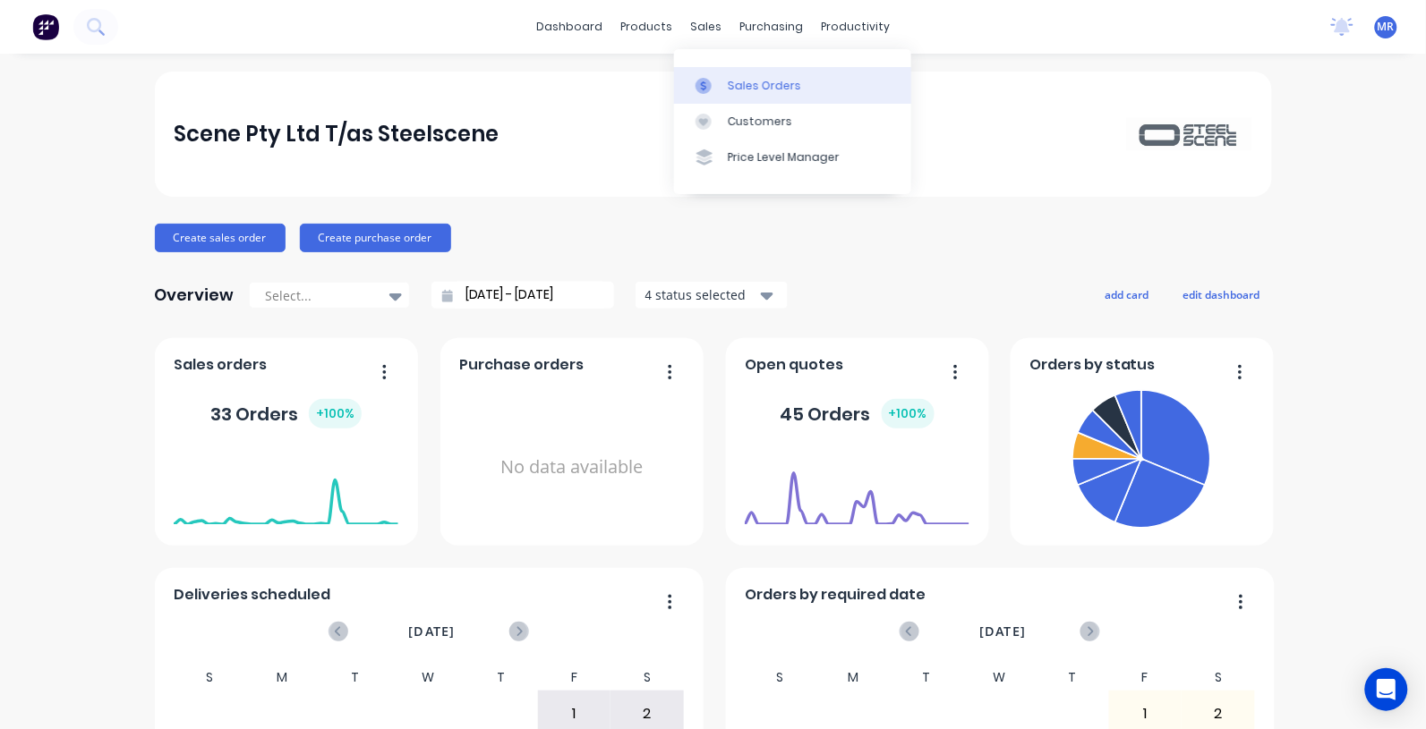
click at [741, 79] on div "Sales Orders" at bounding box center [764, 86] width 73 height 16
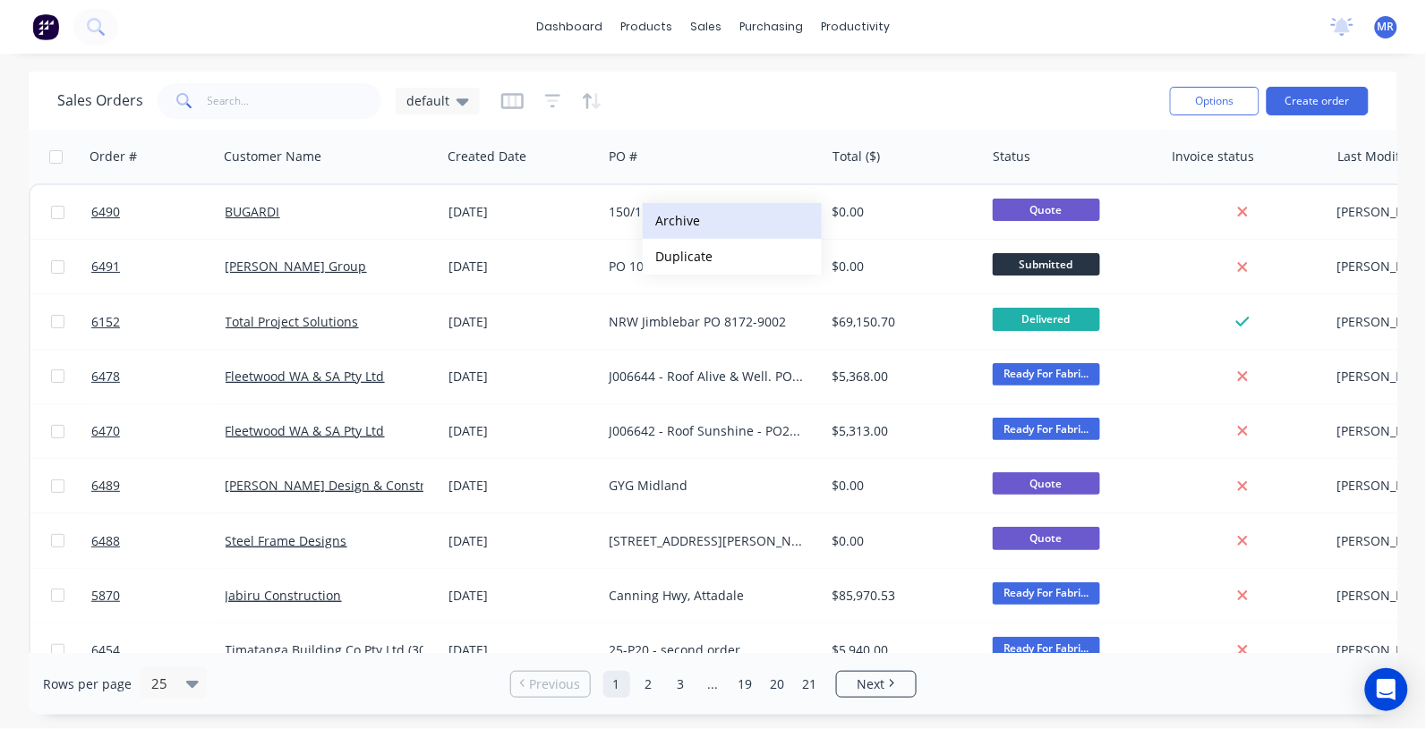
click at [699, 212] on button "Archive" at bounding box center [732, 221] width 179 height 36
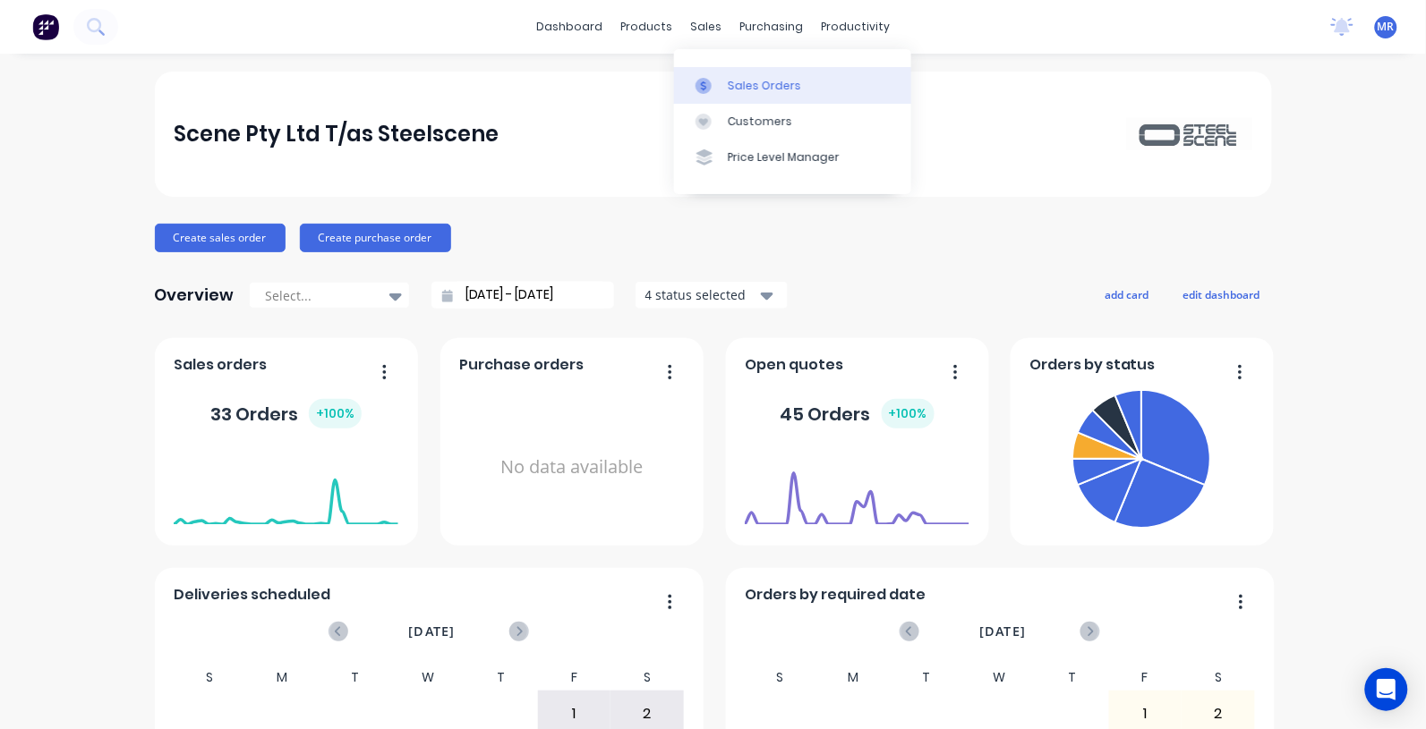
click at [756, 95] on link "Sales Orders" at bounding box center [792, 85] width 237 height 36
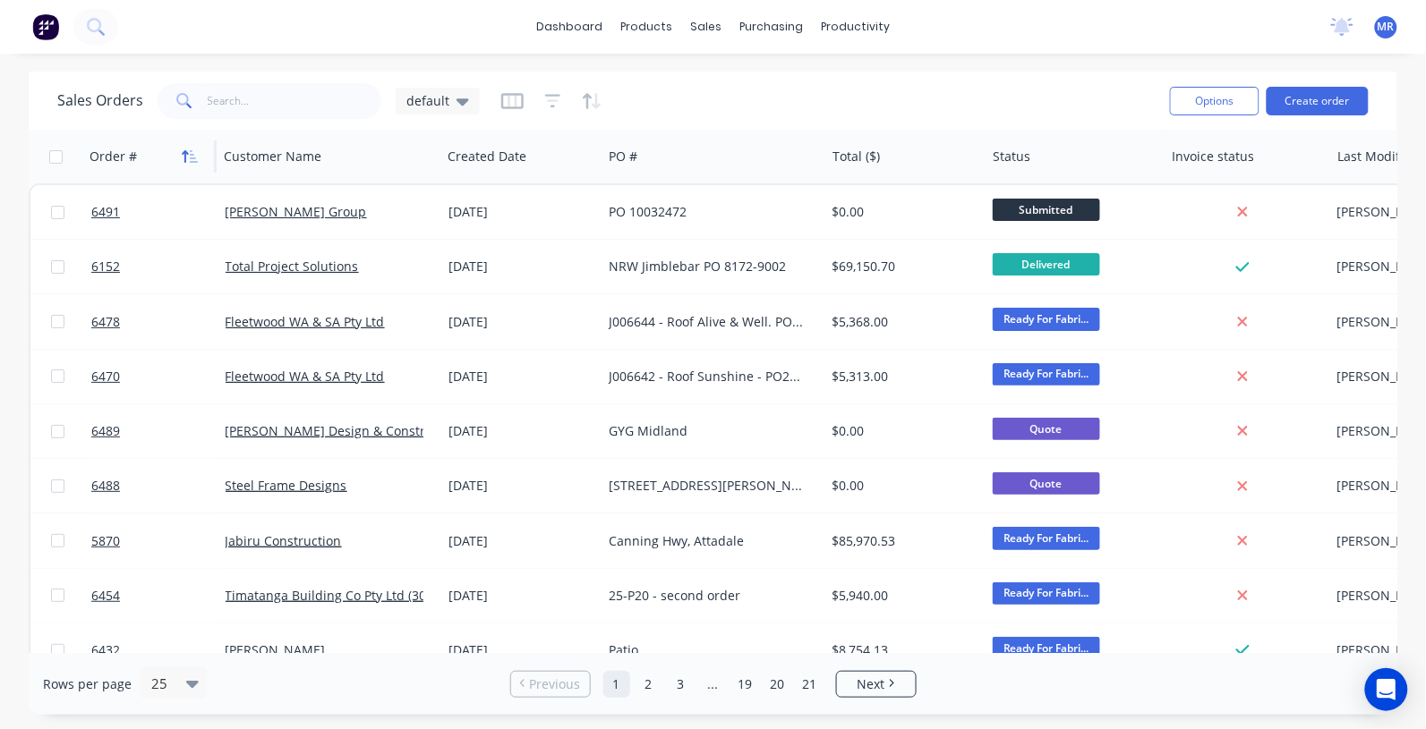
click at [184, 152] on icon "button" at bounding box center [186, 156] width 6 height 13
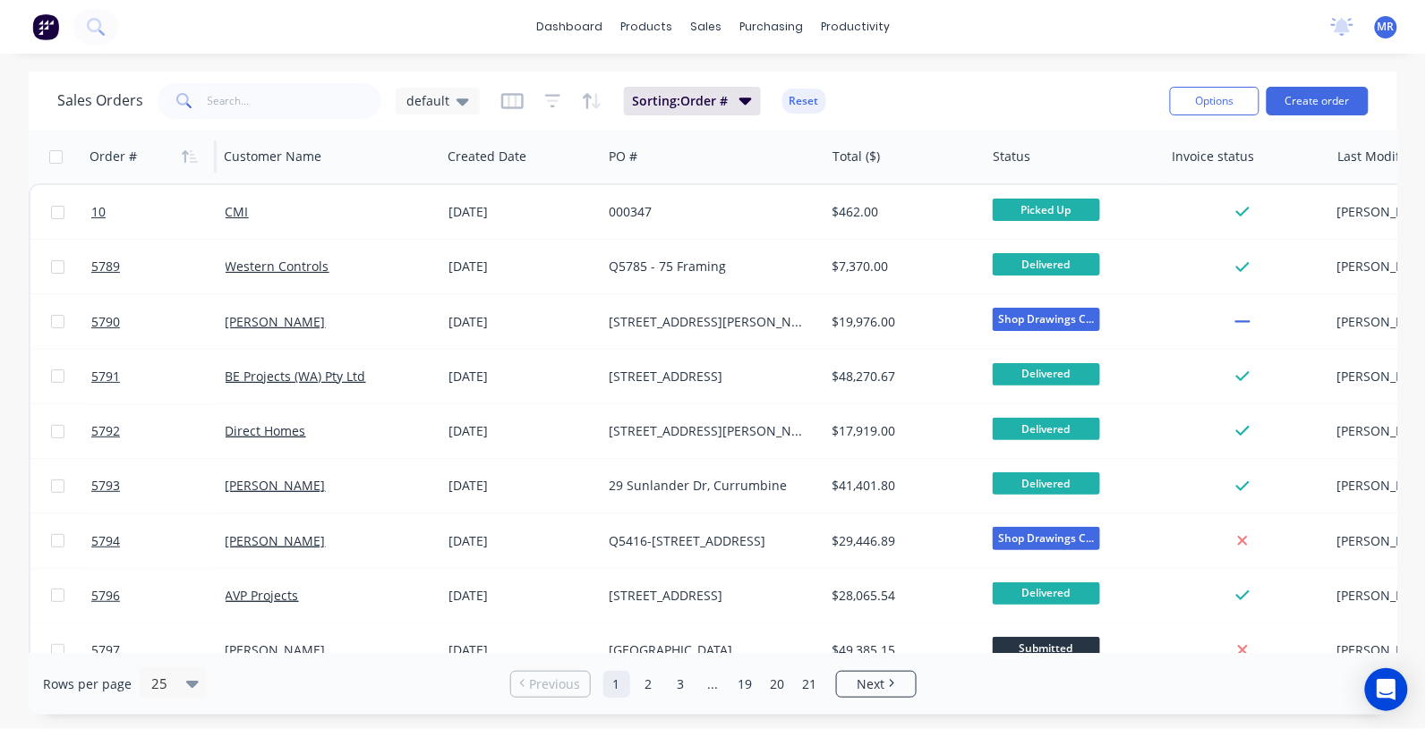
click at [184, 152] on icon "button" at bounding box center [186, 156] width 6 height 13
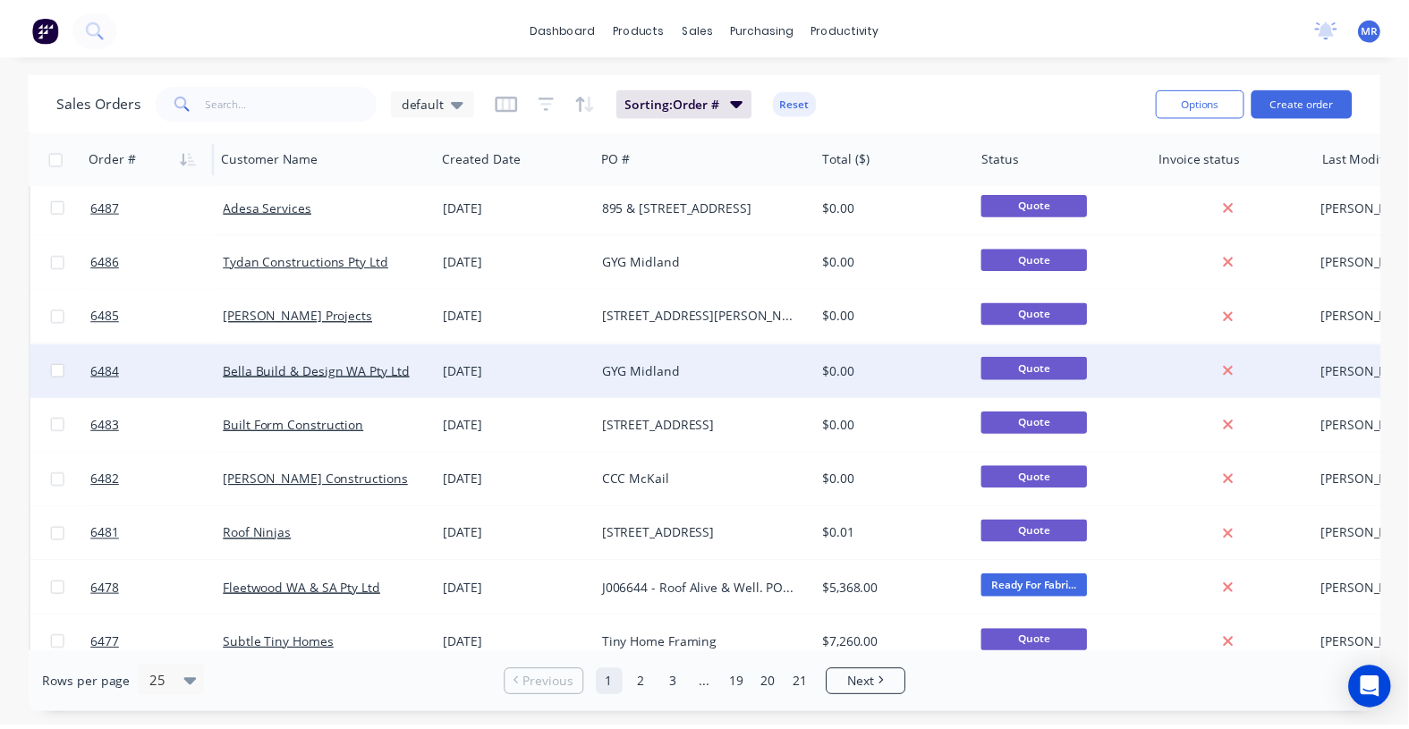
scroll to position [224, 0]
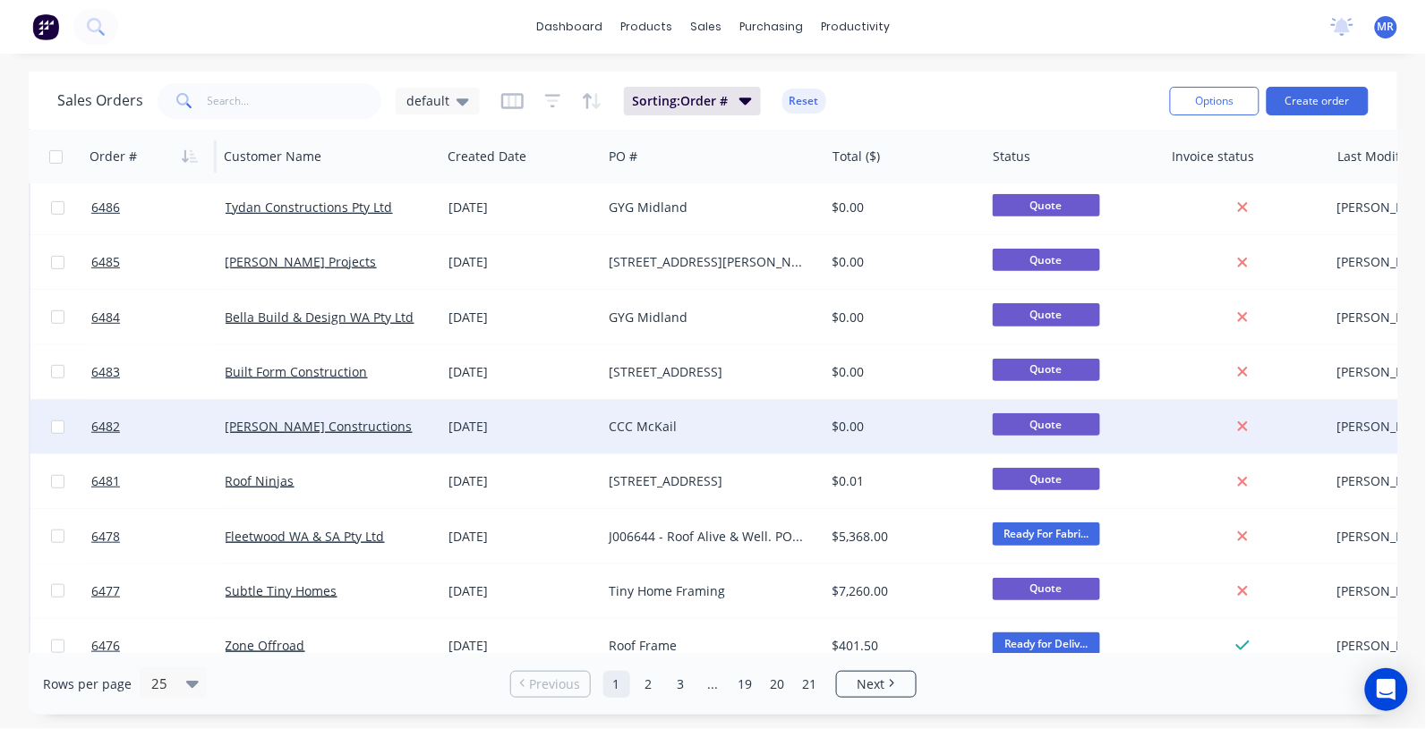
click at [641, 426] on div "CCC McKail" at bounding box center [708, 427] width 199 height 18
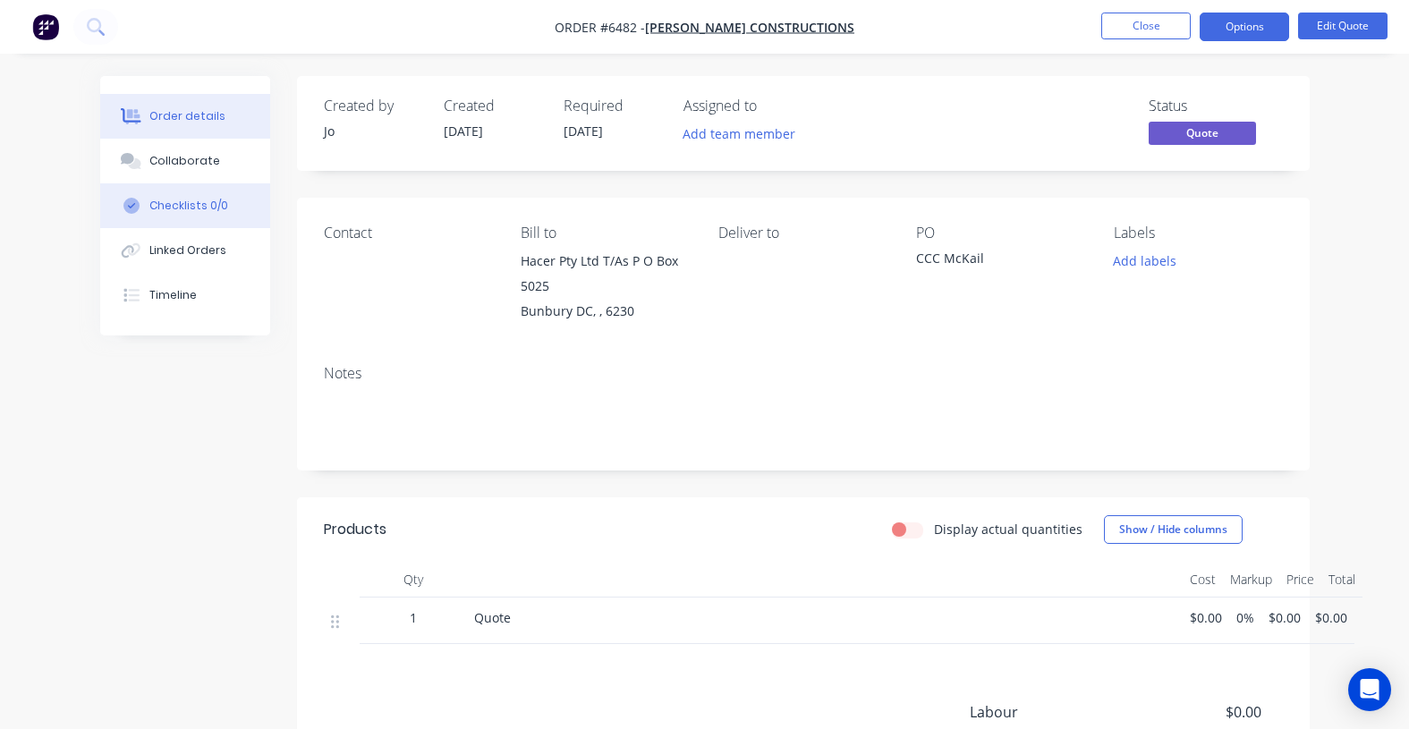
drag, startPoint x: 190, startPoint y: 168, endPoint x: 277, endPoint y: 224, distance: 103.8
click at [186, 168] on div "Collaborate" at bounding box center [184, 161] width 71 height 16
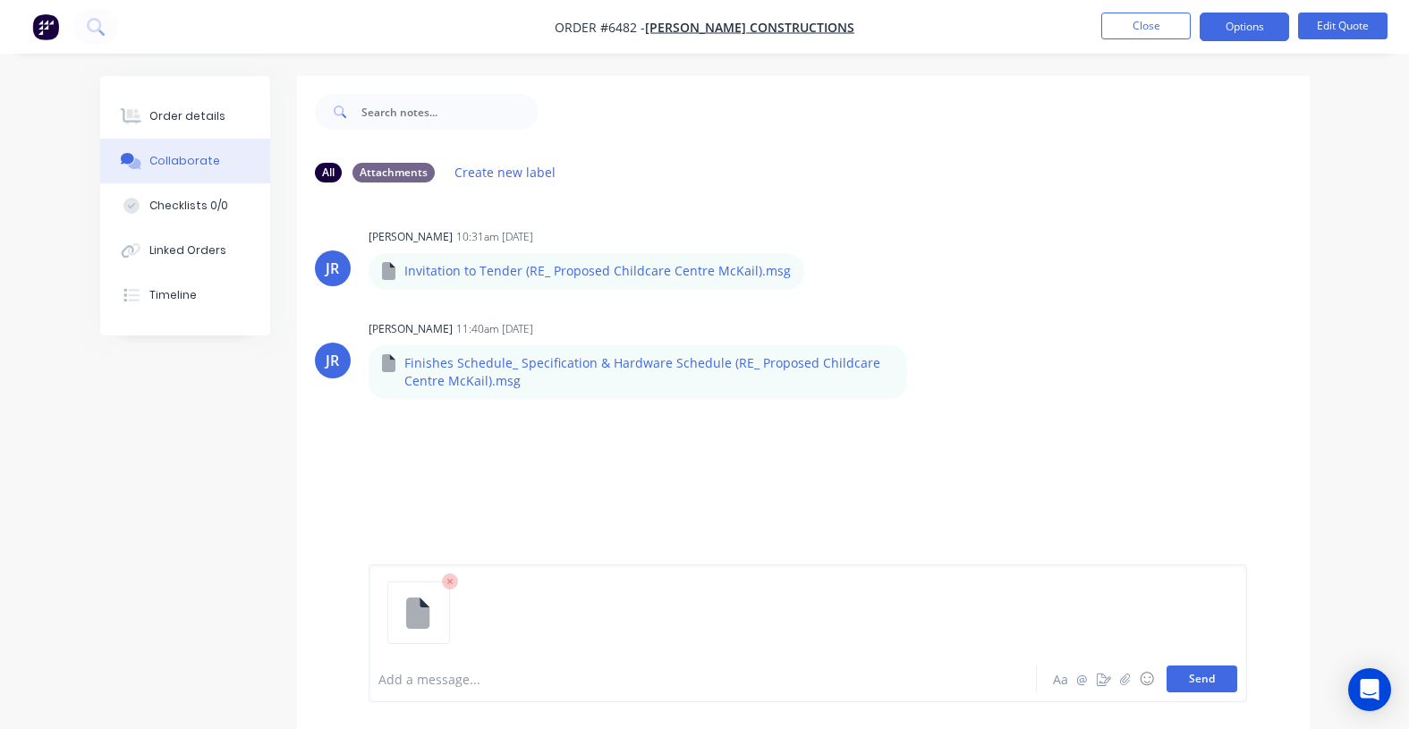
click at [1199, 685] on button "Send" at bounding box center [1202, 679] width 71 height 27
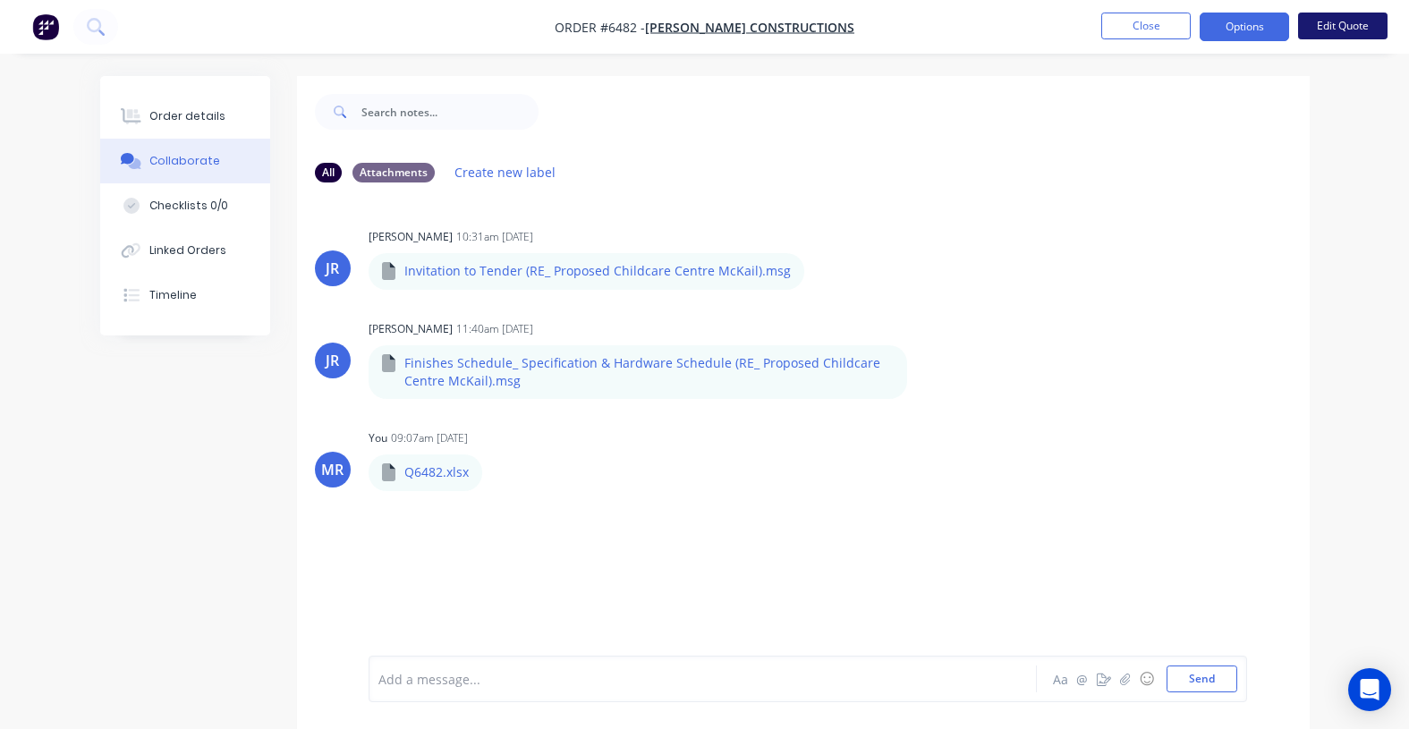
click at [1339, 25] on button "Edit Quote" at bounding box center [1343, 26] width 89 height 27
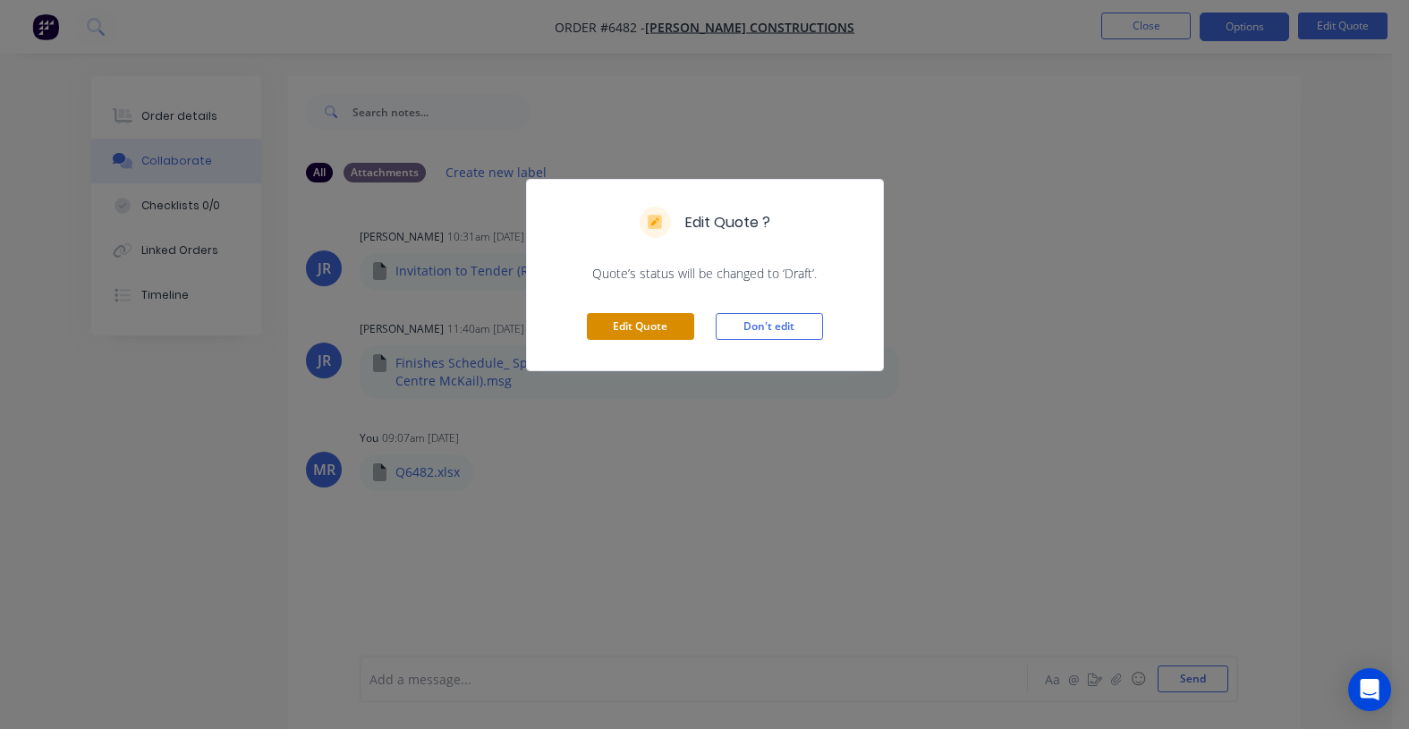
click at [646, 324] on button "Edit Quote" at bounding box center [640, 326] width 107 height 27
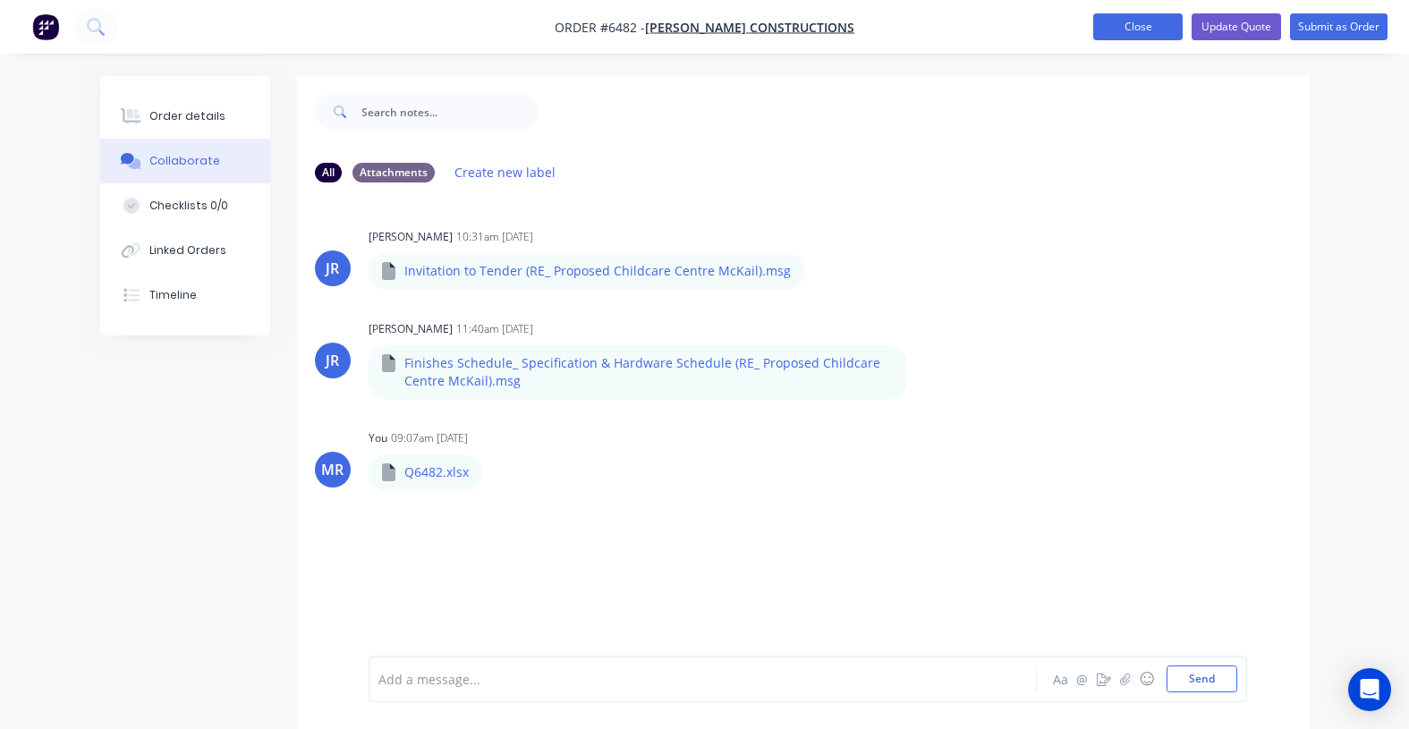
click at [1157, 34] on button "Close" at bounding box center [1138, 26] width 89 height 27
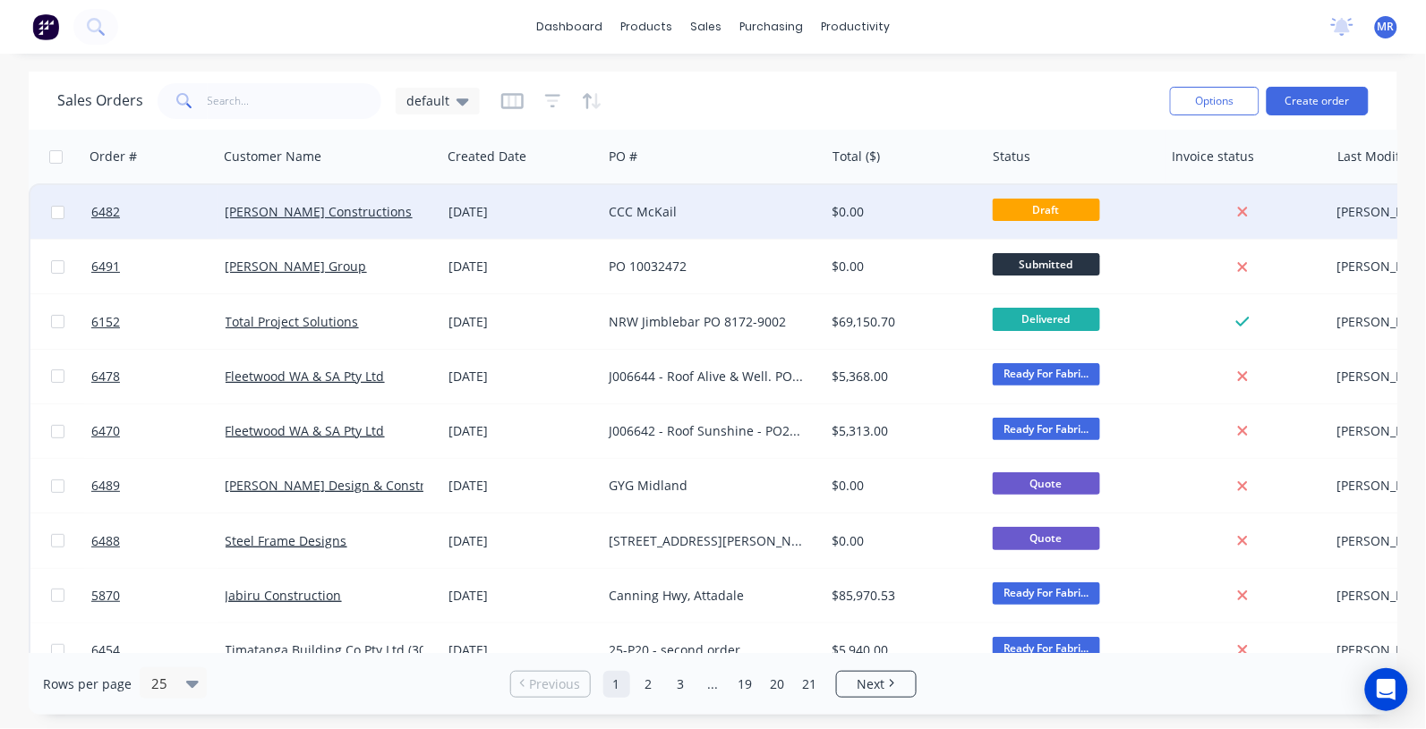
click at [640, 208] on div "CCC McKail" at bounding box center [708, 212] width 199 height 18
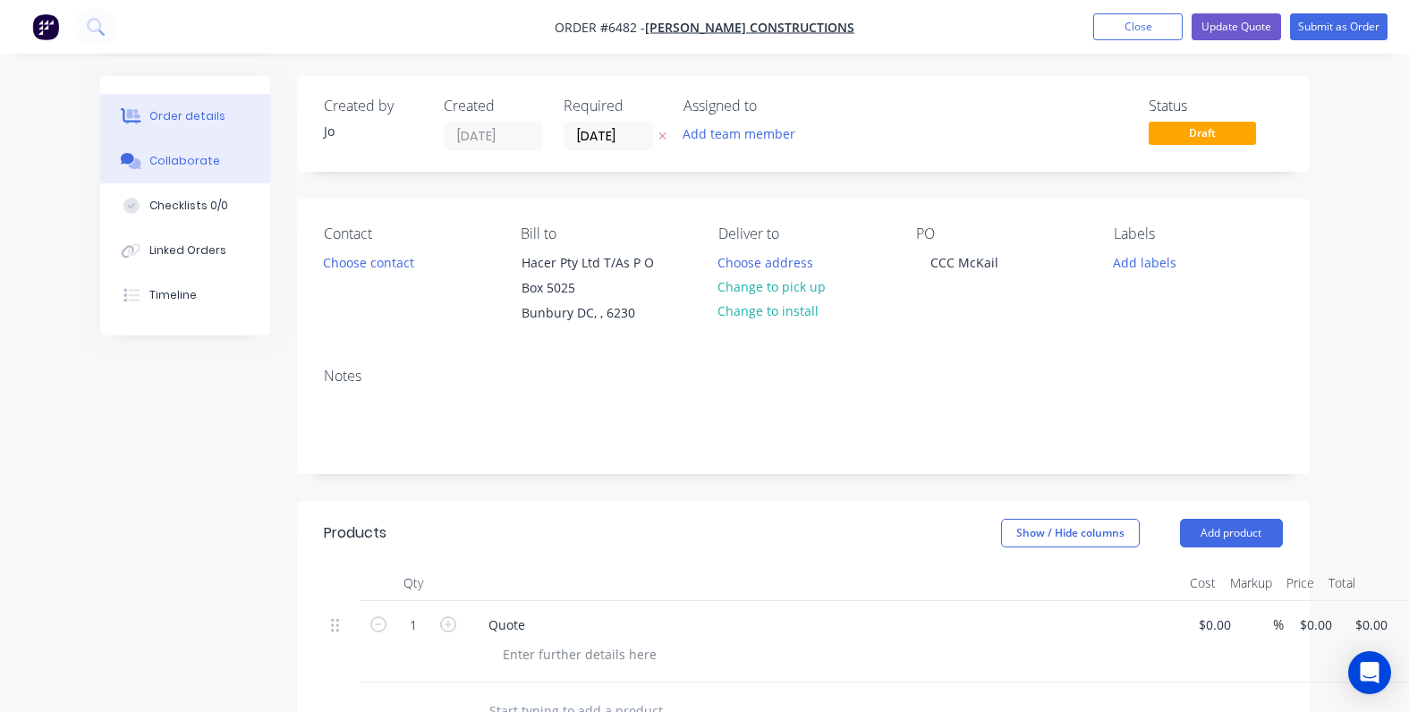
click at [190, 163] on div "Collaborate" at bounding box center [184, 161] width 71 height 16
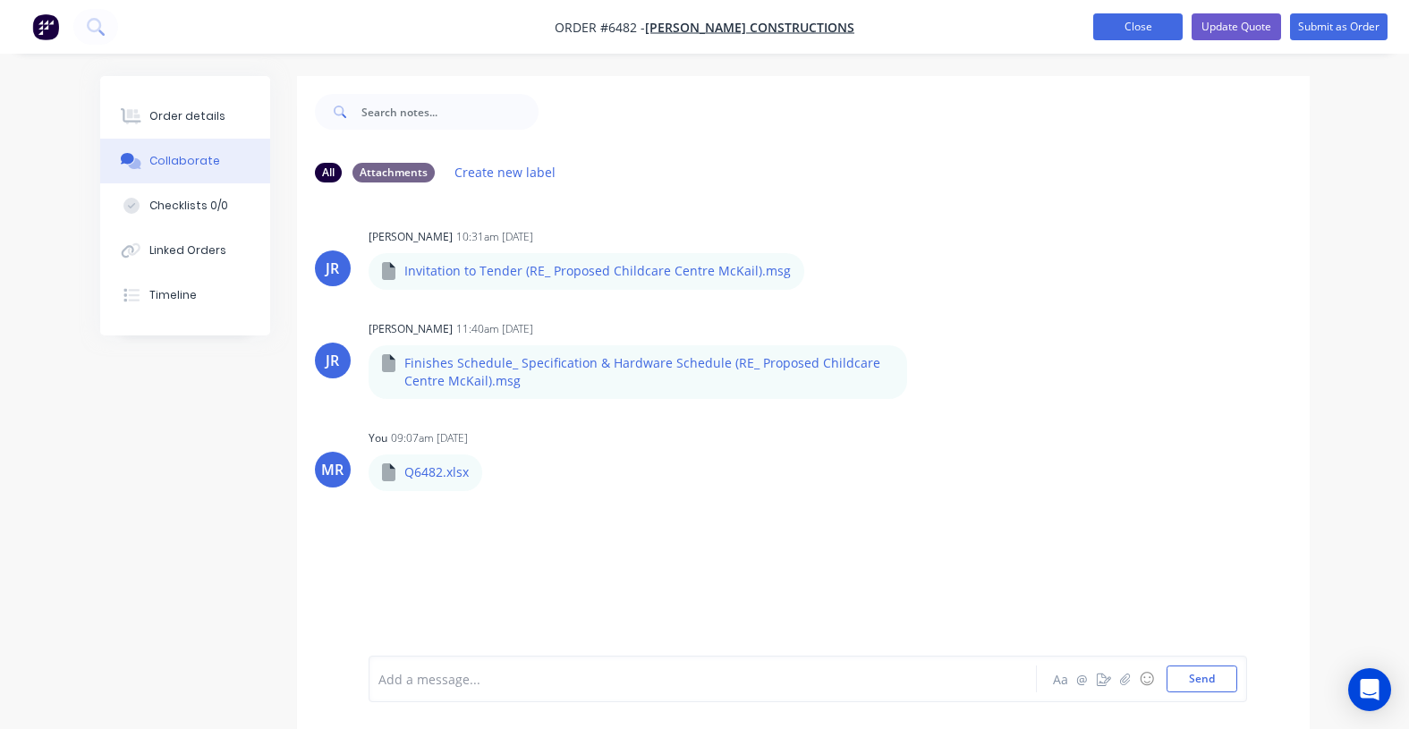
click at [1141, 18] on button "Close" at bounding box center [1138, 26] width 89 height 27
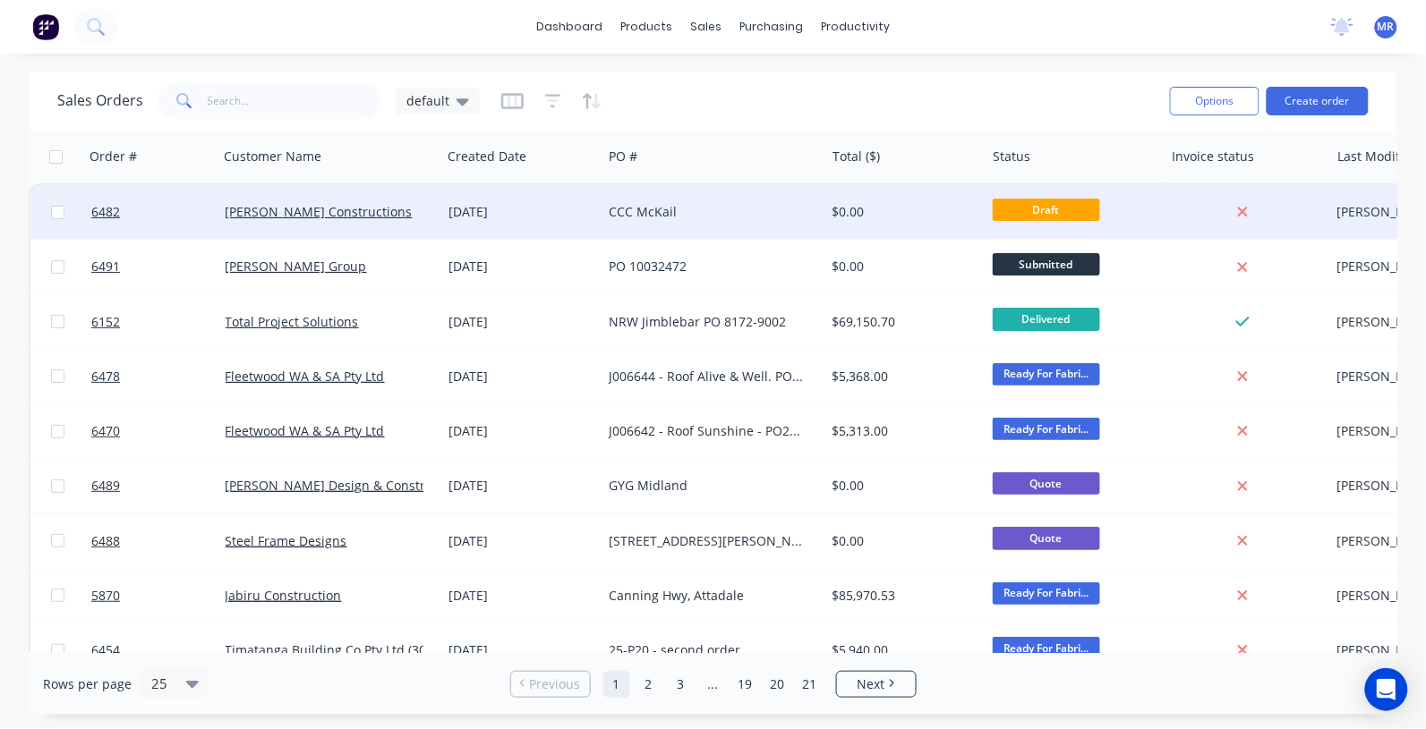
click at [658, 199] on div "CCC McKail" at bounding box center [712, 212] width 223 height 54
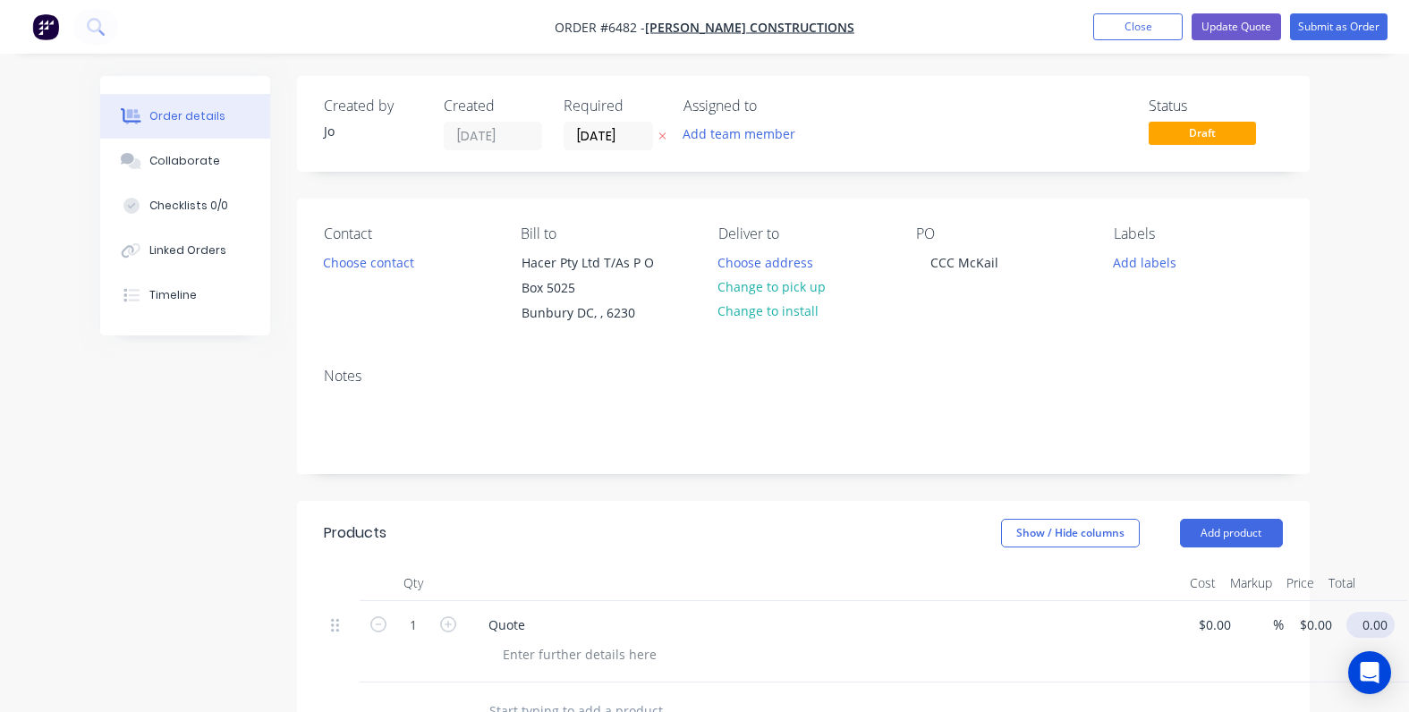
click at [1369, 612] on input "0.00" at bounding box center [1374, 625] width 41 height 26
type input "0.01"
type input "$0.01"
click at [904, 537] on div "Show / Hide columns Add product" at bounding box center [904, 533] width 755 height 29
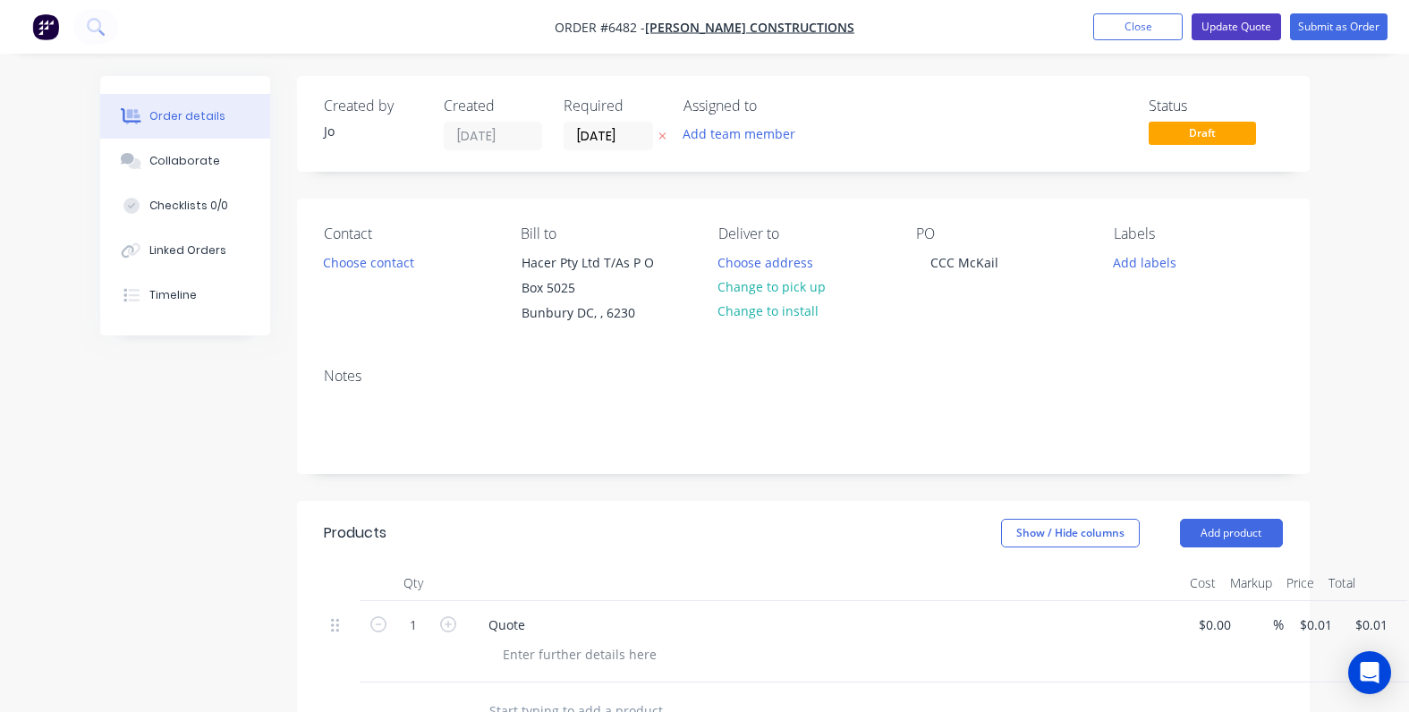
drag, startPoint x: 1233, startPoint y: 23, endPoint x: 1226, endPoint y: 32, distance: 11.5
click at [1233, 22] on button "Update Quote" at bounding box center [1236, 26] width 89 height 27
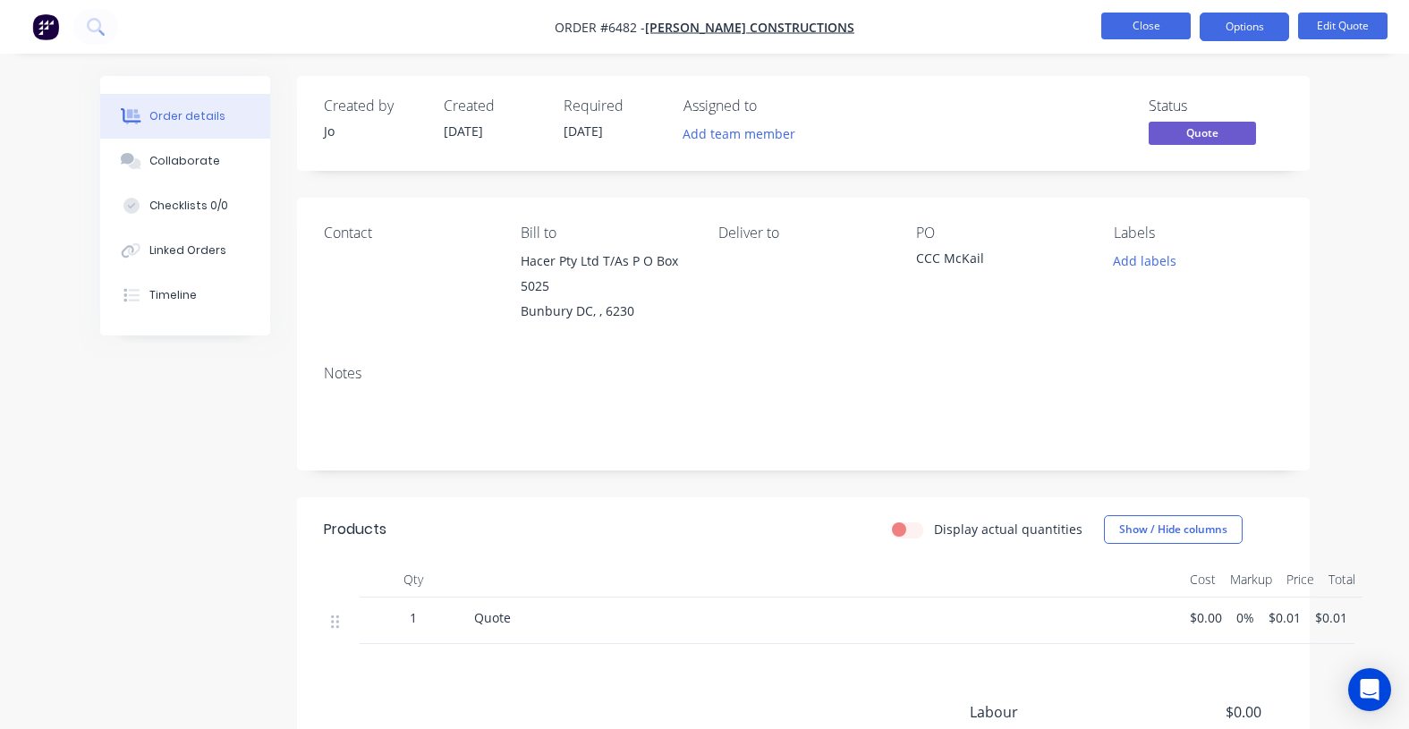
click at [1144, 33] on button "Close" at bounding box center [1146, 26] width 89 height 27
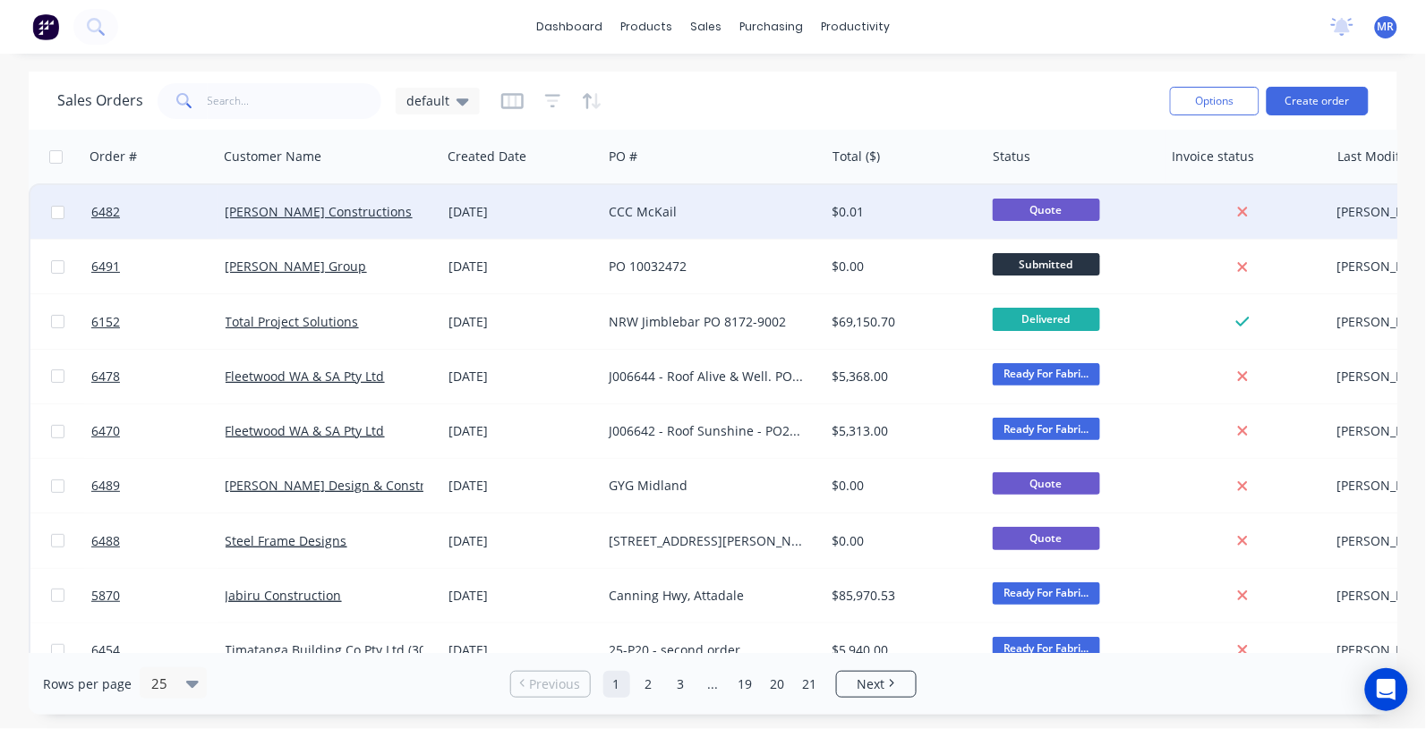
click at [564, 198] on div "[DATE]" at bounding box center [521, 212] width 160 height 54
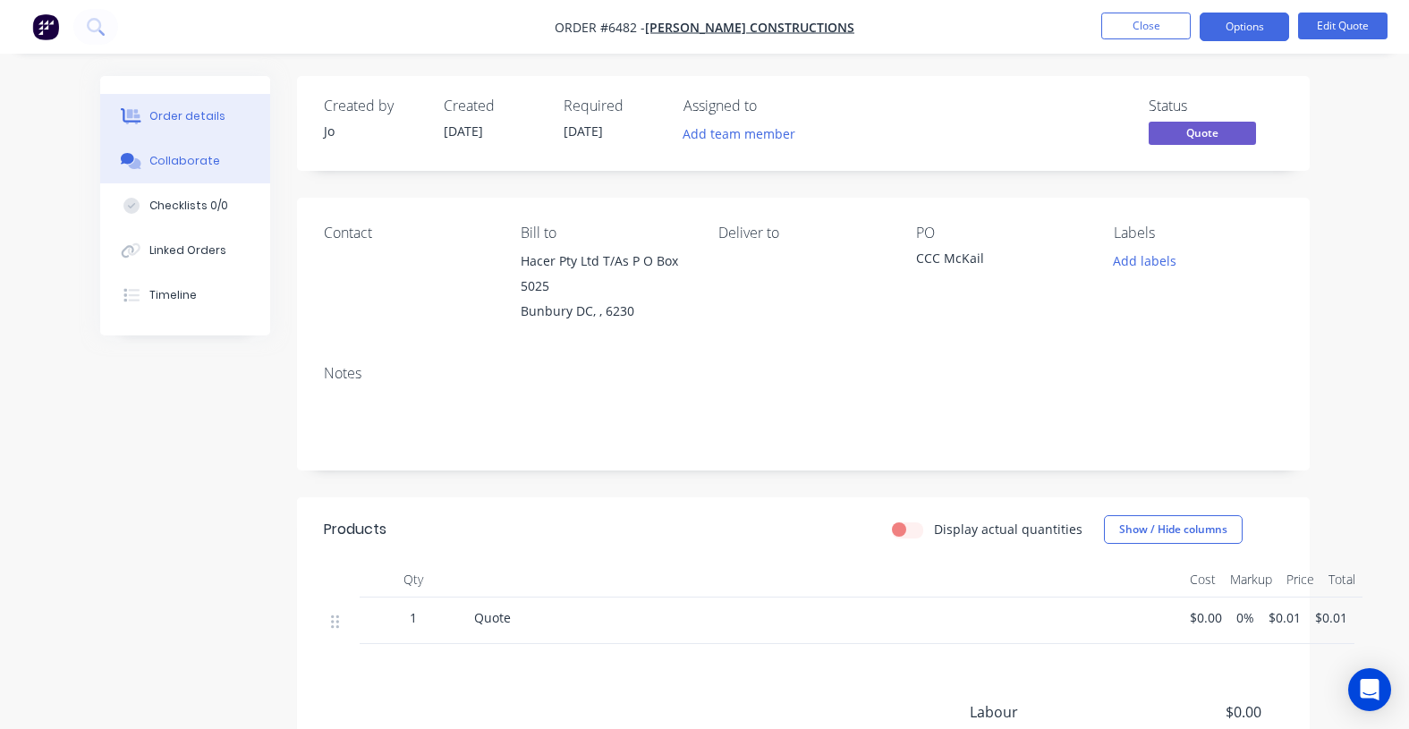
click at [184, 166] on div "Collaborate" at bounding box center [184, 161] width 71 height 16
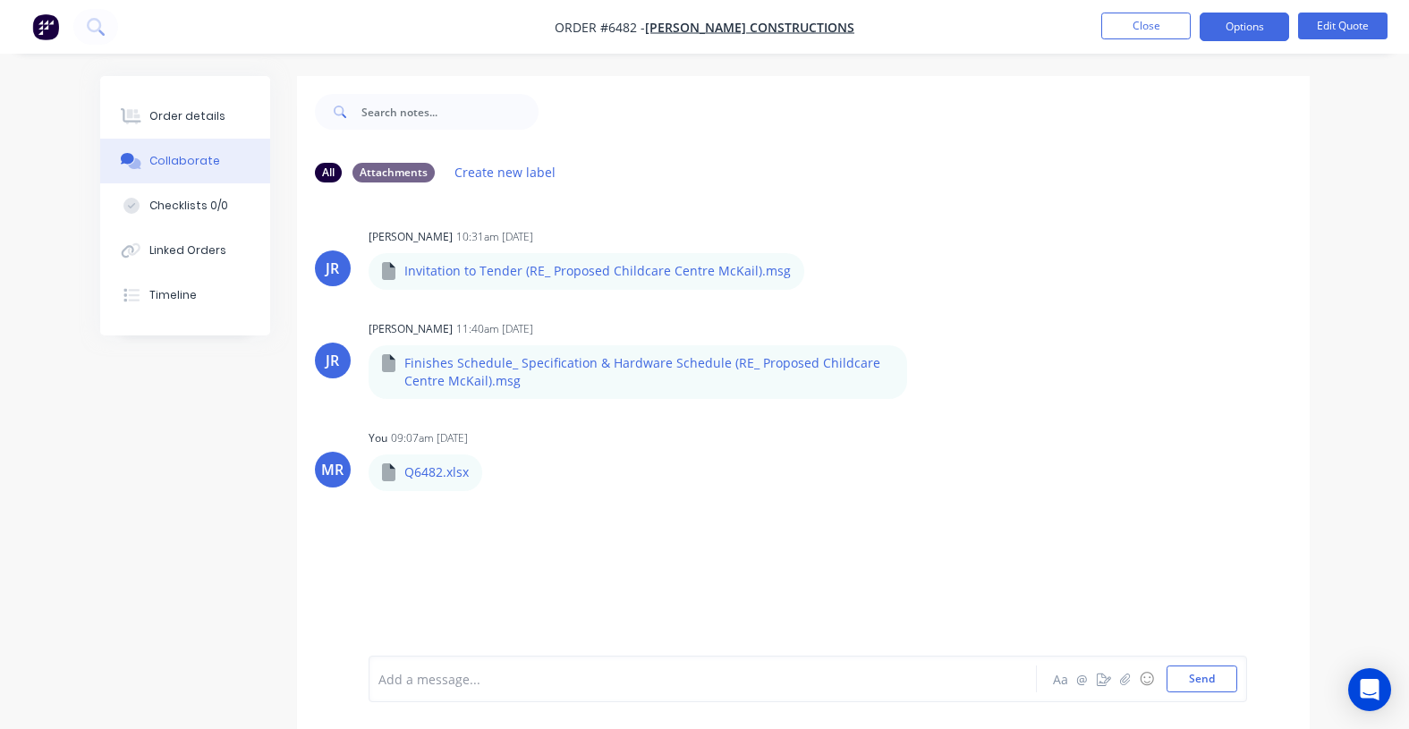
click at [454, 694] on div "Add a message... Aa @ ☺ Send" at bounding box center [808, 679] width 879 height 47
click at [481, 677] on div at bounding box center [700, 679] width 643 height 19
click at [439, 677] on div at bounding box center [700, 679] width 643 height 19
click at [1224, 677] on button "Send" at bounding box center [1202, 679] width 71 height 27
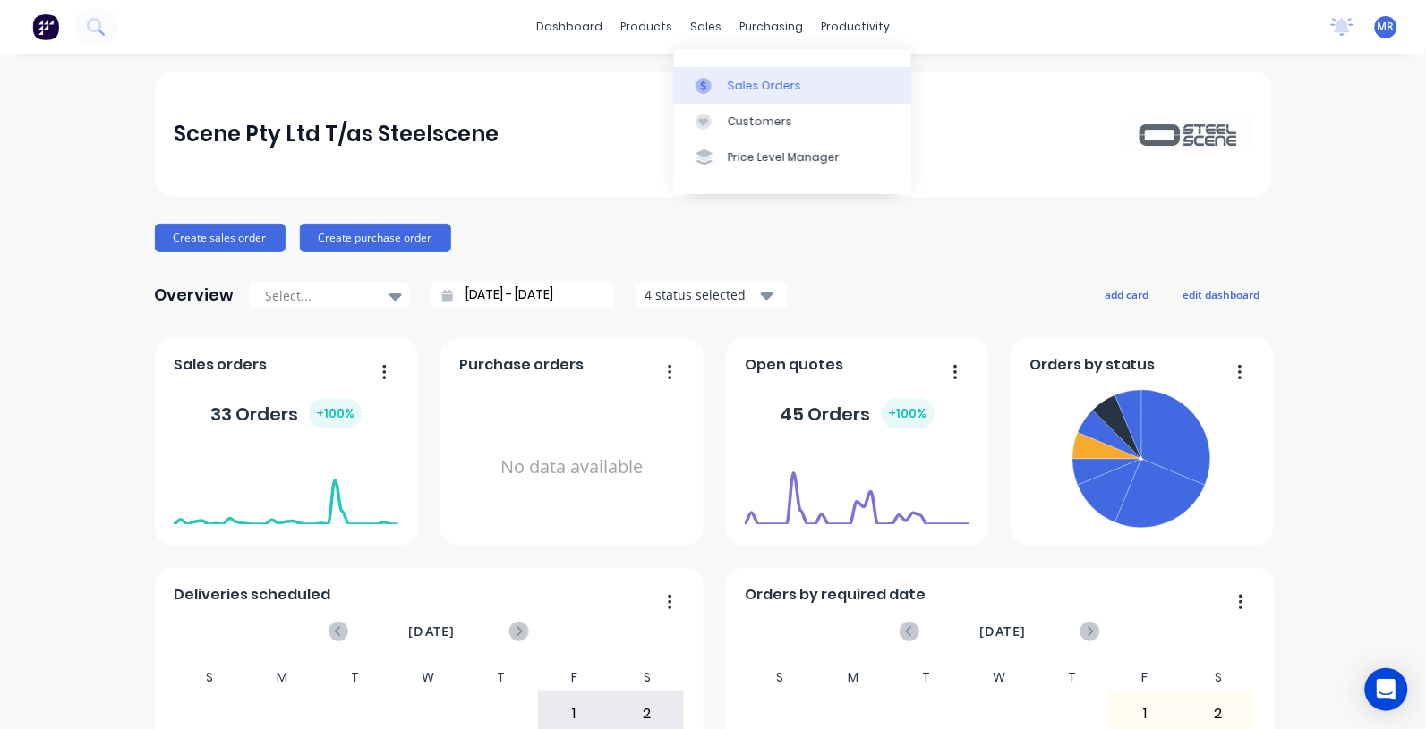
click at [754, 86] on div "Sales Orders" at bounding box center [764, 86] width 73 height 16
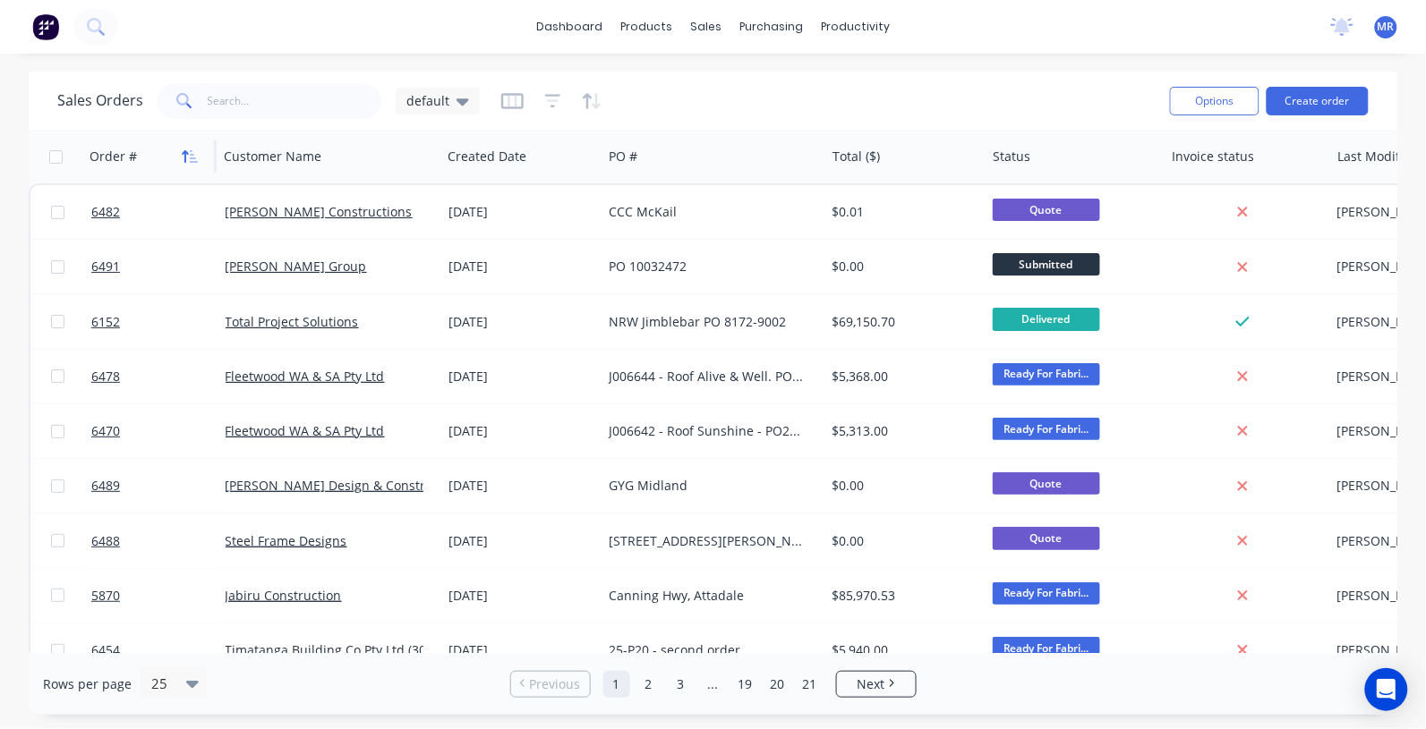
click at [189, 164] on button "button" at bounding box center [189, 156] width 27 height 27
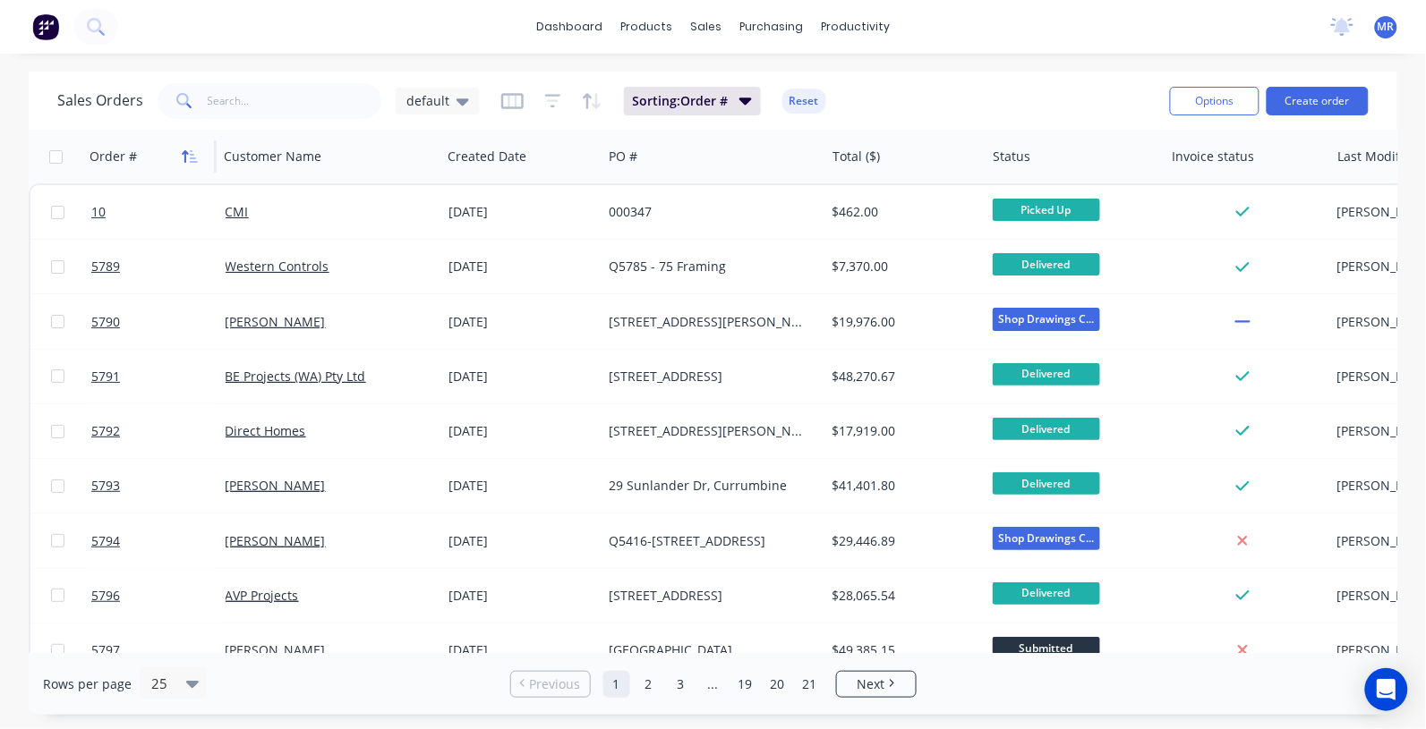
click at [191, 162] on icon "button" at bounding box center [194, 156] width 8 height 13
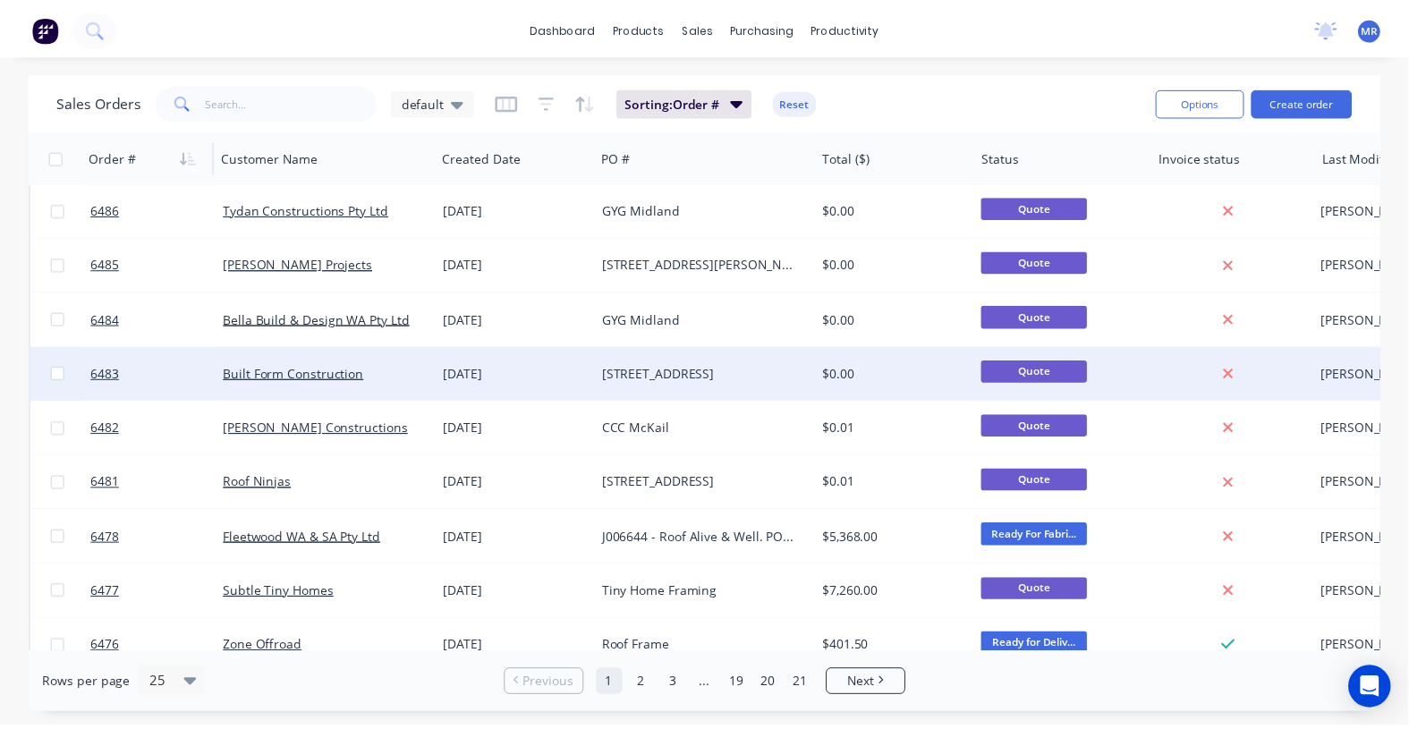
scroll to position [224, 0]
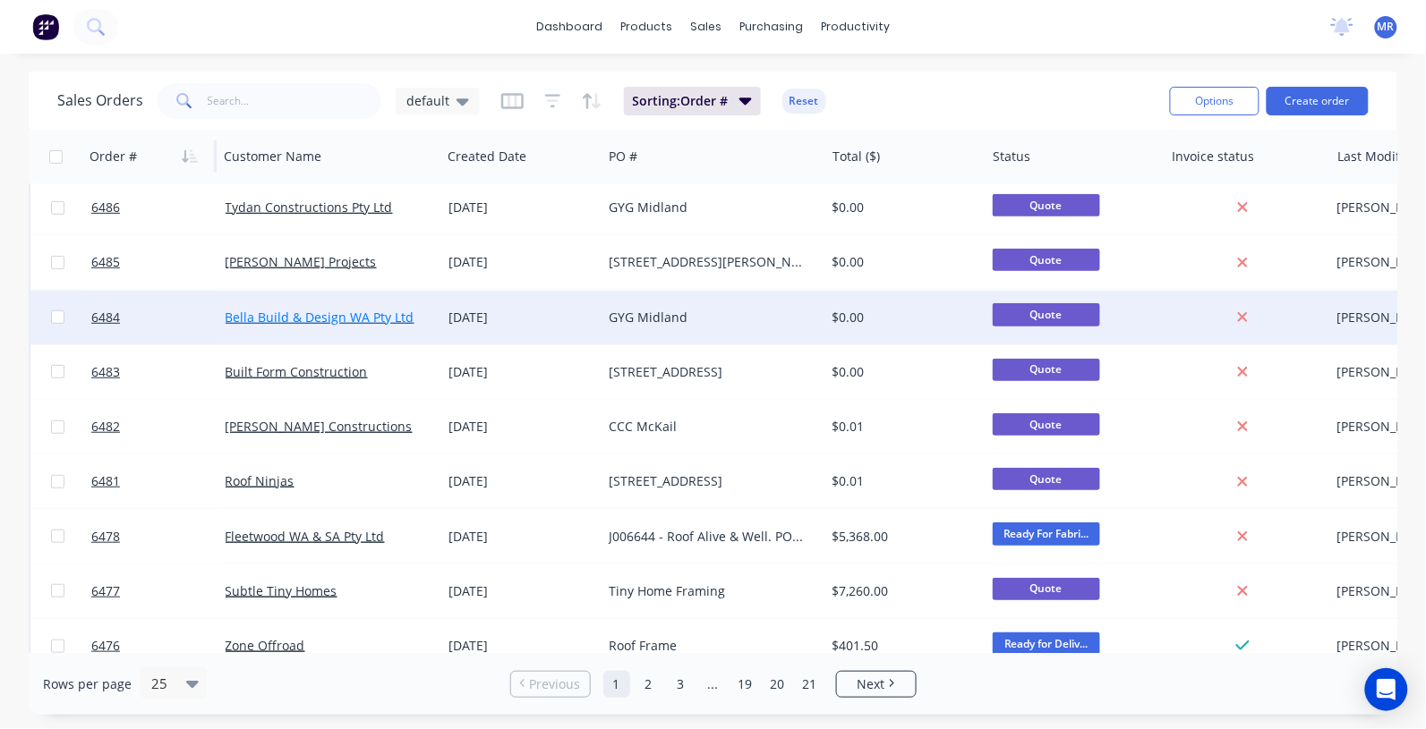
click at [329, 311] on link "Bella Build & Design WA Pty Ltd" at bounding box center [320, 317] width 189 height 17
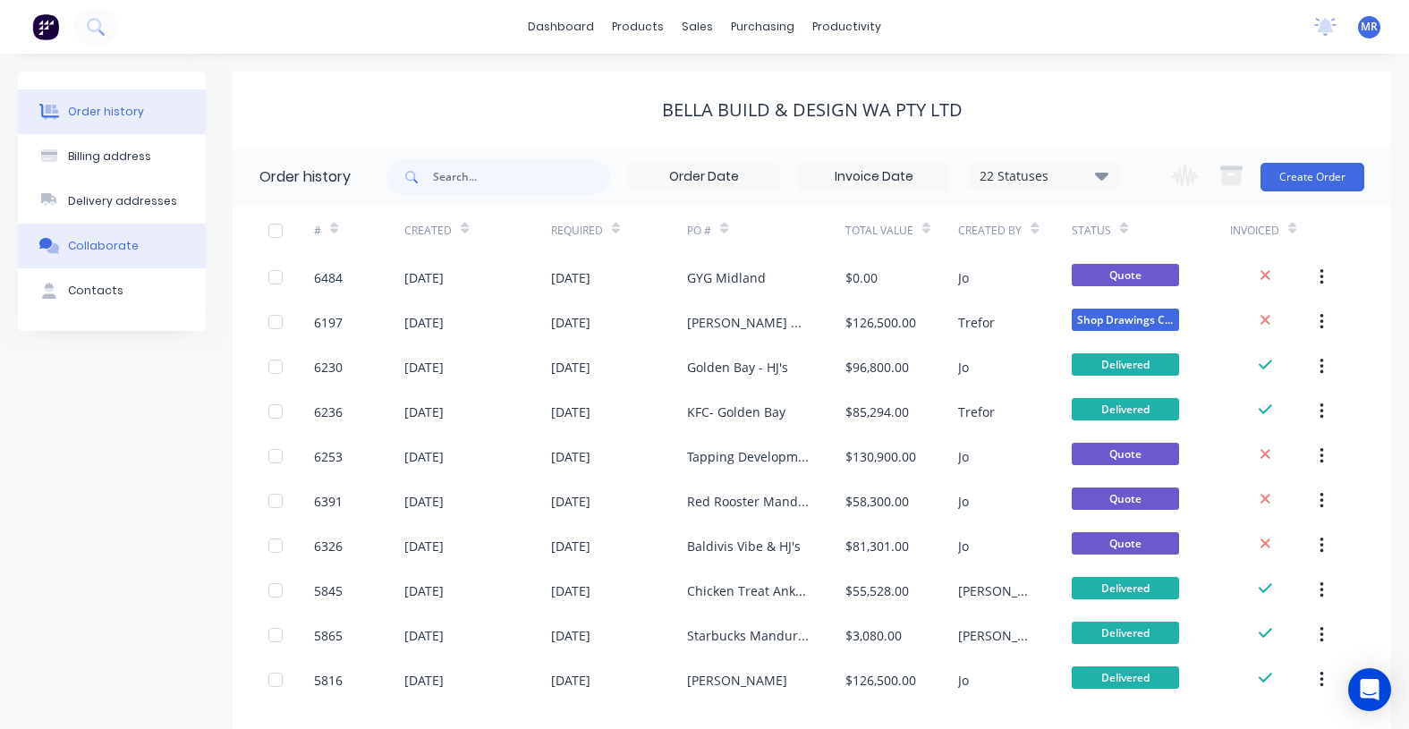
drag, startPoint x: 98, startPoint y: 239, endPoint x: 139, endPoint y: 246, distance: 40.9
click at [98, 238] on div "Collaborate" at bounding box center [103, 246] width 71 height 16
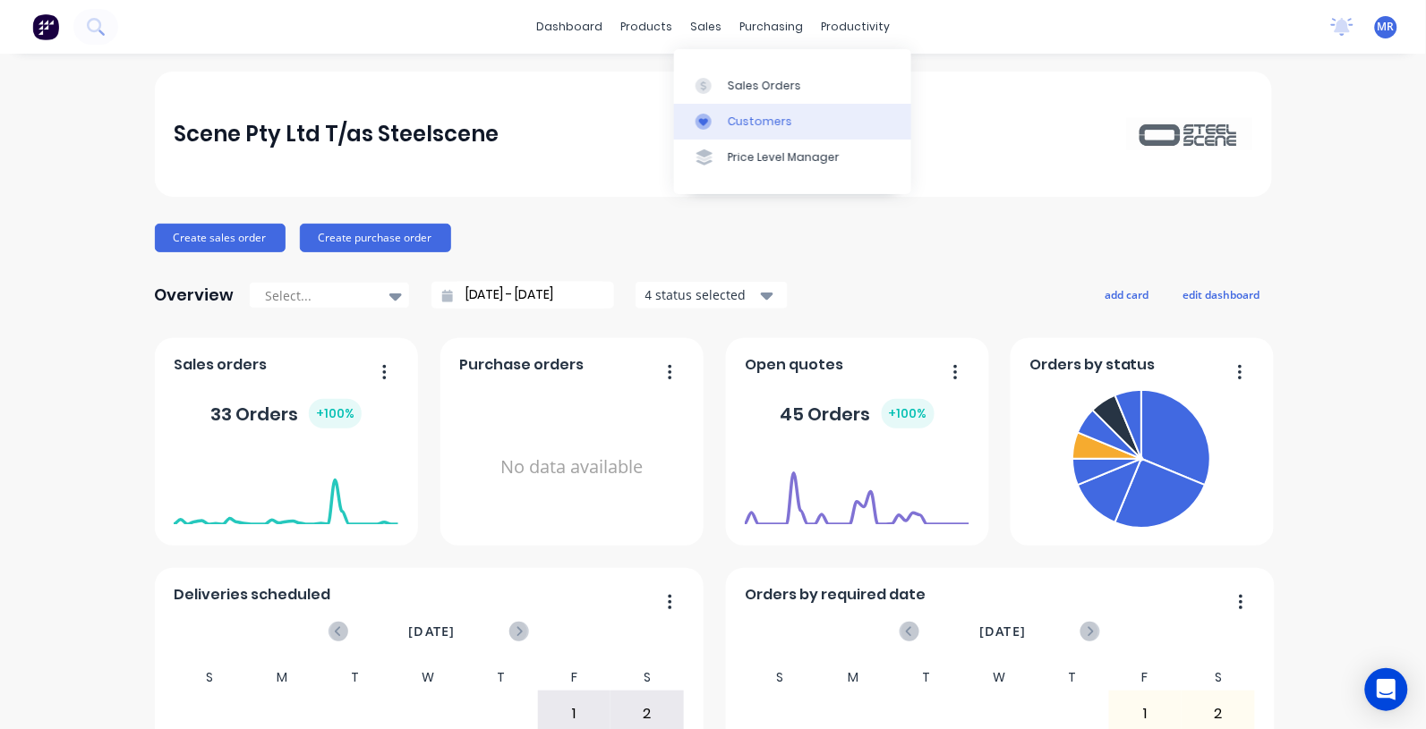
drag, startPoint x: 754, startPoint y: 88, endPoint x: 757, endPoint y: 108, distance: 20.9
click at [754, 88] on div "Sales Orders" at bounding box center [764, 86] width 73 height 16
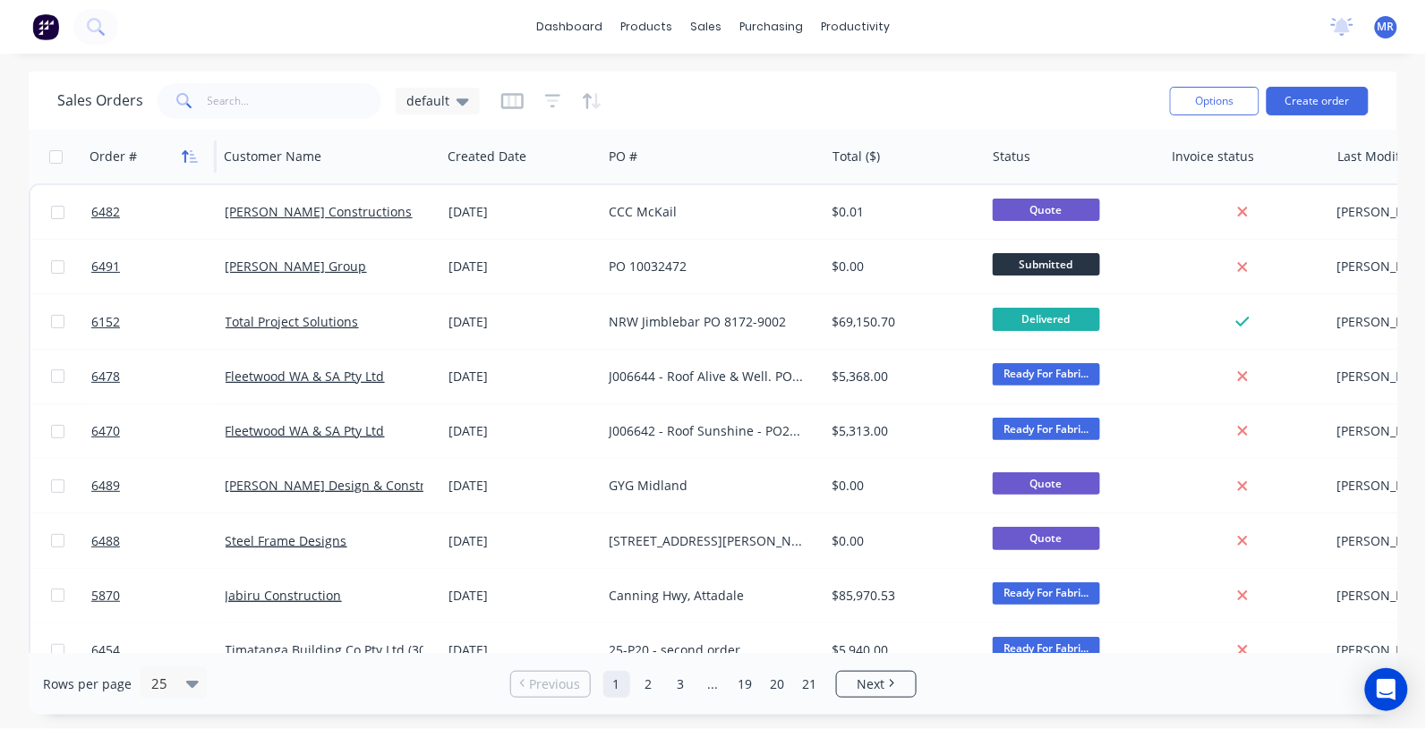
click at [182, 157] on icon "button" at bounding box center [190, 156] width 16 height 14
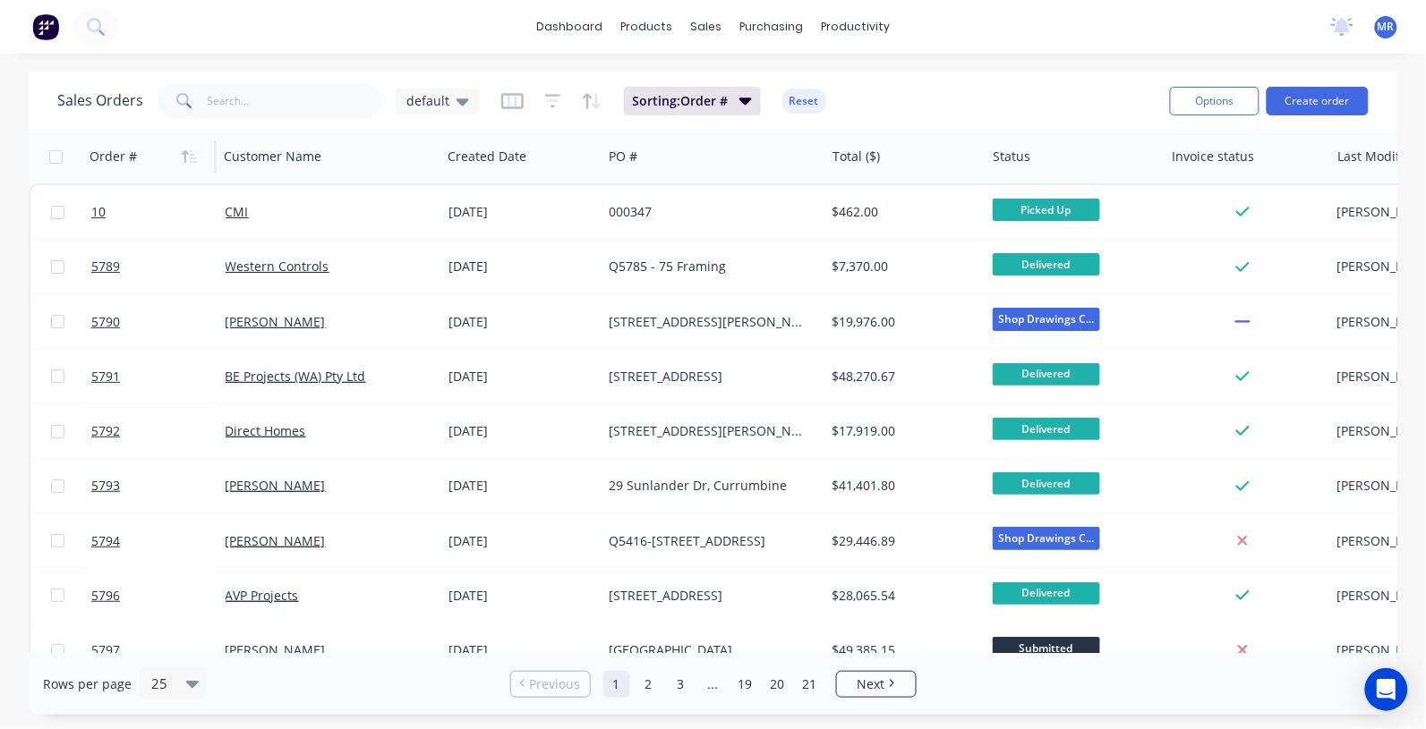
click at [184, 157] on icon "button" at bounding box center [190, 156] width 16 height 14
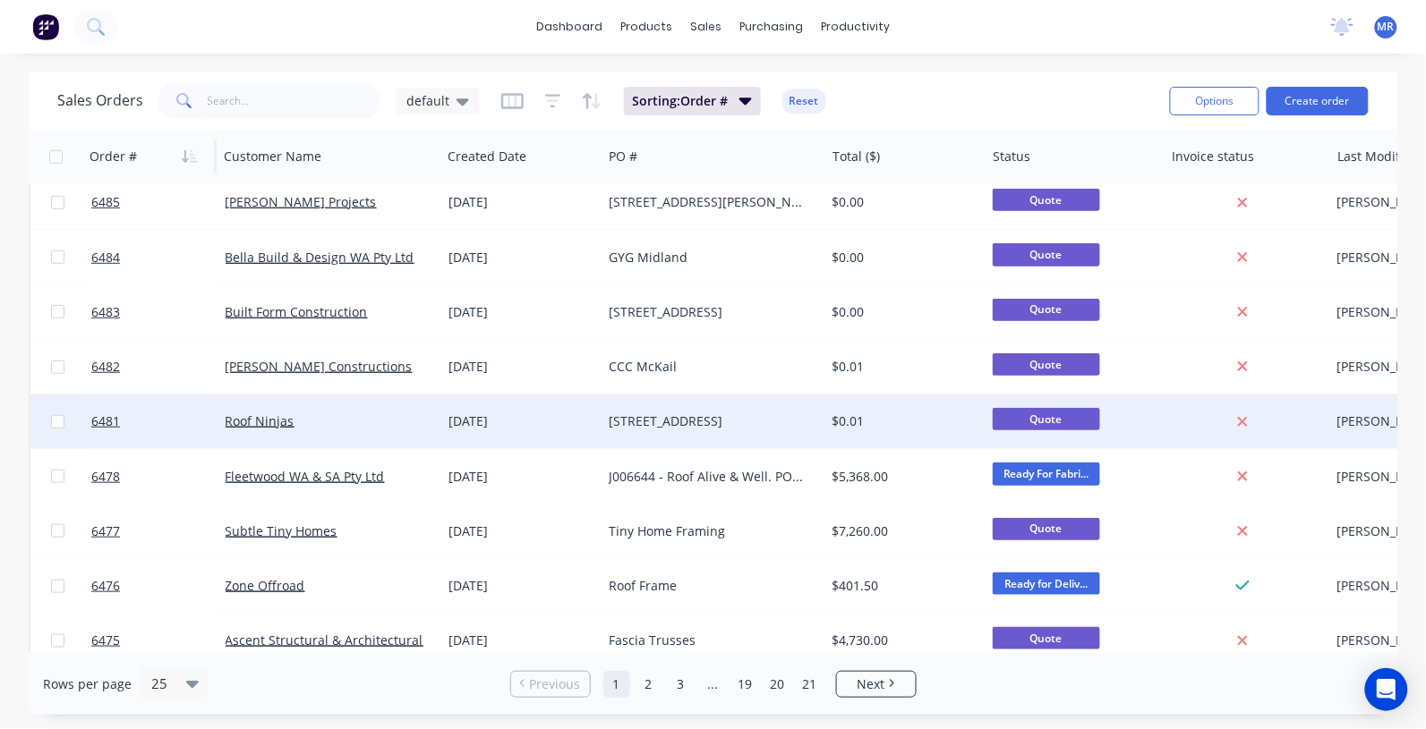
scroll to position [336, 0]
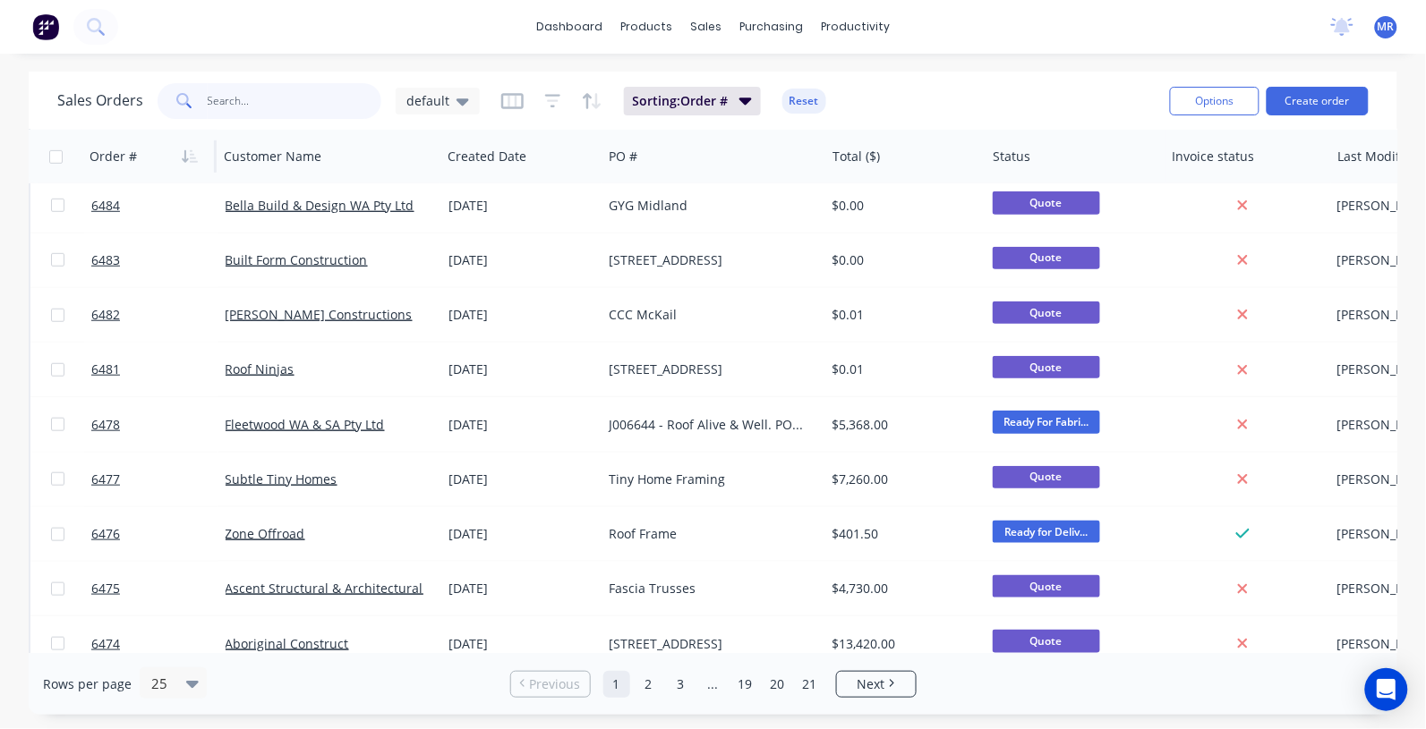
click at [282, 89] on input "text" at bounding box center [295, 101] width 175 height 36
type input "gyg"
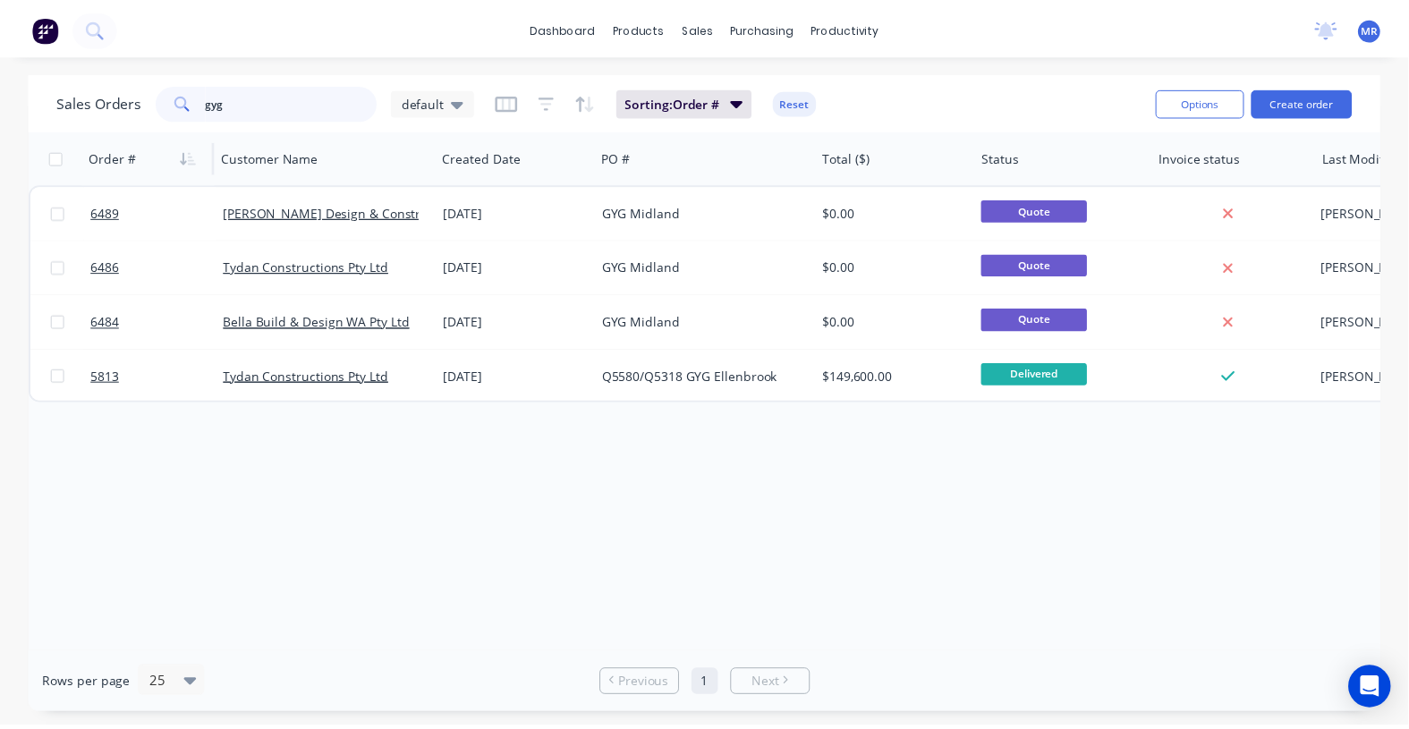
scroll to position [0, 0]
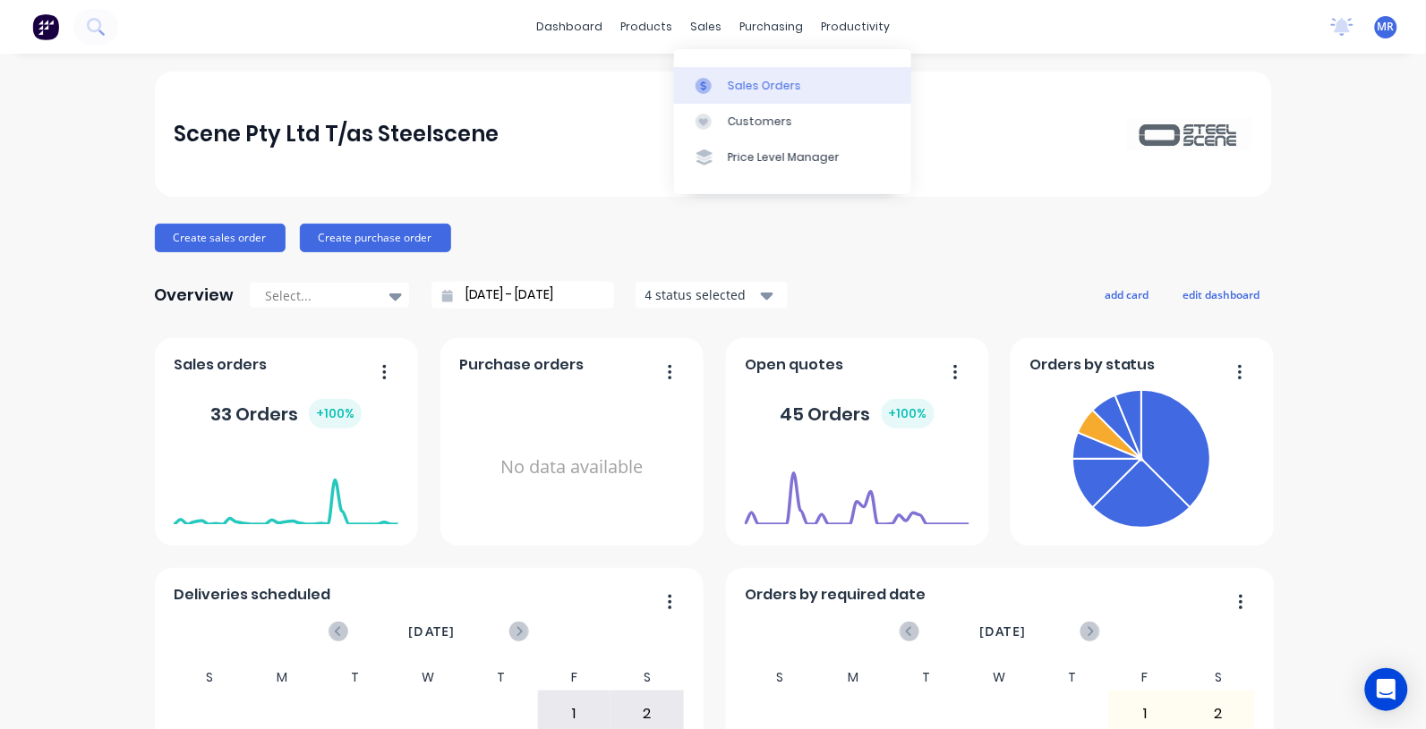
click at [758, 90] on div "Sales Orders" at bounding box center [764, 86] width 73 height 16
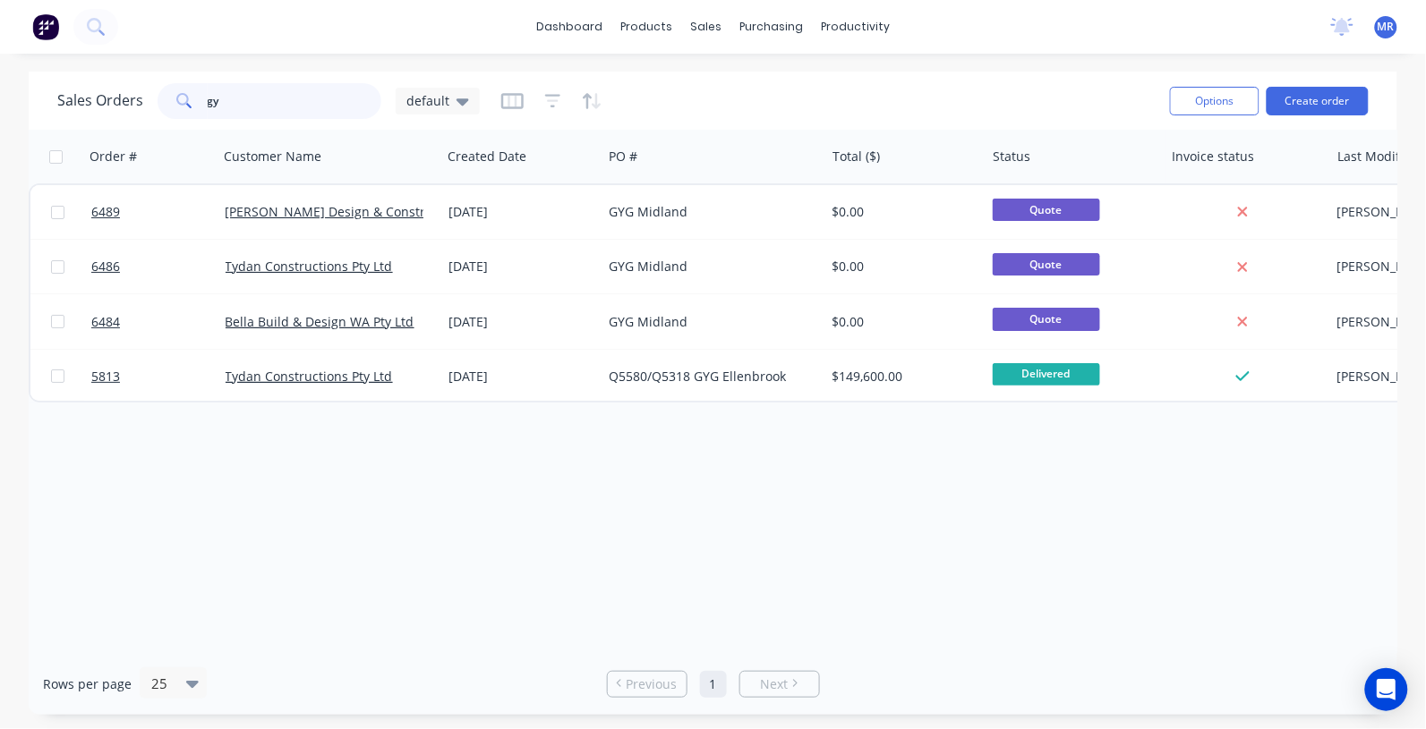
type input "g"
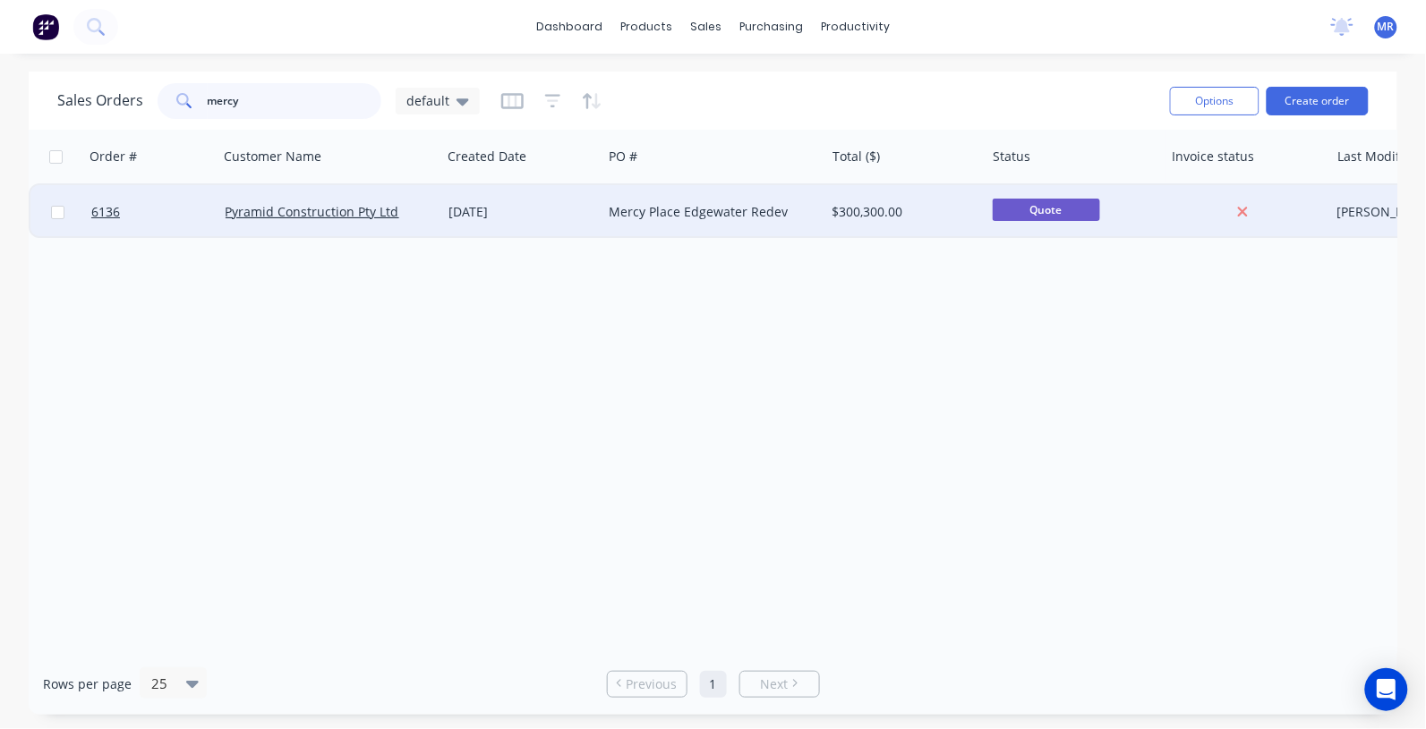
type input "mercy"
click at [319, 215] on link "Pyramid Construction Pty Ltd" at bounding box center [313, 211] width 174 height 17
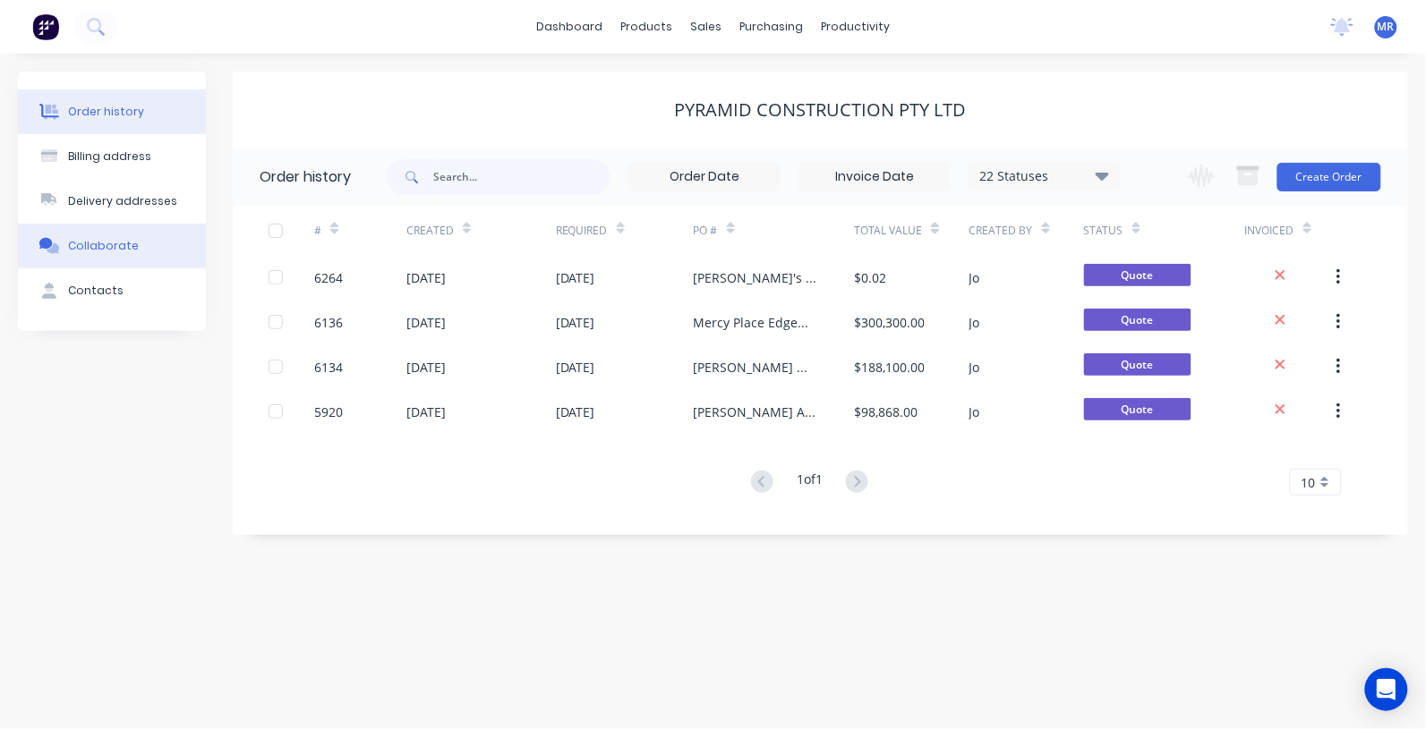
click at [89, 247] on div "Collaborate" at bounding box center [103, 246] width 71 height 16
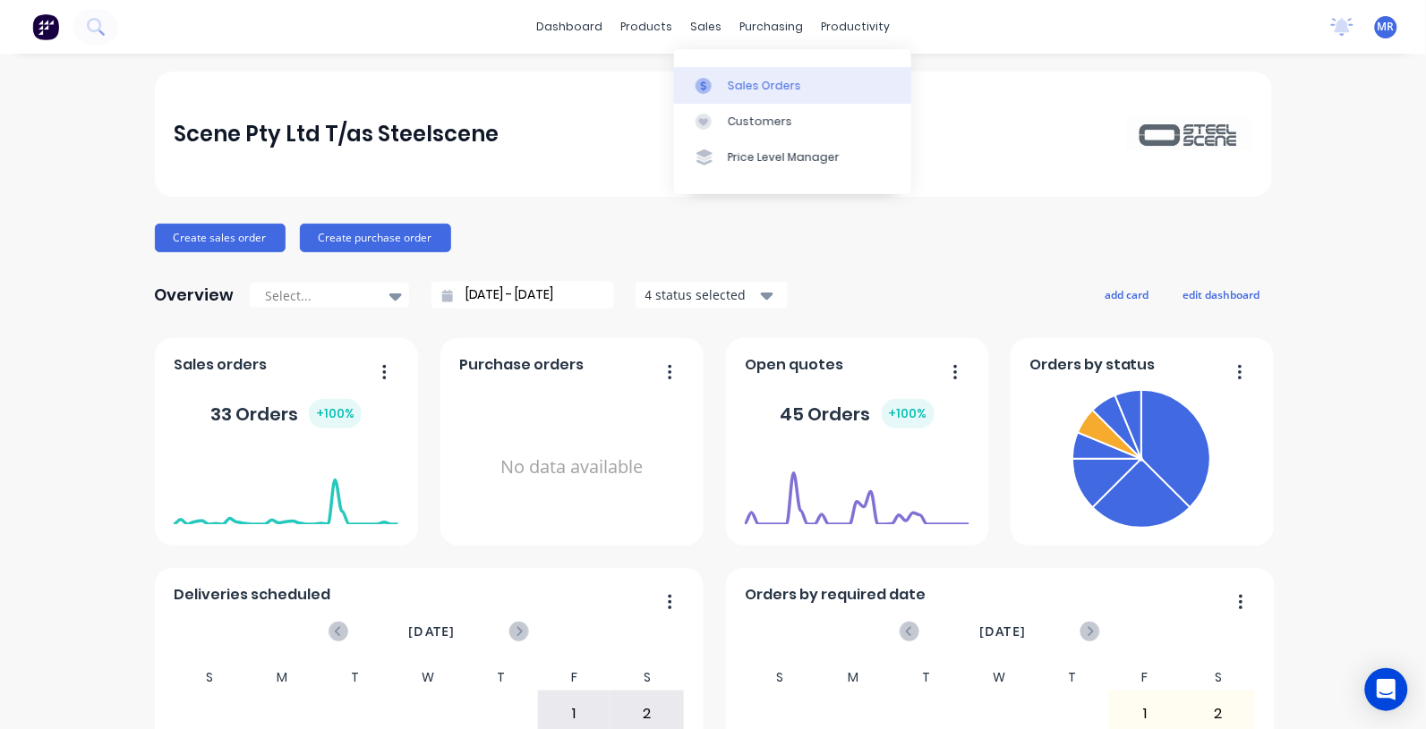
drag, startPoint x: 758, startPoint y: 87, endPoint x: 771, endPoint y: 101, distance: 19.6
click at [758, 90] on div "Sales Orders" at bounding box center [764, 86] width 73 height 16
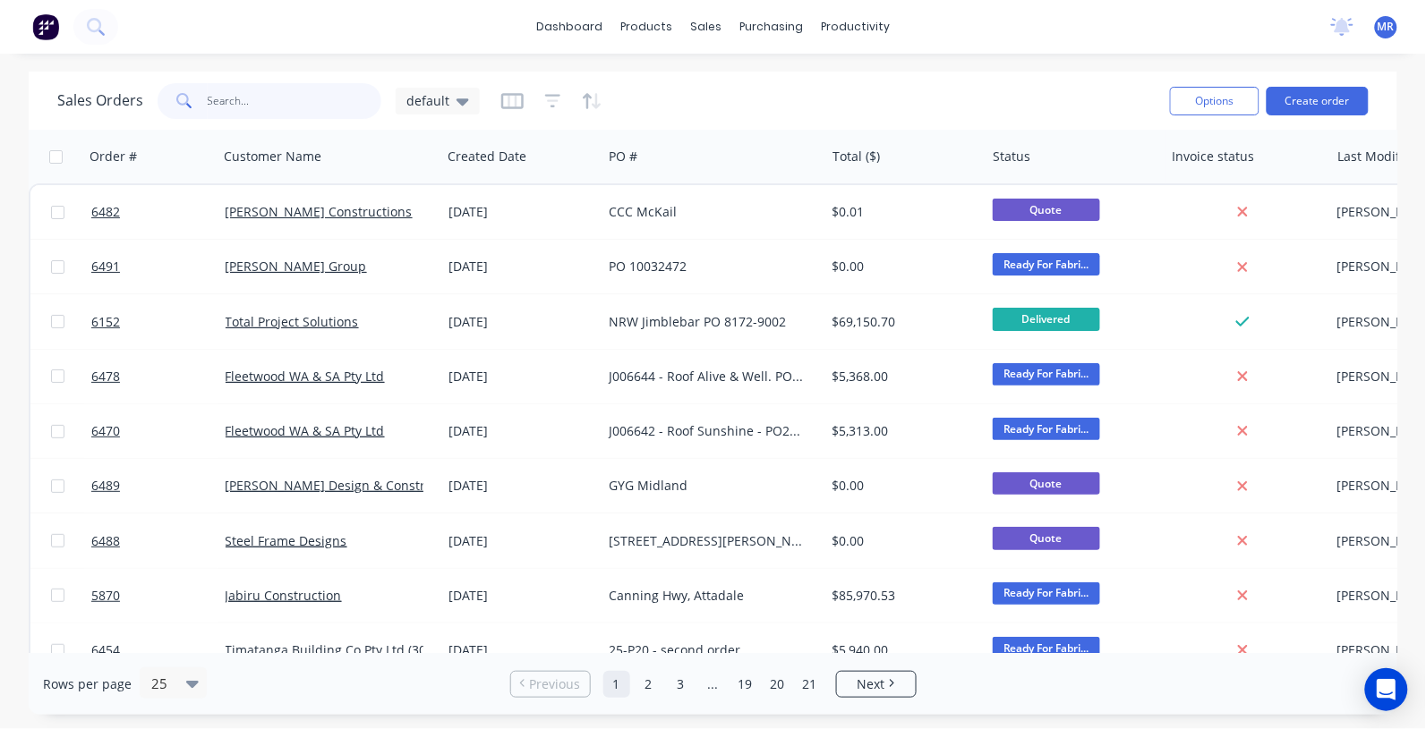
click at [267, 105] on input "text" at bounding box center [295, 101] width 175 height 36
type input "gyg"
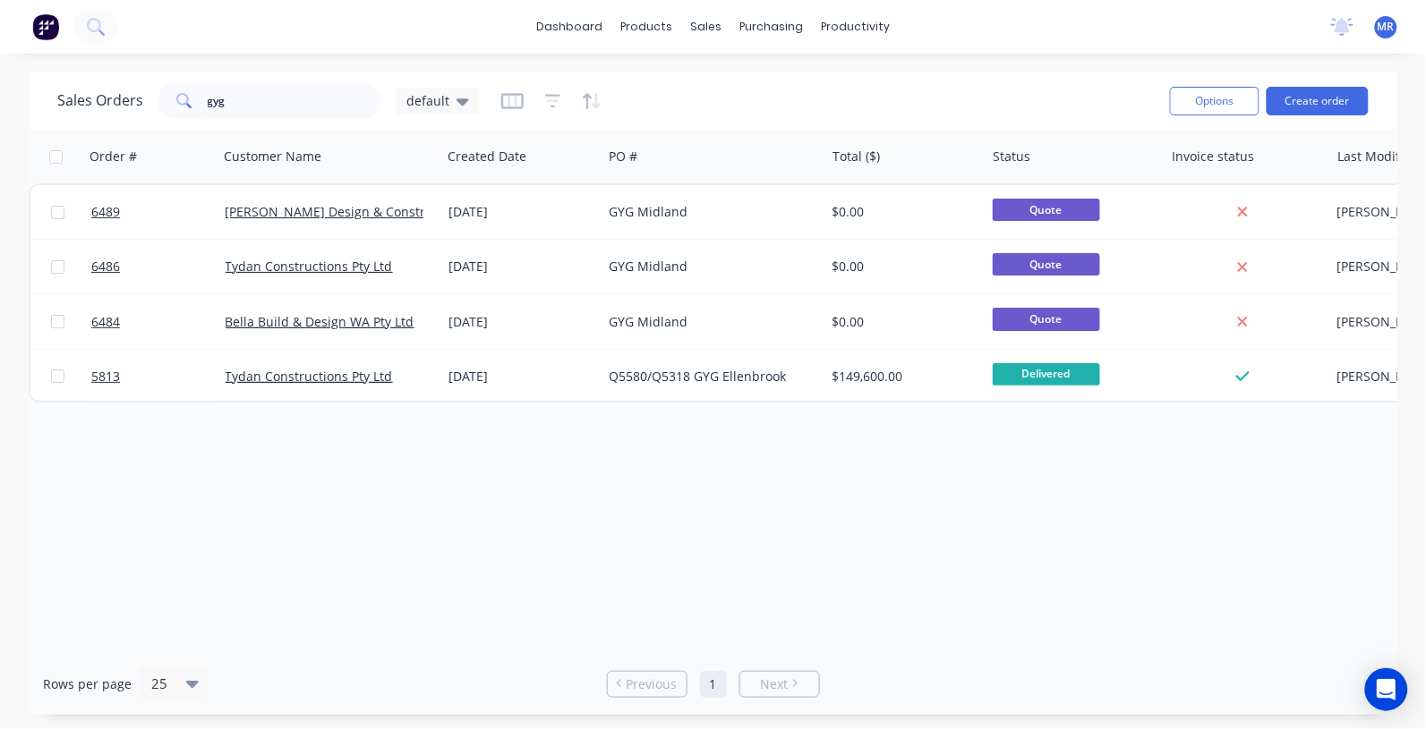
drag, startPoint x: 1222, startPoint y: 564, endPoint x: 1229, endPoint y: 544, distance: 20.7
click at [1222, 564] on div "Order # Customer Name Created Date PO # Total ($) Status Invoice status Last Mo…" at bounding box center [713, 392] width 1368 height 524
